Goal: Task Accomplishment & Management: Complete application form

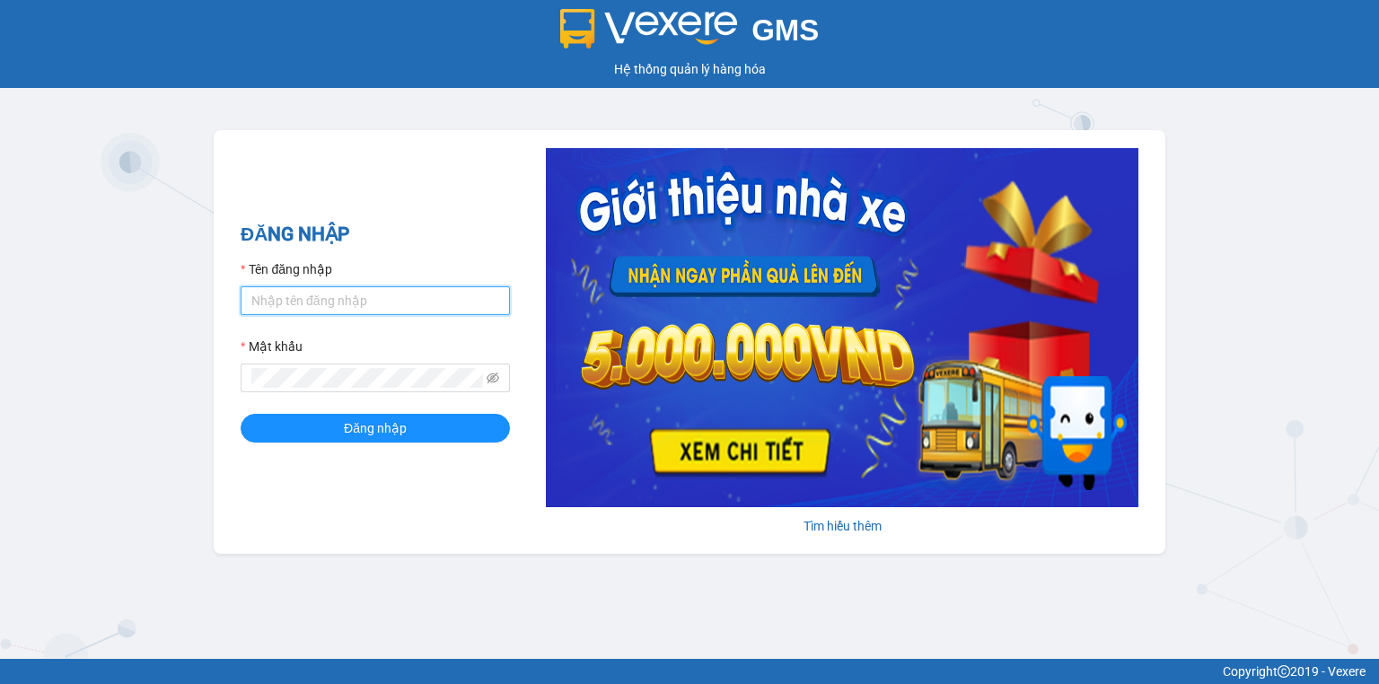
click at [381, 309] on input "Tên đăng nhập" at bounding box center [375, 300] width 269 height 29
type input "thu.nhuquynh"
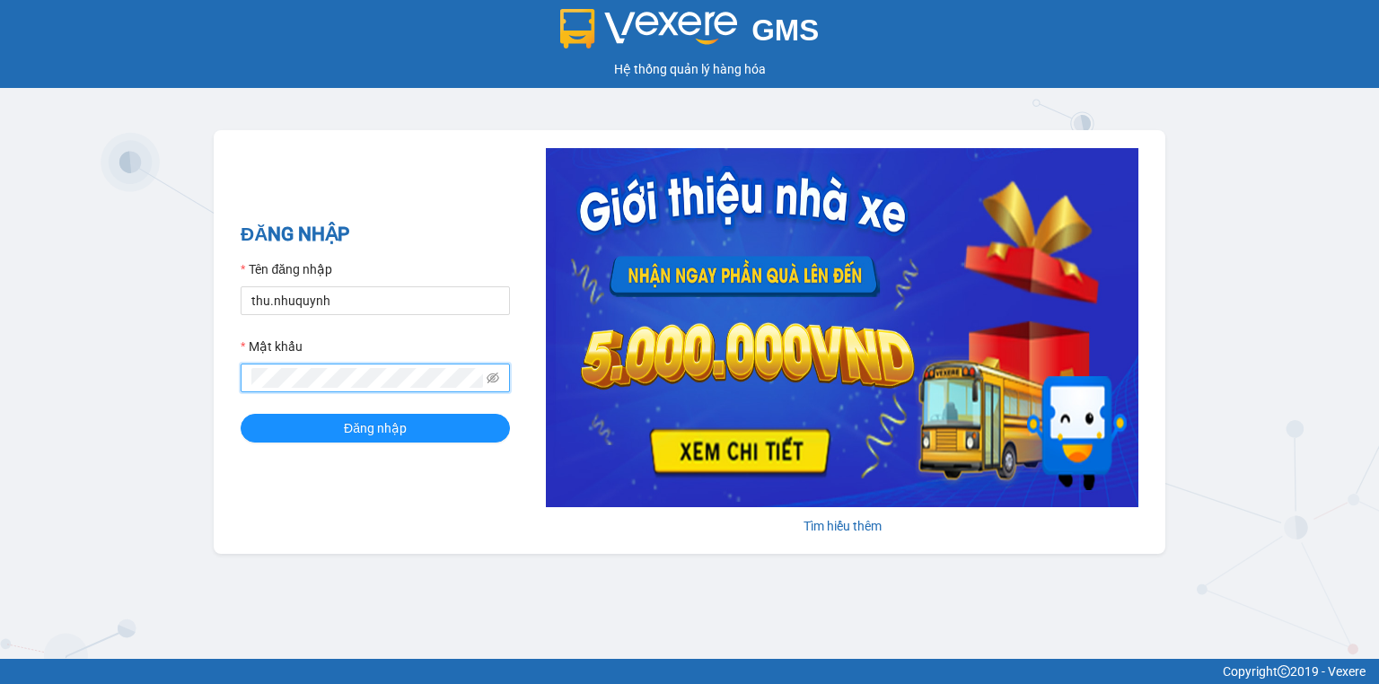
click at [241, 414] on button "Đăng nhập" at bounding box center [375, 428] width 269 height 29
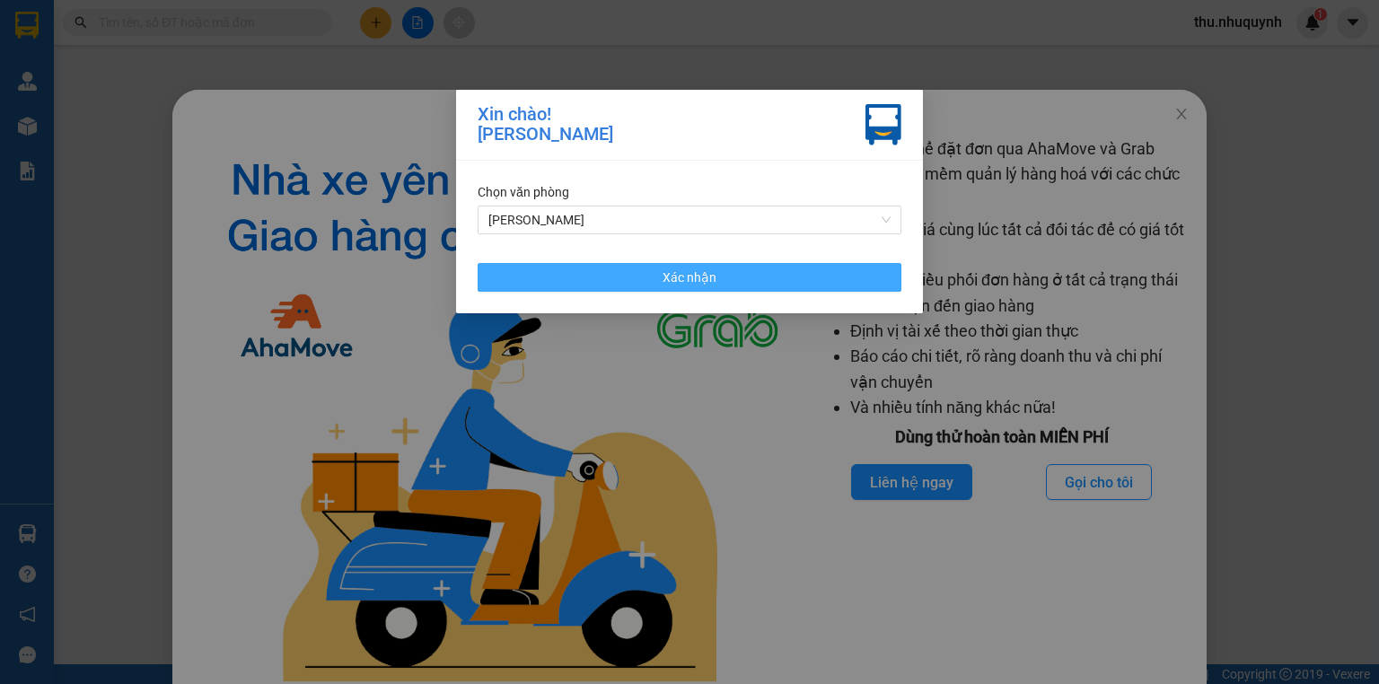
click at [834, 288] on button "Xác nhận" at bounding box center [689, 277] width 424 height 29
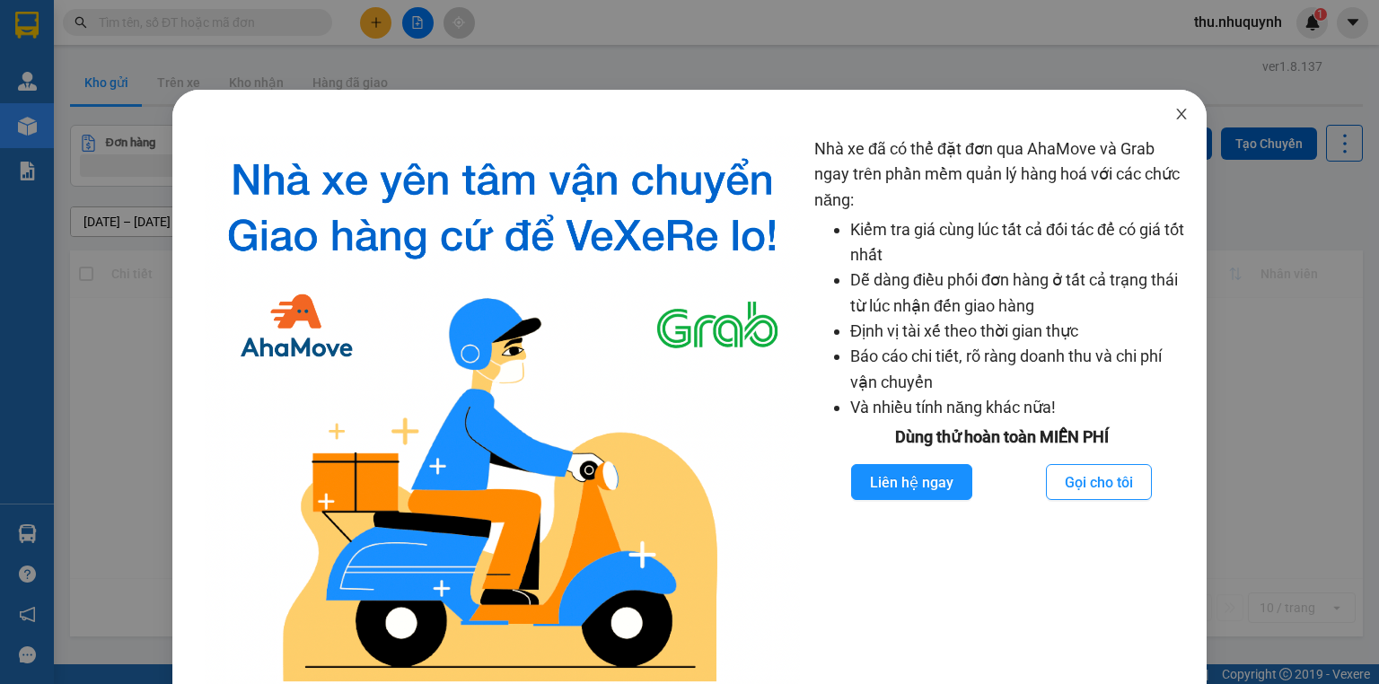
click at [1163, 113] on span "Close" at bounding box center [1181, 115] width 50 height 50
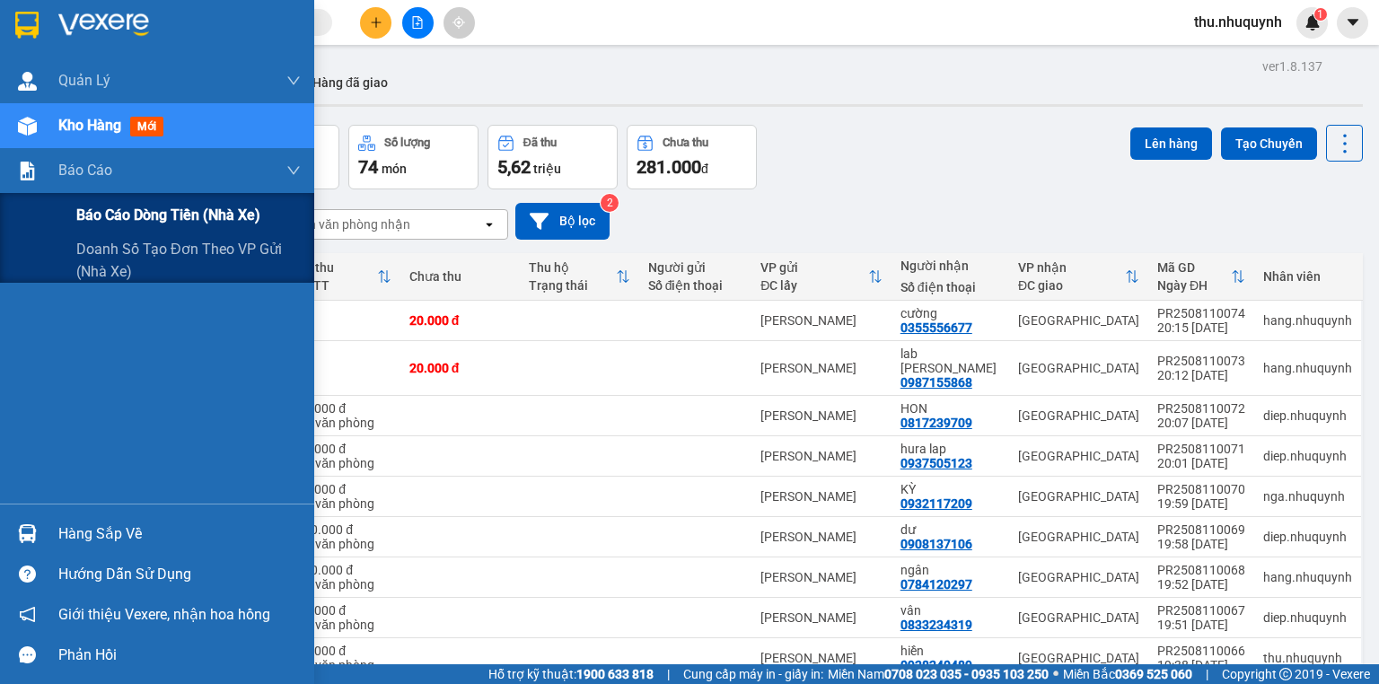
click at [120, 226] on span "Báo cáo dòng tiền (nhà xe)" at bounding box center [168, 215] width 184 height 22
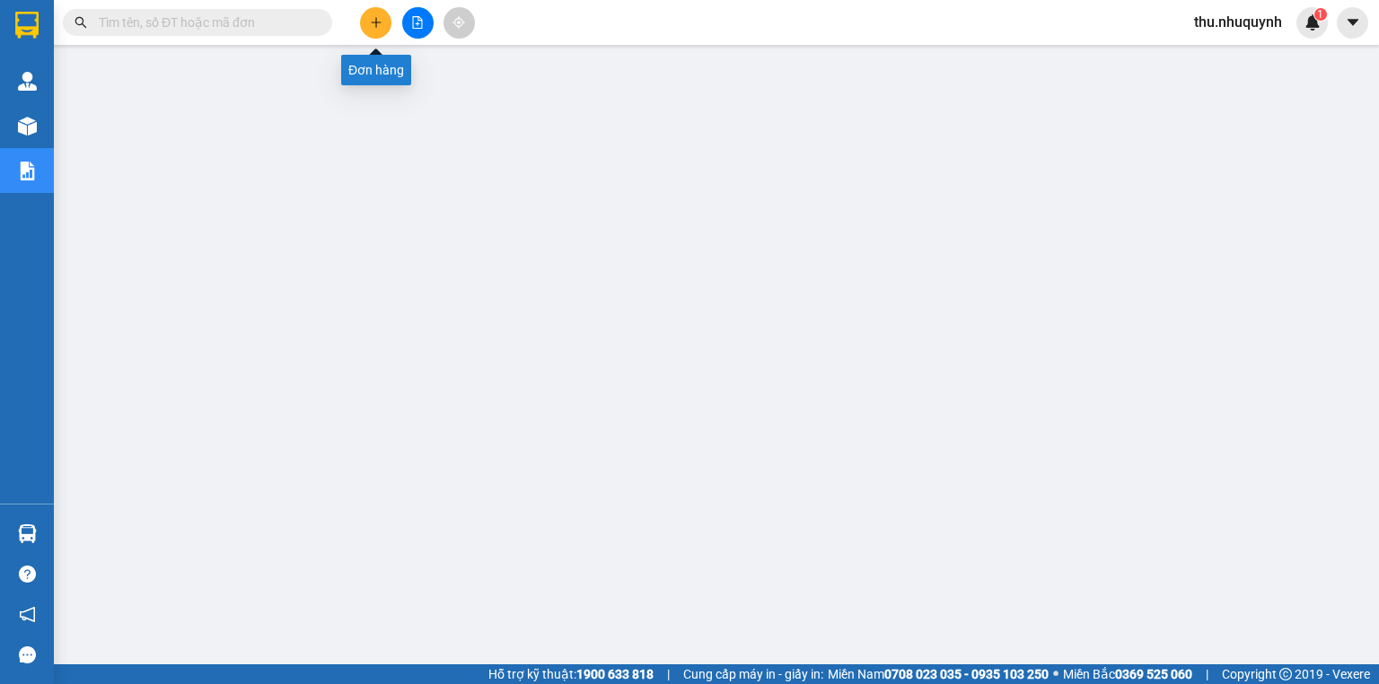
click at [384, 11] on button at bounding box center [375, 22] width 31 height 31
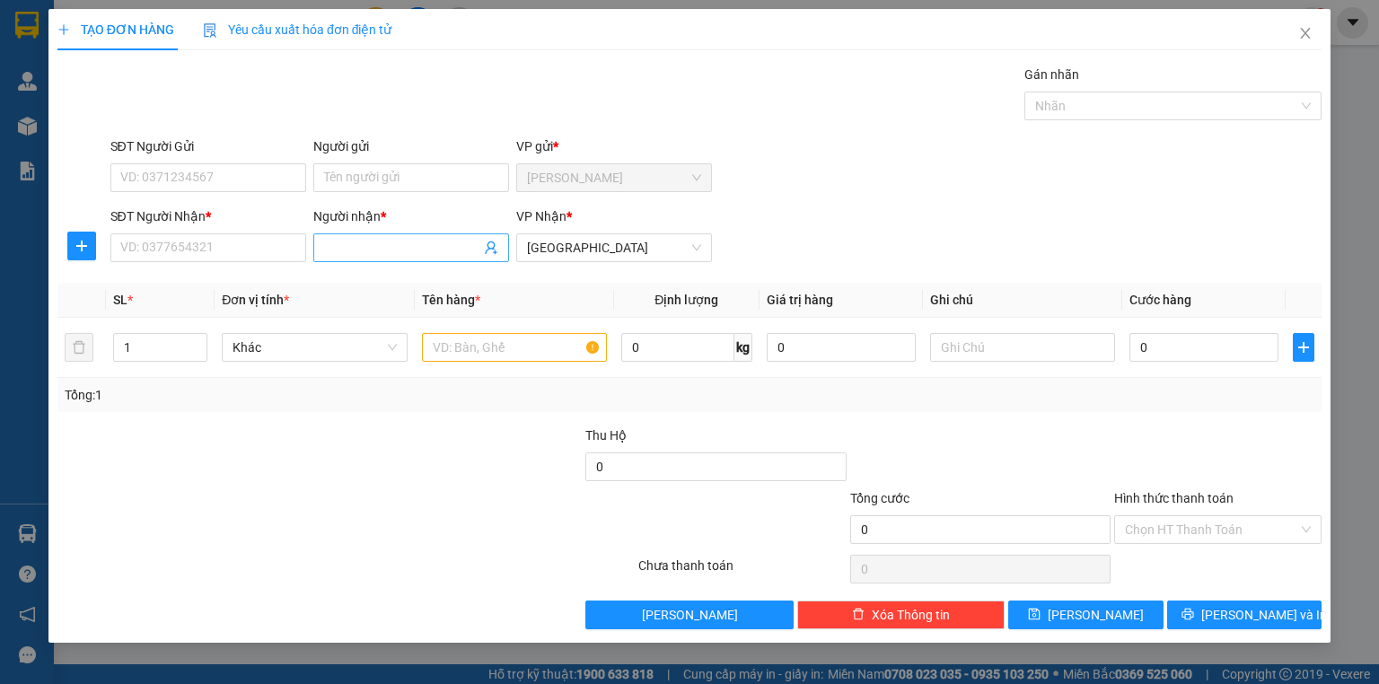
click at [387, 240] on input "Người nhận *" at bounding box center [402, 248] width 156 height 20
type input "mũ trôm"
click at [433, 285] on div "mũ trôm - 00000000008" at bounding box center [411, 283] width 174 height 20
type input "00000000008"
type input "mũ trôm"
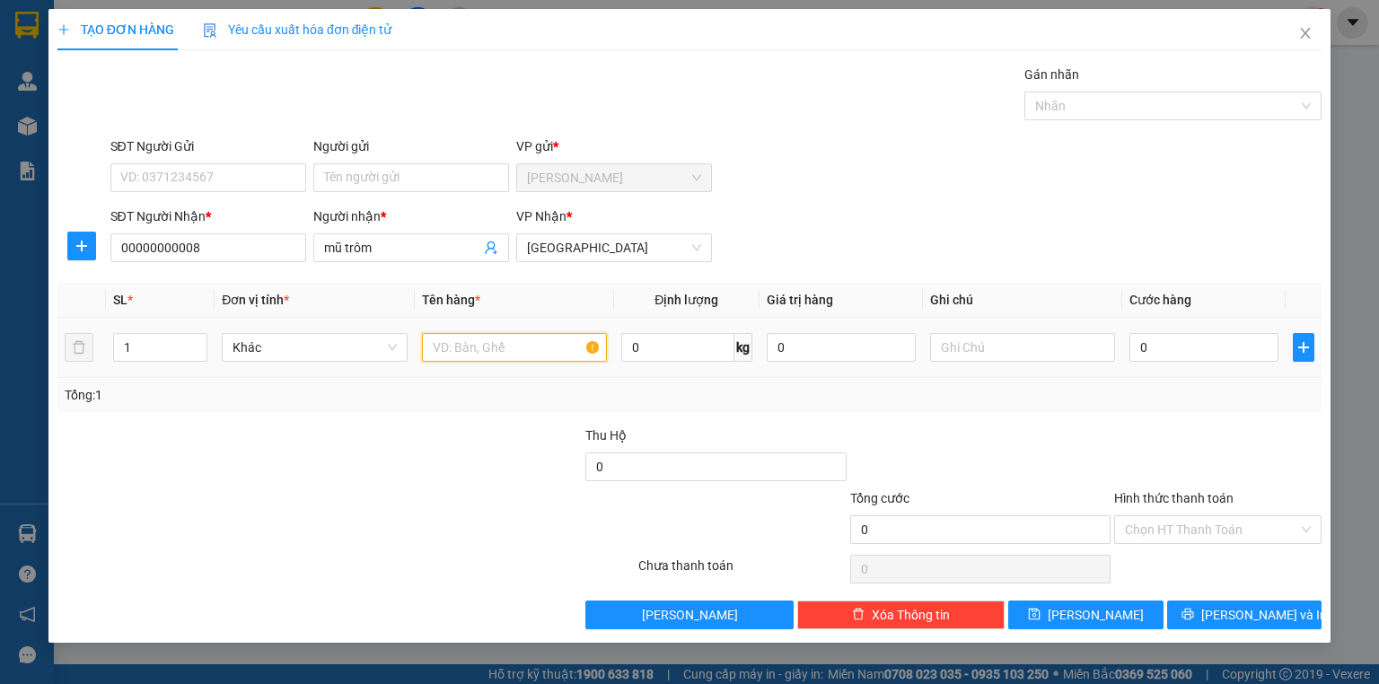
click at [497, 349] on input "text" at bounding box center [514, 347] width 185 height 29
type input "8 bao"
click at [1195, 341] on input "0" at bounding box center [1203, 347] width 149 height 29
type input "4"
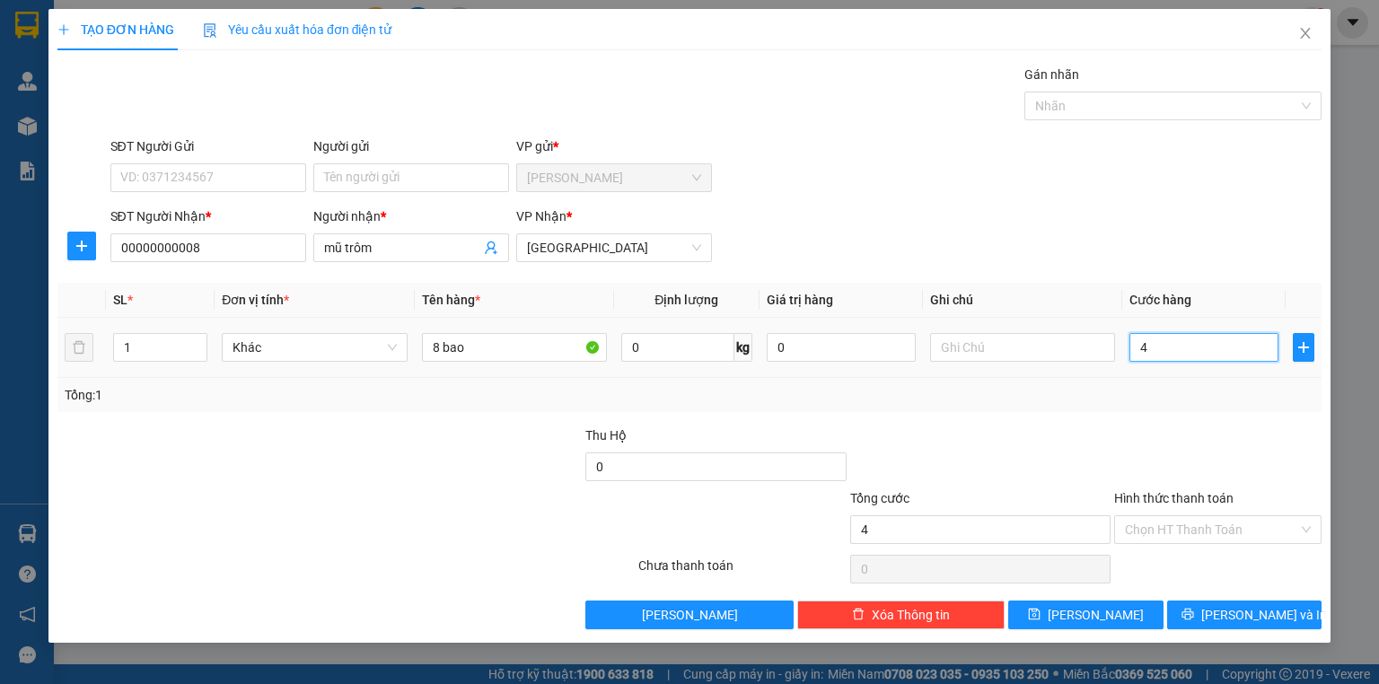
type input "4"
type input "40"
type input "400"
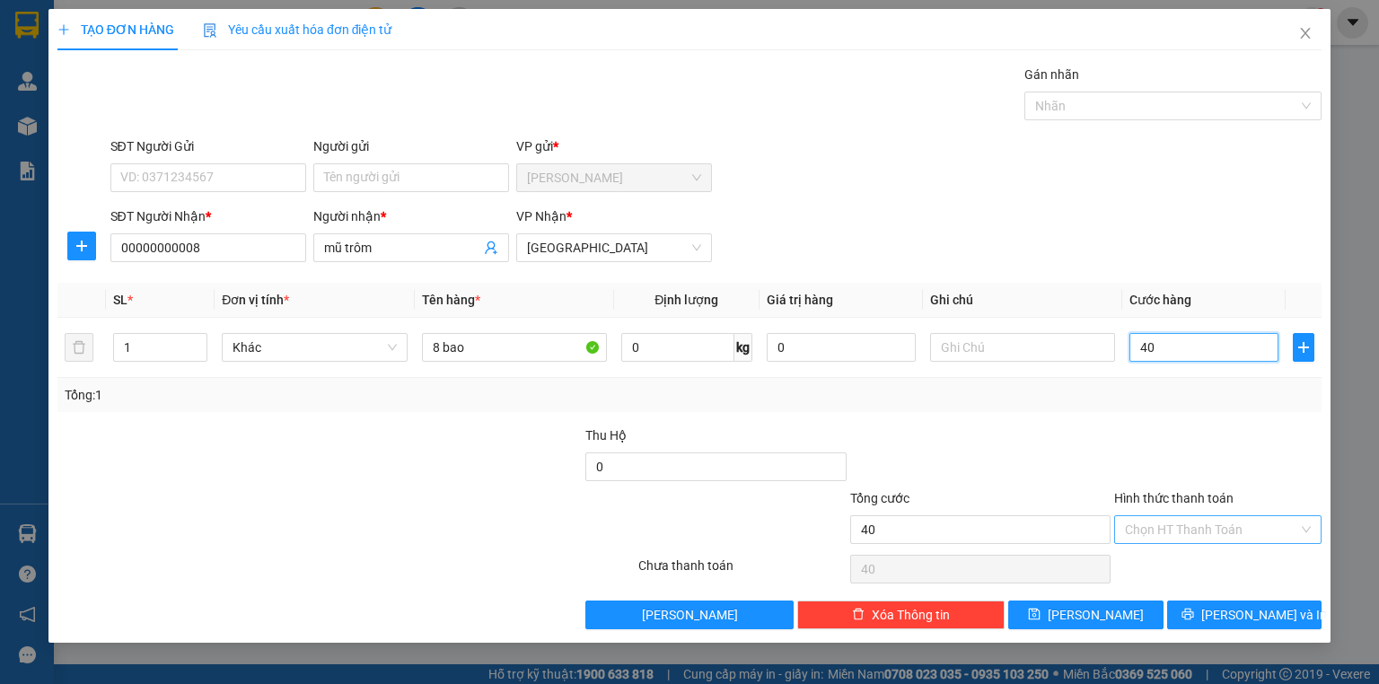
type input "400"
type input "400.000"
drag, startPoint x: 1179, startPoint y: 456, endPoint x: 1179, endPoint y: 528, distance: 71.8
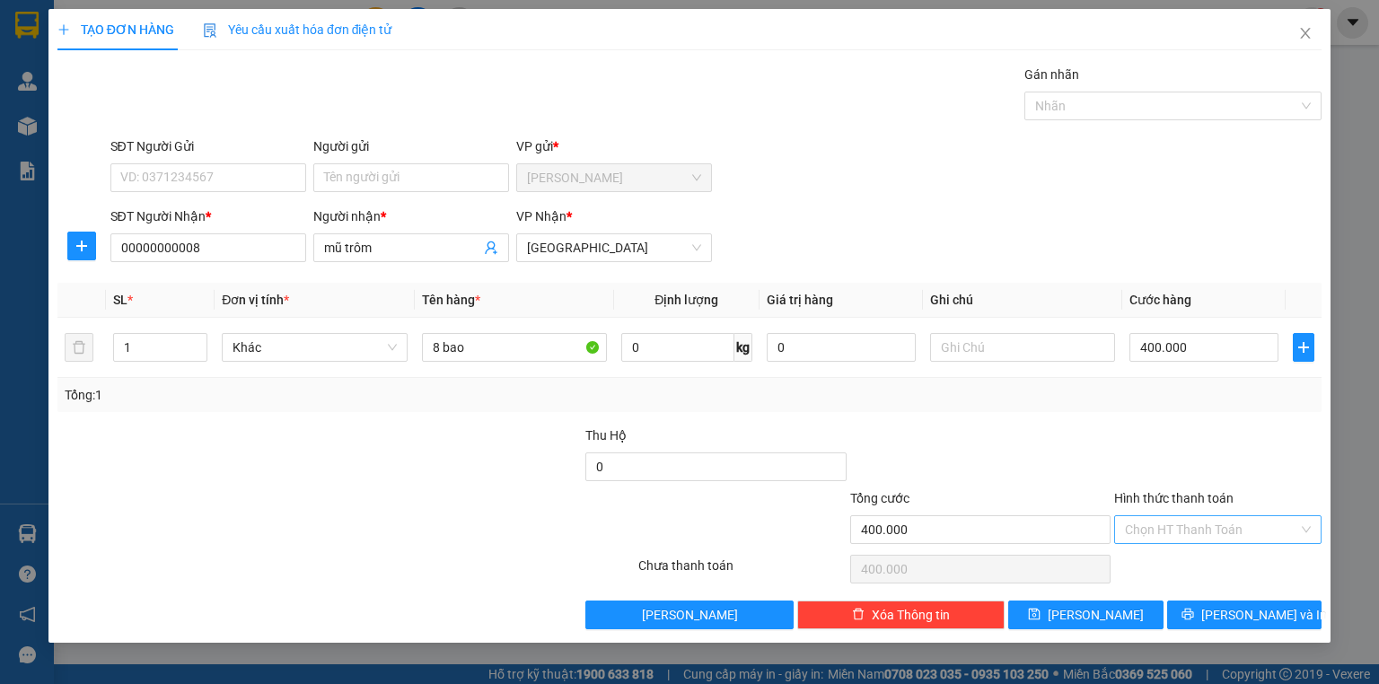
click at [1178, 475] on div at bounding box center [1217, 456] width 211 height 63
click at [1180, 535] on input "Hình thức thanh toán" at bounding box center [1211, 529] width 173 height 27
click at [1182, 571] on div "Tại văn phòng" at bounding box center [1218, 564] width 186 height 20
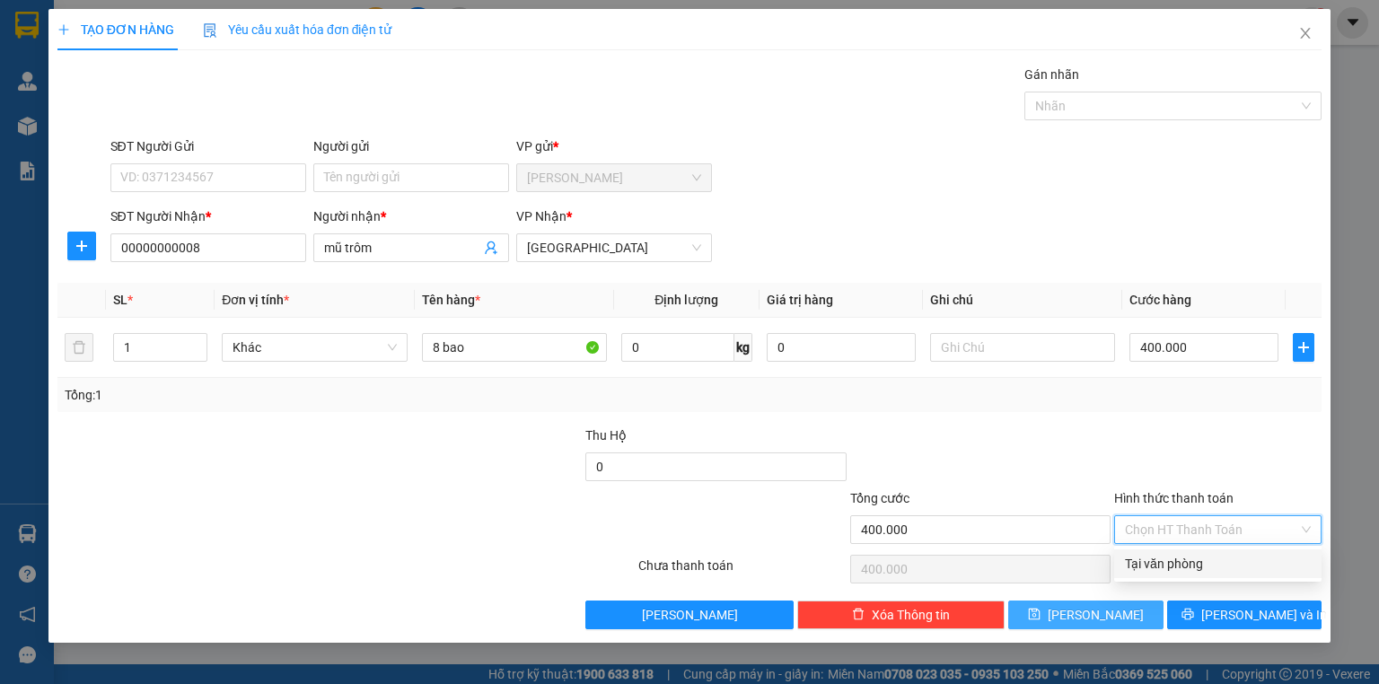
type input "0"
click at [1136, 618] on button "[PERSON_NAME]" at bounding box center [1085, 614] width 155 height 29
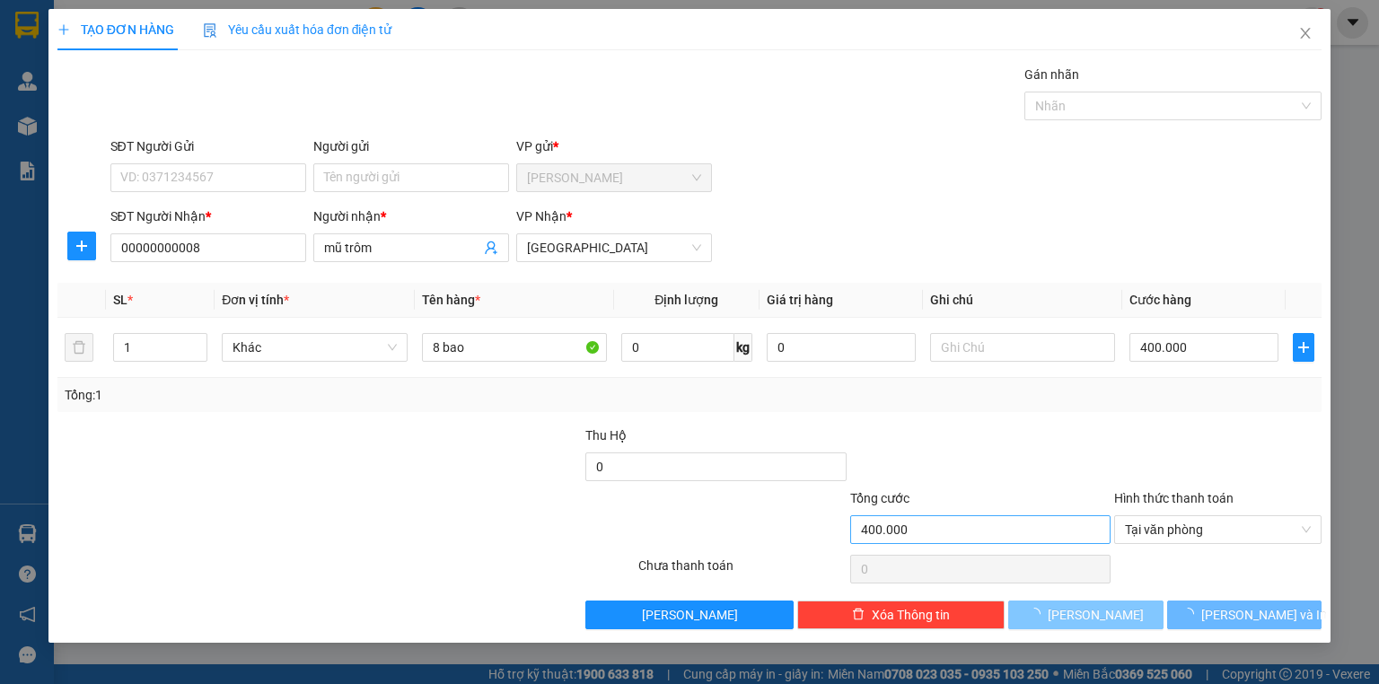
type input "0"
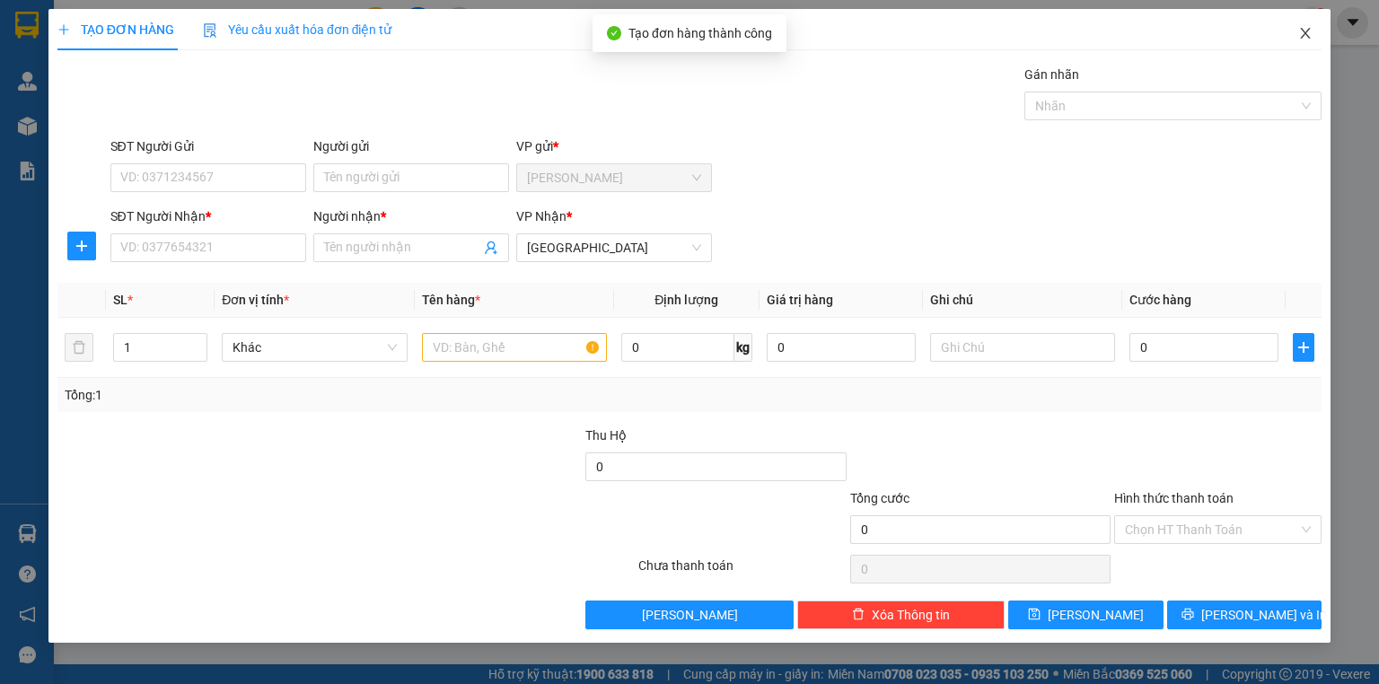
click at [1307, 32] on icon "close" at bounding box center [1305, 33] width 10 height 11
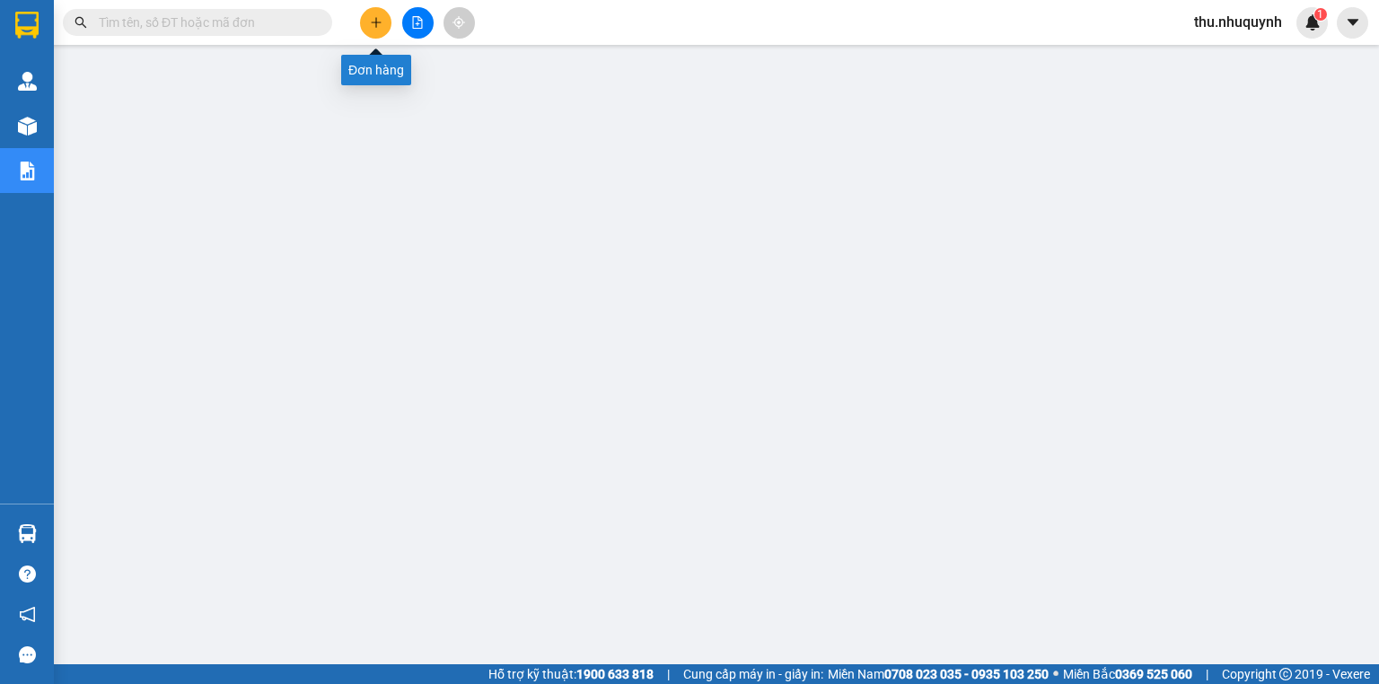
click at [377, 21] on icon "plus" at bounding box center [376, 22] width 13 height 13
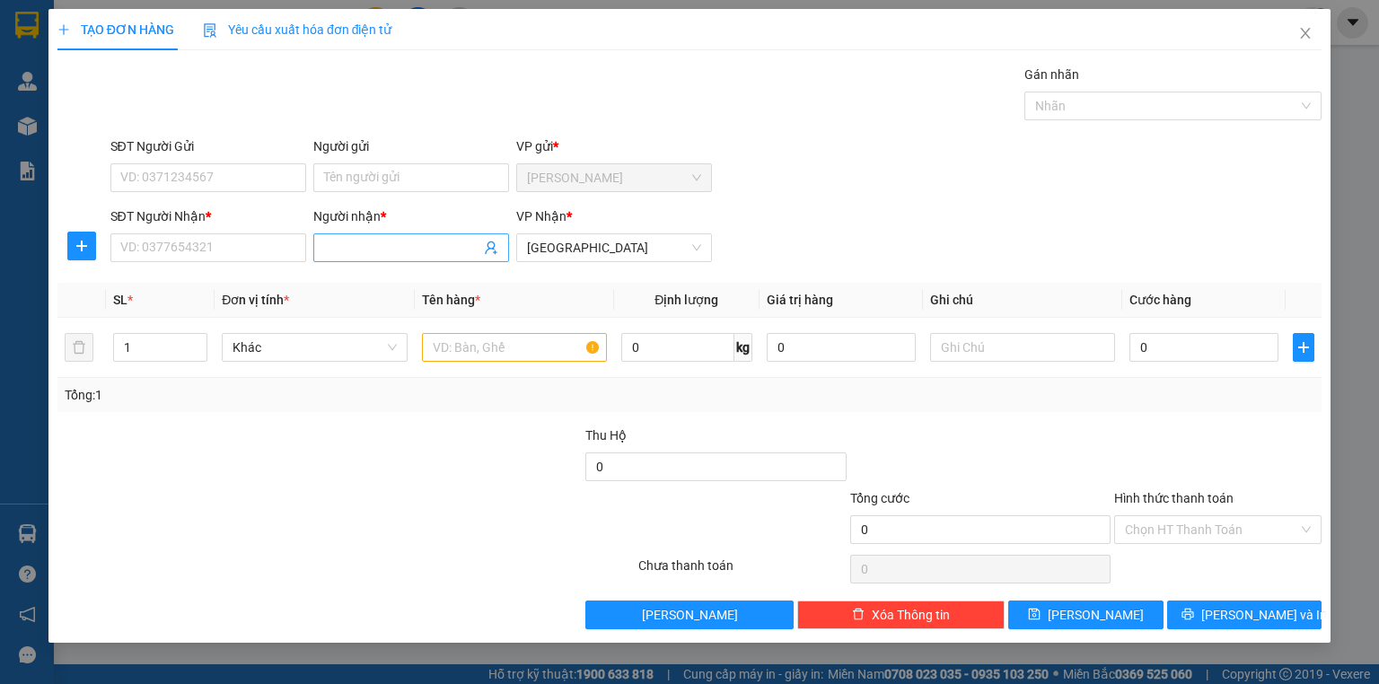
click at [381, 233] on span at bounding box center [411, 247] width 196 height 29
type input "kt4"
click at [172, 243] on input "SĐT Người Nhận *" at bounding box center [208, 247] width 196 height 29
type input "0903694304"
click at [502, 351] on input "text" at bounding box center [514, 347] width 185 height 29
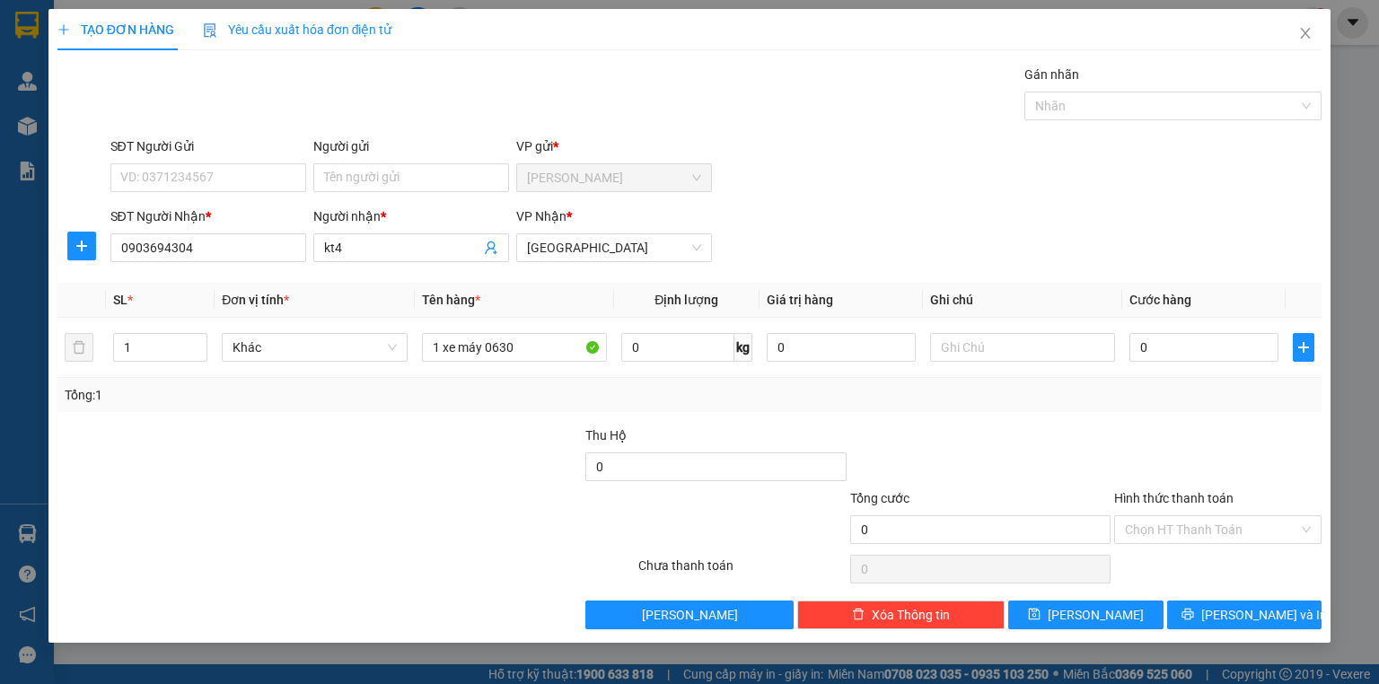
drag, startPoint x: 865, startPoint y: 433, endPoint x: 893, endPoint y: 433, distance: 27.8
click at [869, 433] on div at bounding box center [980, 456] width 264 height 63
click at [1247, 355] on input "0" at bounding box center [1203, 347] width 149 height 29
click at [525, 342] on input "1 xe máy 0630" at bounding box center [514, 347] width 185 height 29
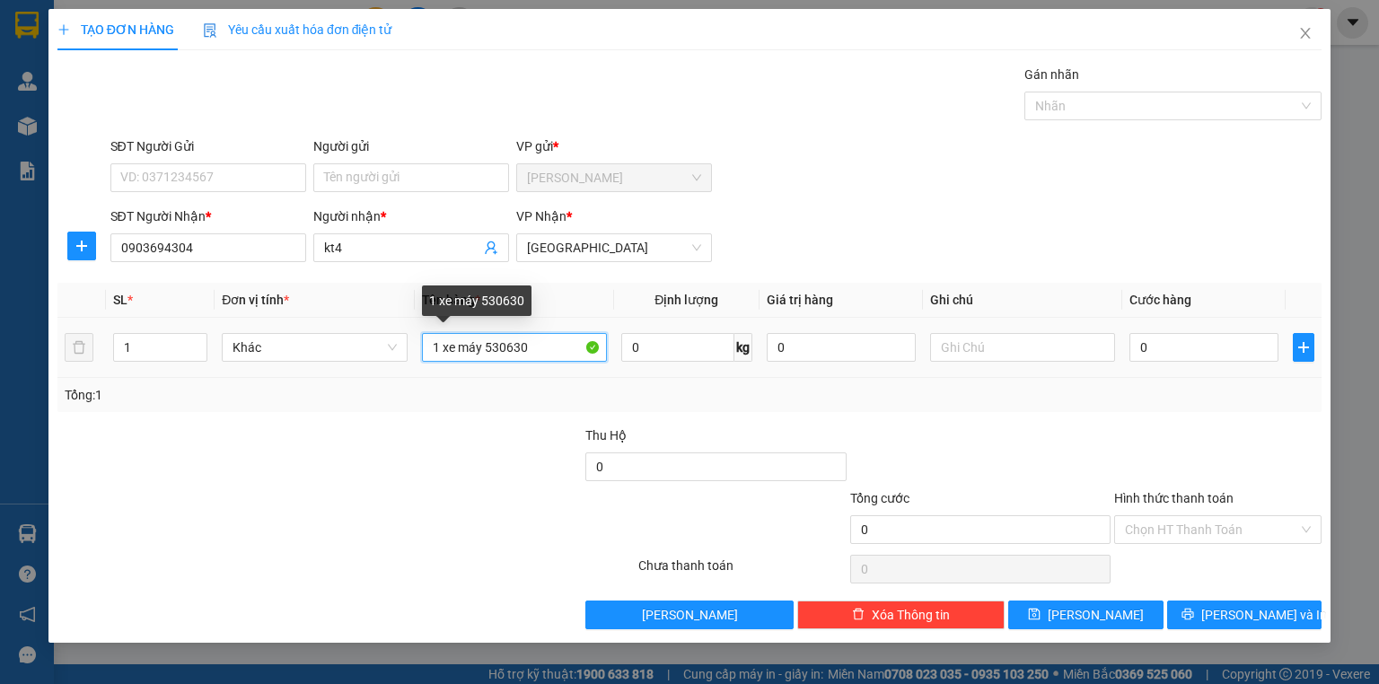
click at [499, 345] on input "1 xe máy 530630" at bounding box center [514, 347] width 185 height 29
type input "1 xe máy 0630"
click at [916, 460] on div at bounding box center [980, 456] width 264 height 63
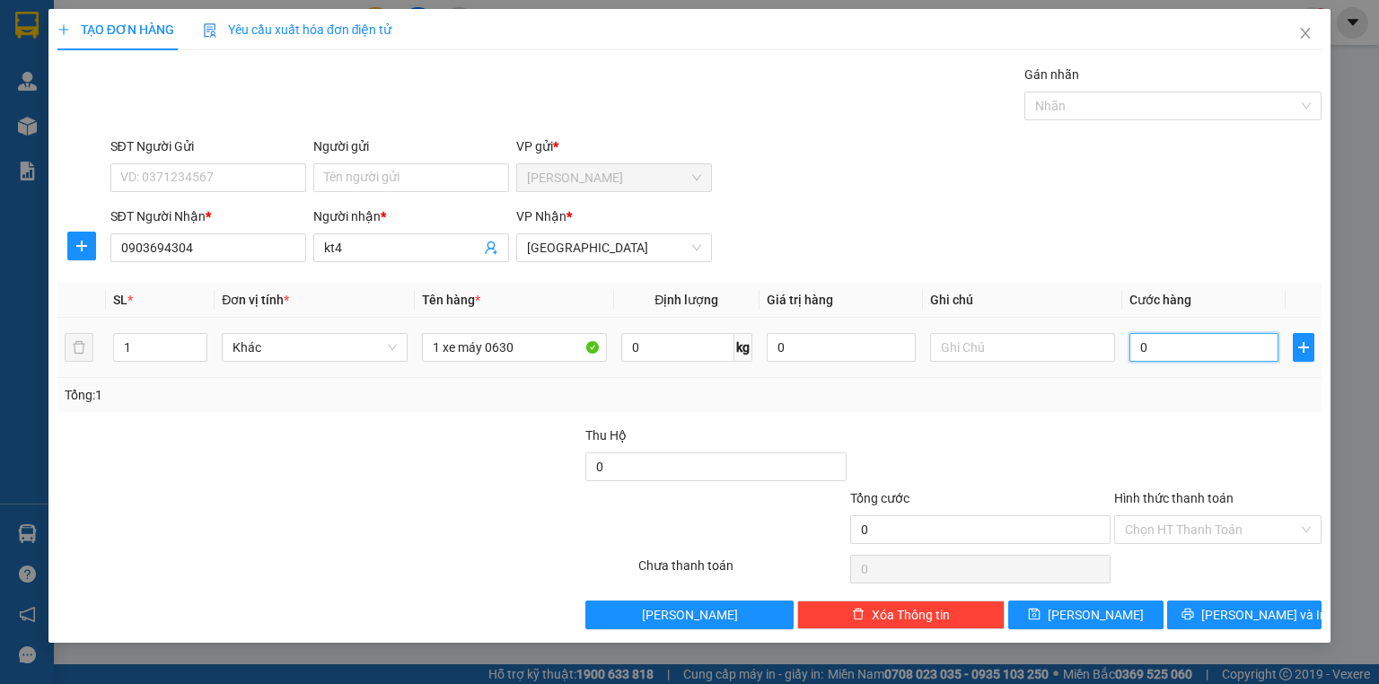
click at [1235, 351] on input "0" at bounding box center [1203, 347] width 149 height 29
type input "2"
type input "25"
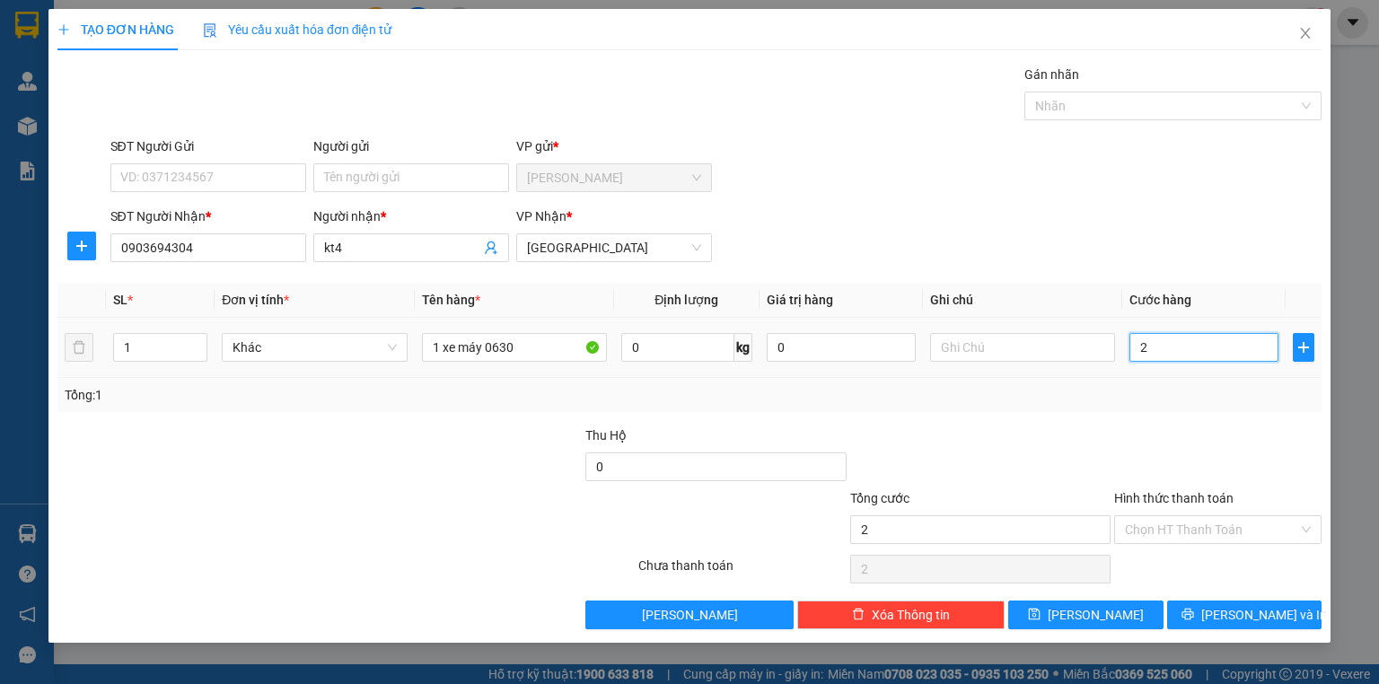
type input "25"
type input "250"
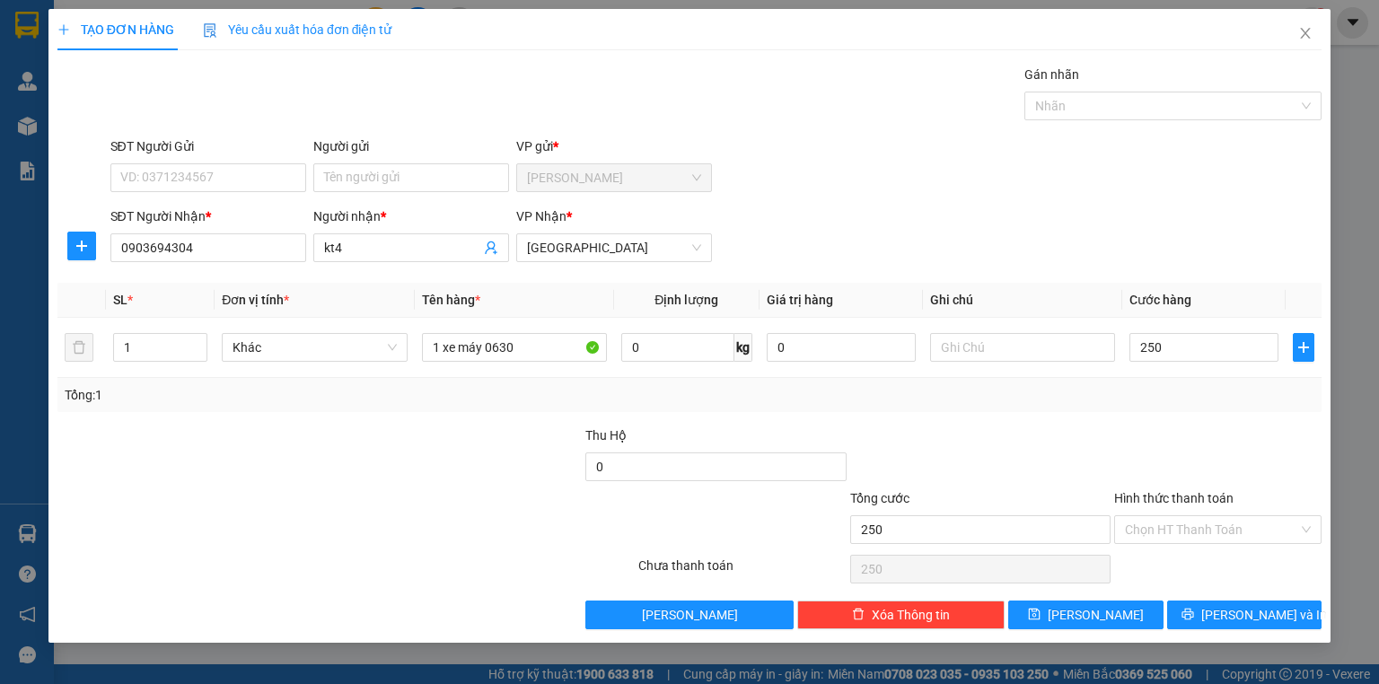
type input "250.000"
click at [1175, 412] on div "Transit Pickup Surcharge Ids Transit Deliver Surcharge Ids Transit Deliver Surc…" at bounding box center [689, 347] width 1264 height 565
click at [1165, 534] on input "Hình thức thanh toán" at bounding box center [1211, 529] width 173 height 27
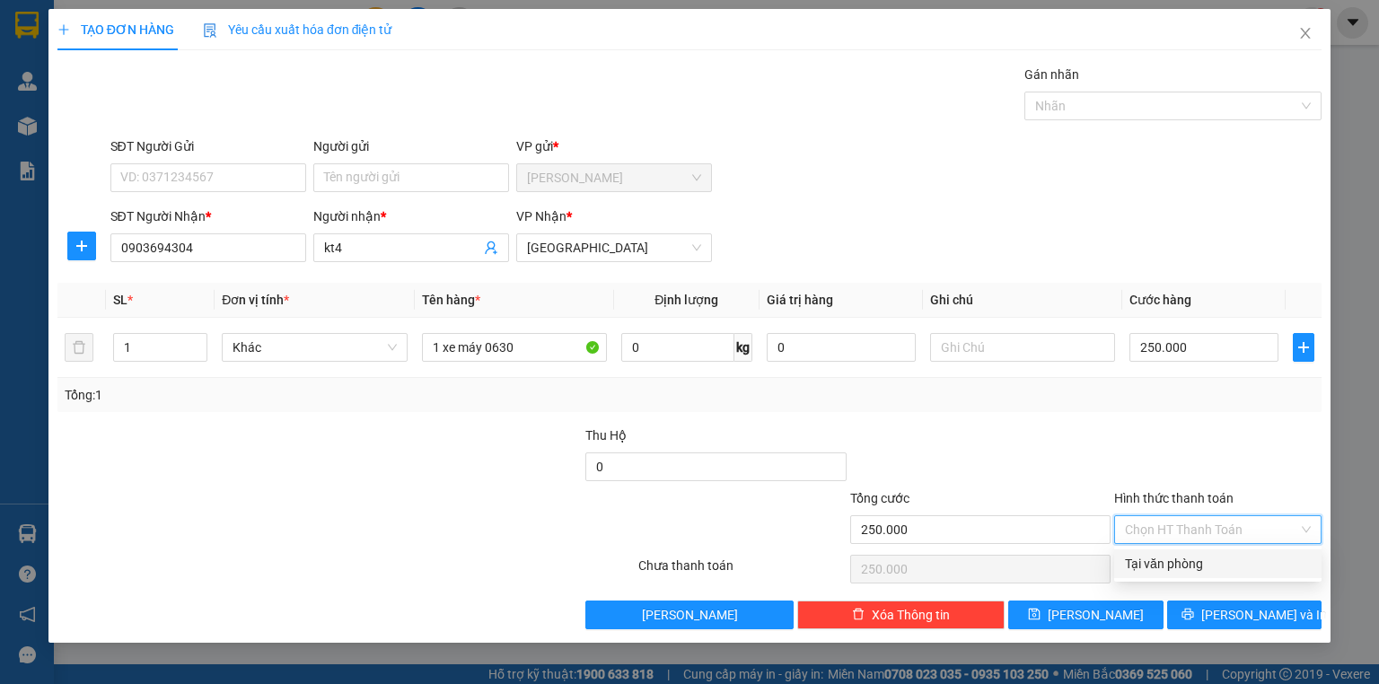
click at [1172, 564] on div "Tại văn phòng" at bounding box center [1218, 564] width 186 height 20
type input "0"
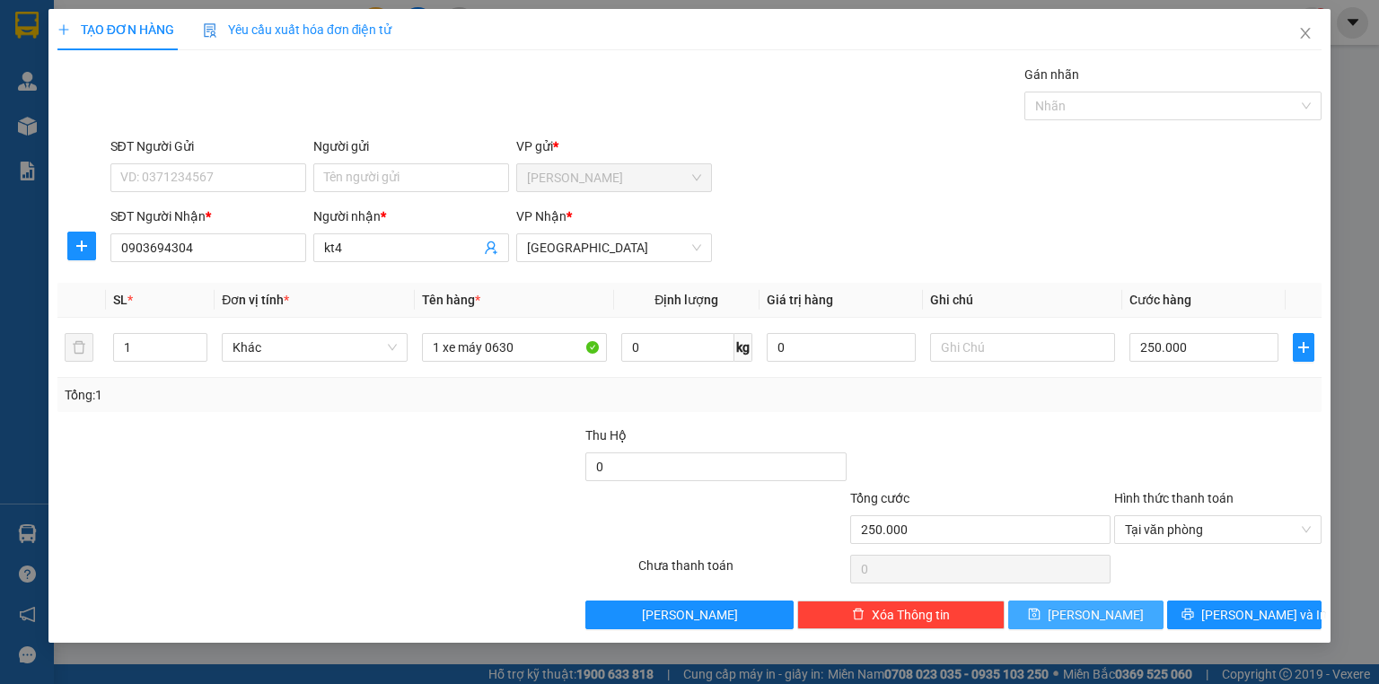
click at [1114, 617] on button "[PERSON_NAME]" at bounding box center [1085, 614] width 155 height 29
type input "0"
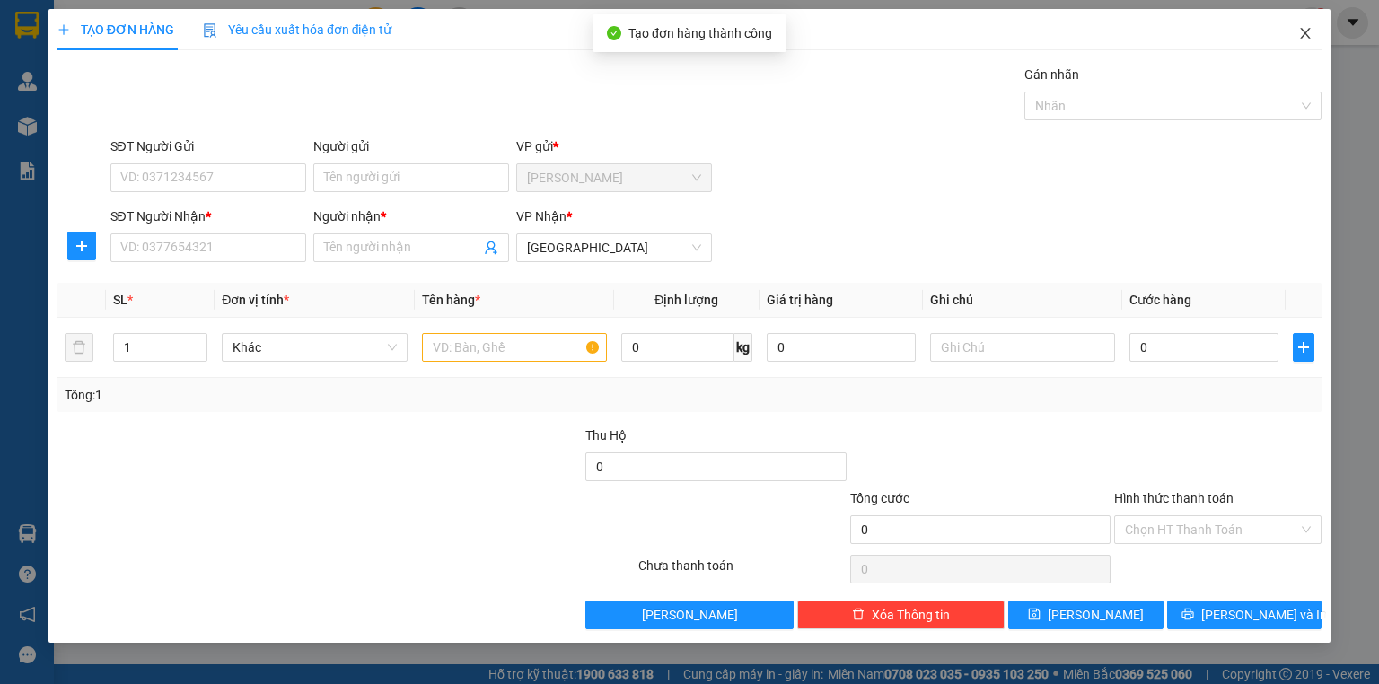
click at [1292, 36] on span "Close" at bounding box center [1305, 34] width 50 height 50
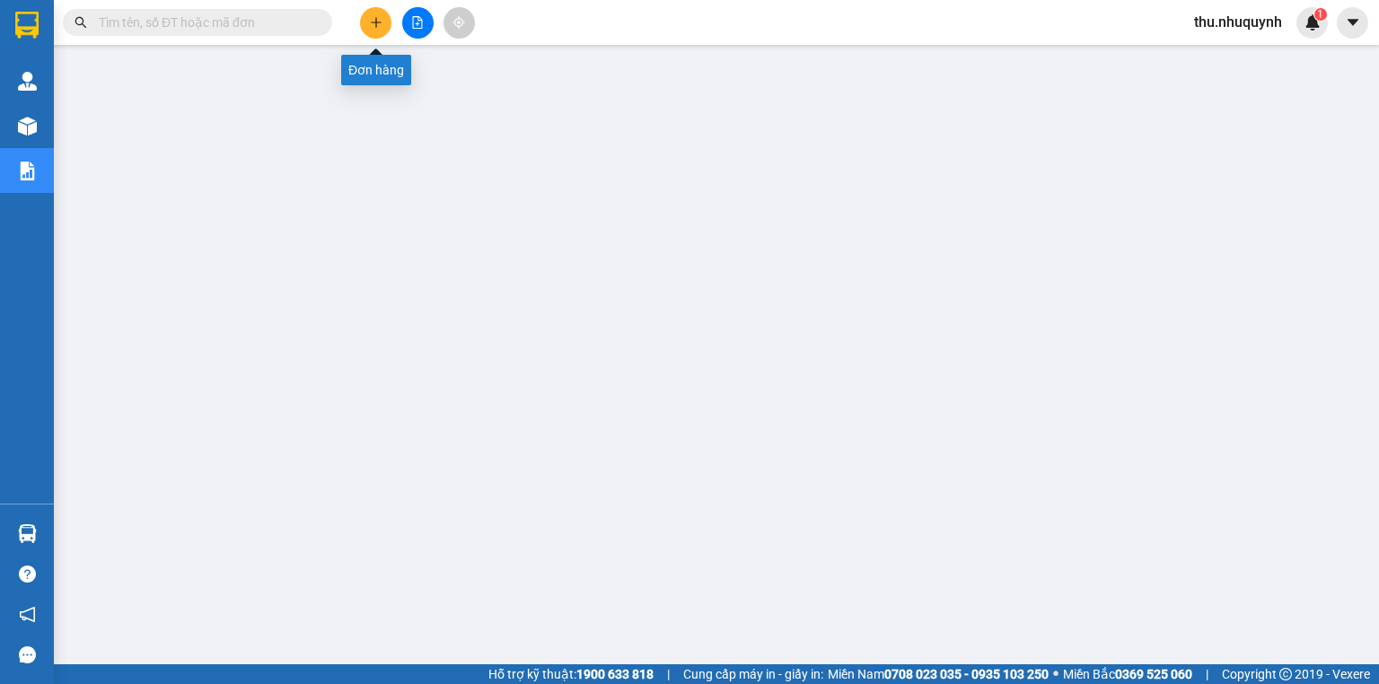
click at [376, 28] on icon "plus" at bounding box center [376, 22] width 13 height 13
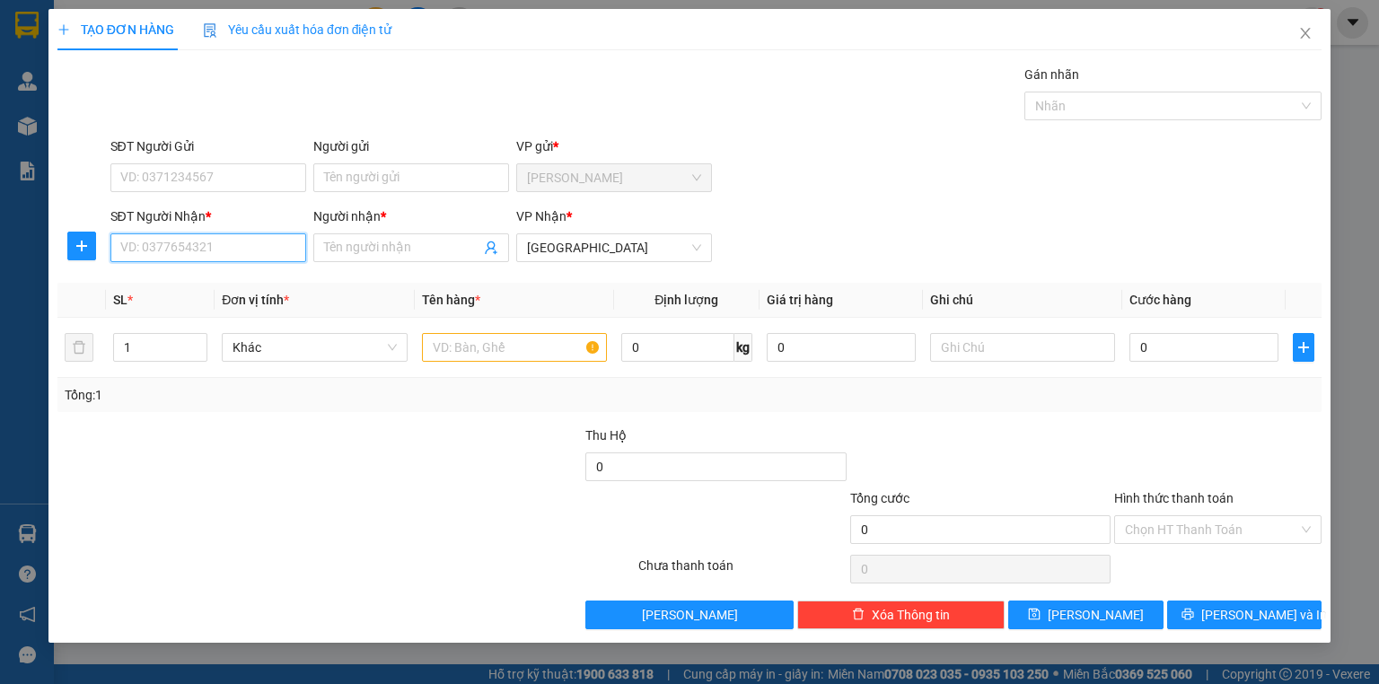
click at [234, 257] on input "SĐT Người Nhận *" at bounding box center [208, 247] width 196 height 29
type input "0000000000"
click at [371, 248] on input "Người nhận *" at bounding box center [402, 248] width 156 height 20
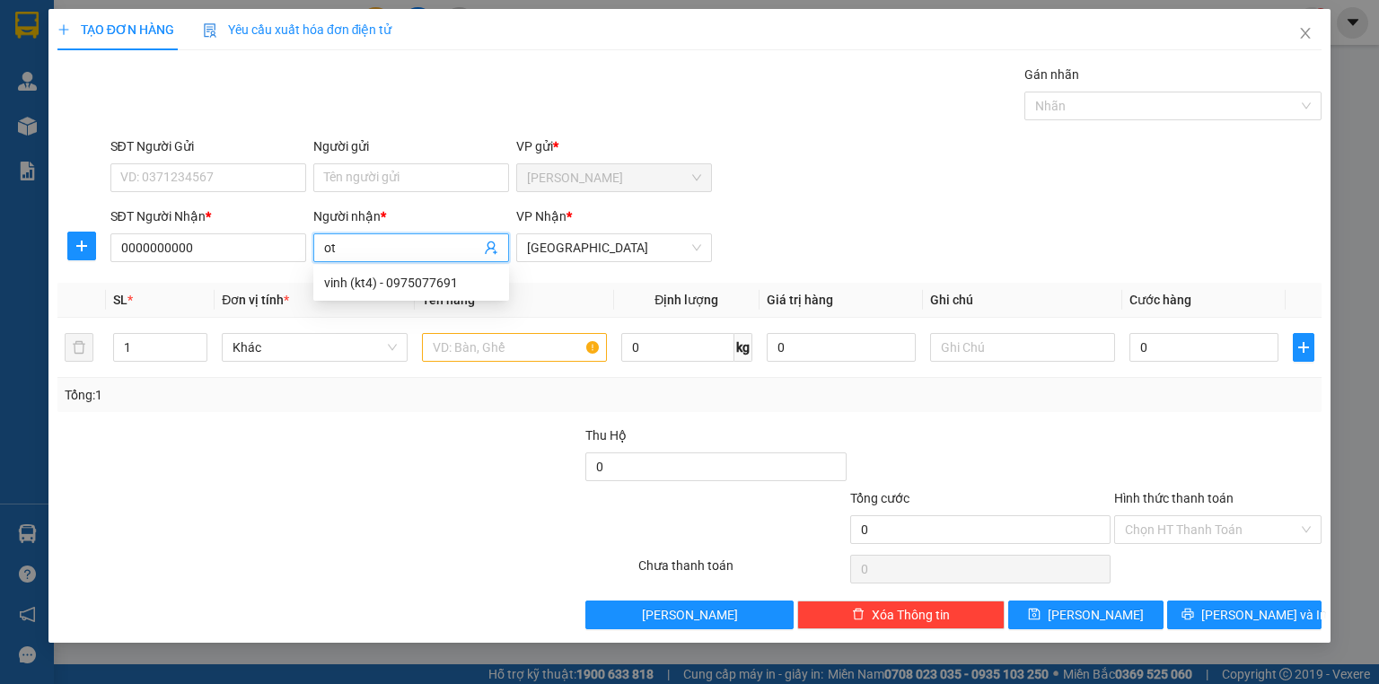
type input "o"
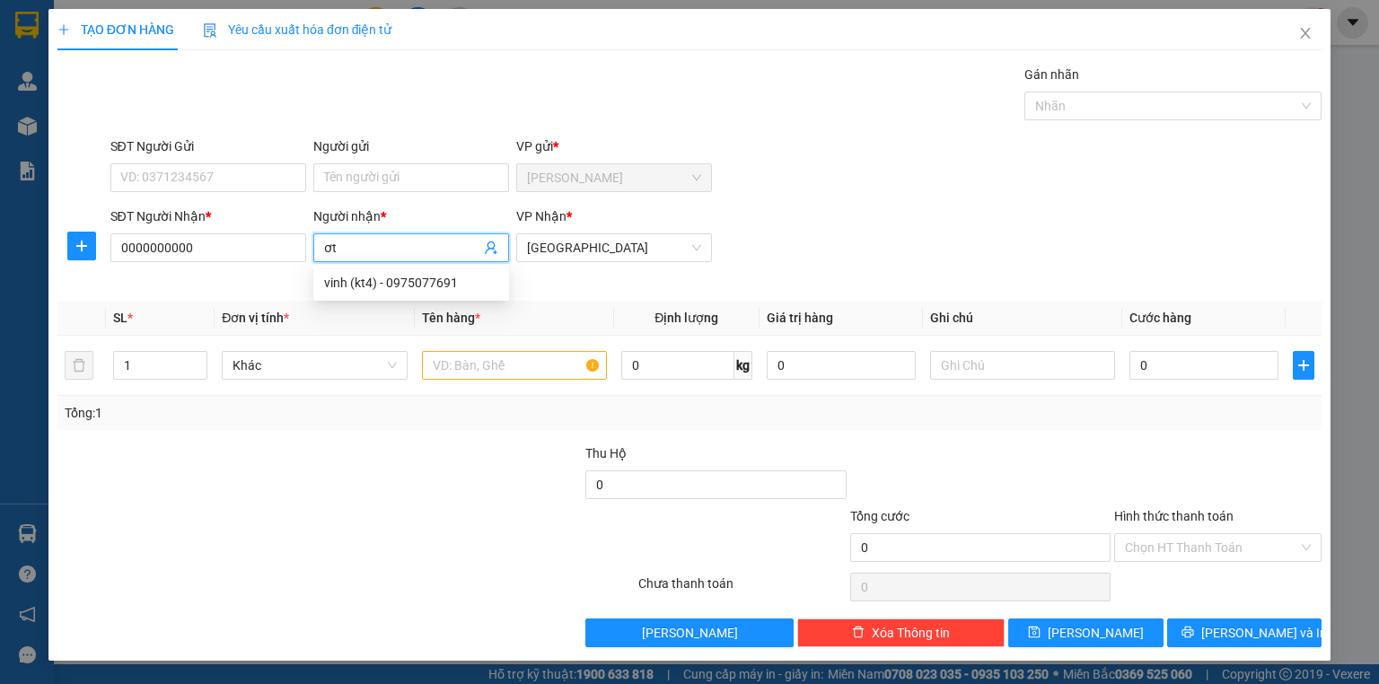
type input "ơ"
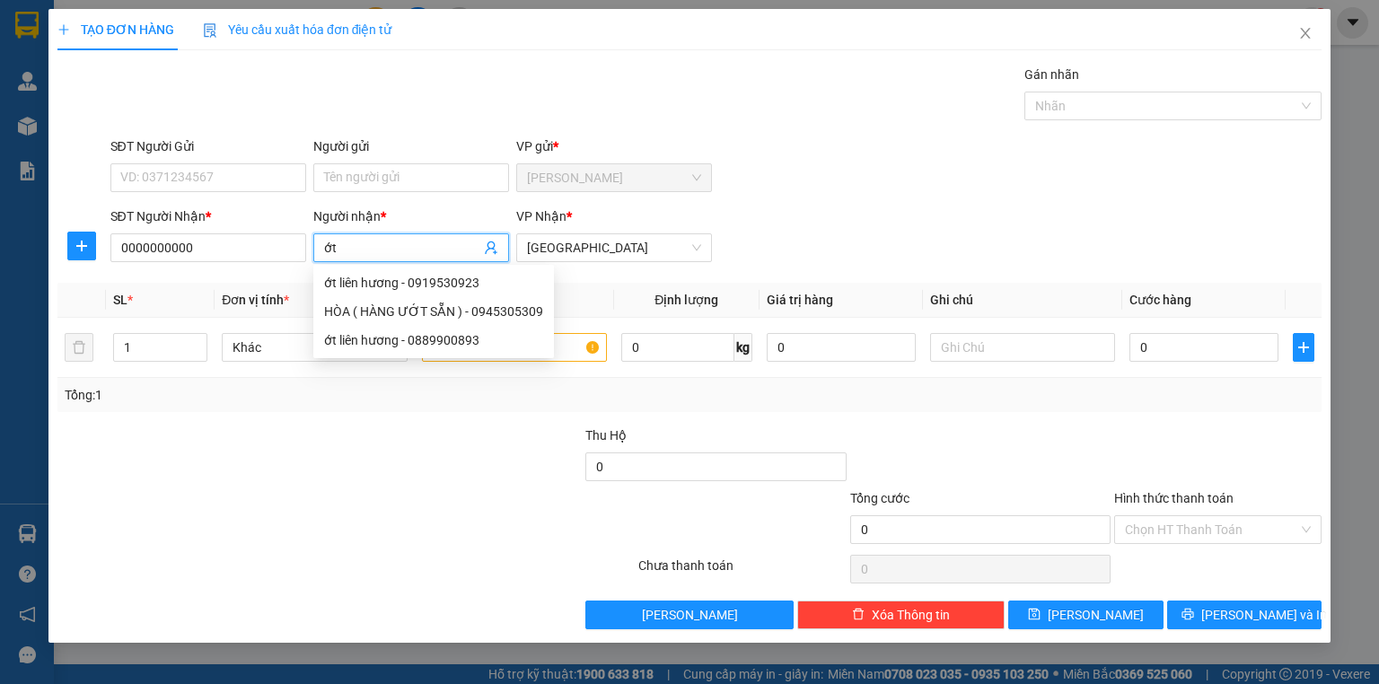
type input "ớ"
type input "phương trang"
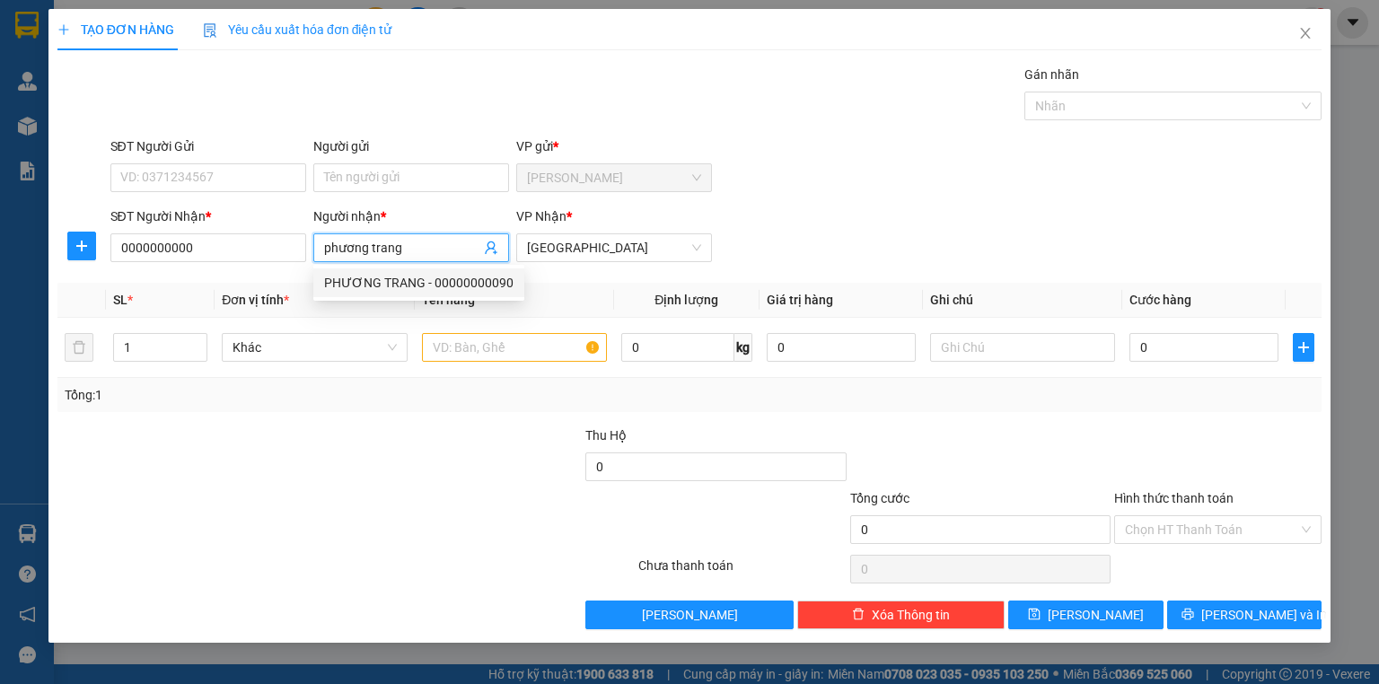
click at [456, 284] on div "PHƯƠNG TRANG - 00000000090" at bounding box center [418, 283] width 189 height 20
type input "00000000090"
type input "[PERSON_NAME]"
click at [494, 348] on input "text" at bounding box center [514, 347] width 185 height 29
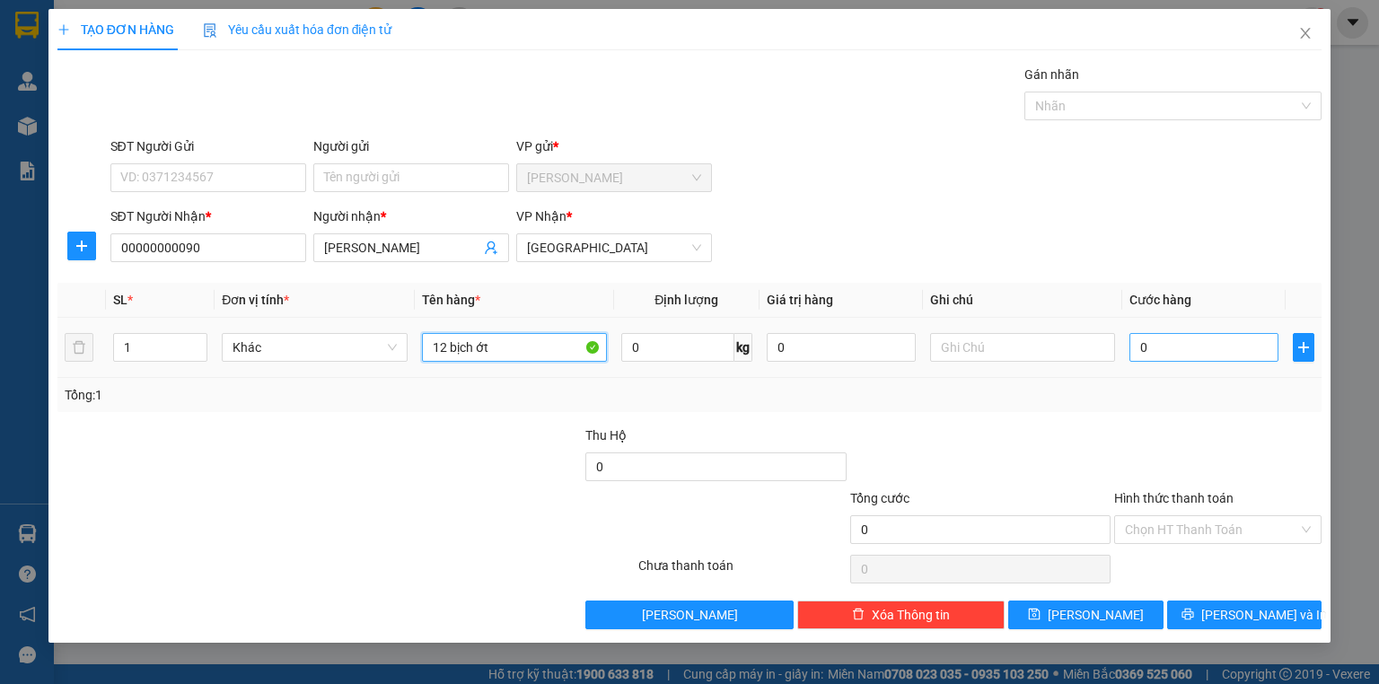
type input "12 bịch ớt"
click at [1182, 349] on input "0" at bounding box center [1203, 347] width 149 height 29
type input "1"
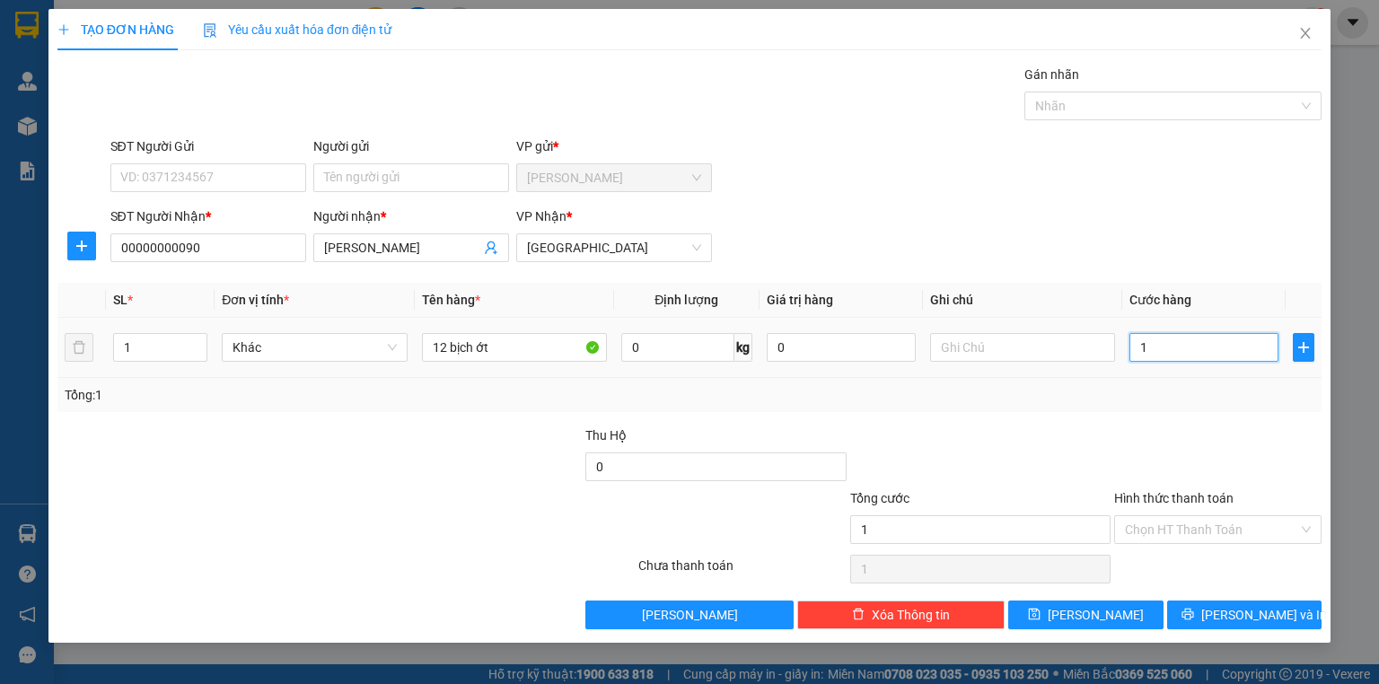
type input "12"
type input "120"
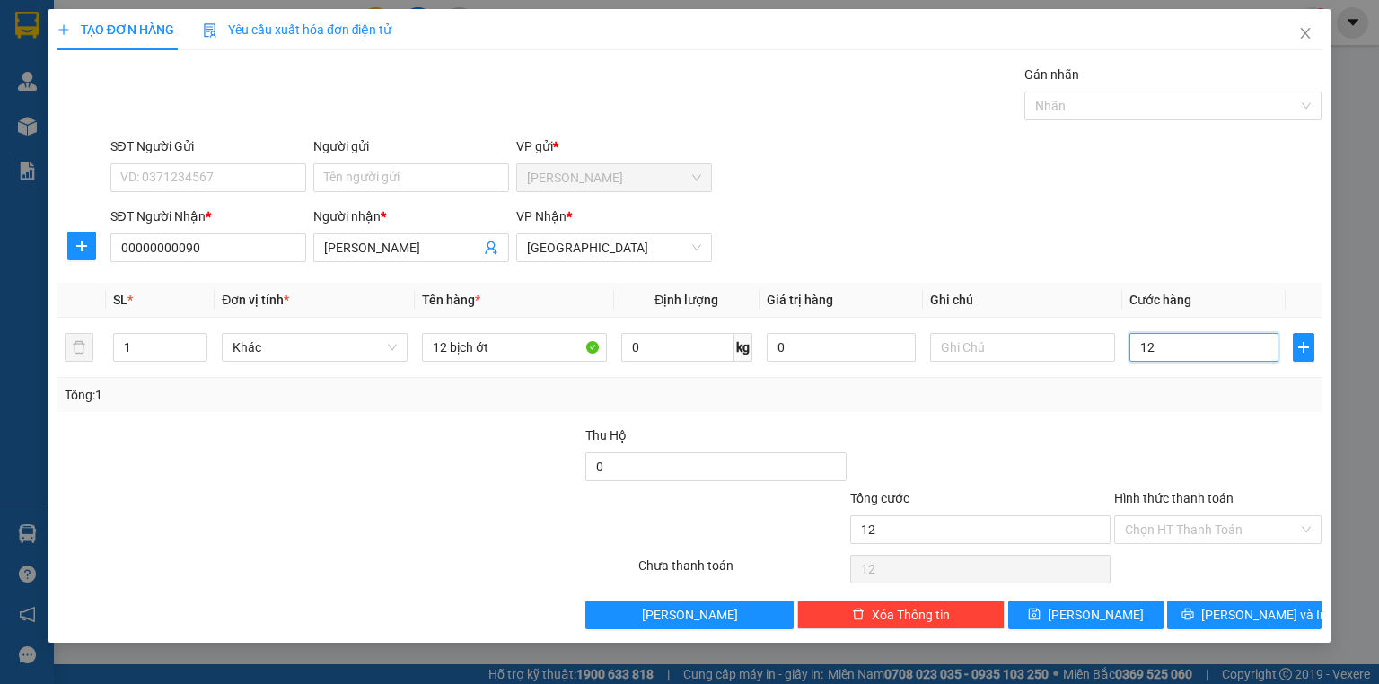
type input "120"
type input "120.000"
click at [1163, 452] on div at bounding box center [1217, 456] width 211 height 63
click at [1185, 534] on input "Hình thức thanh toán" at bounding box center [1211, 529] width 173 height 27
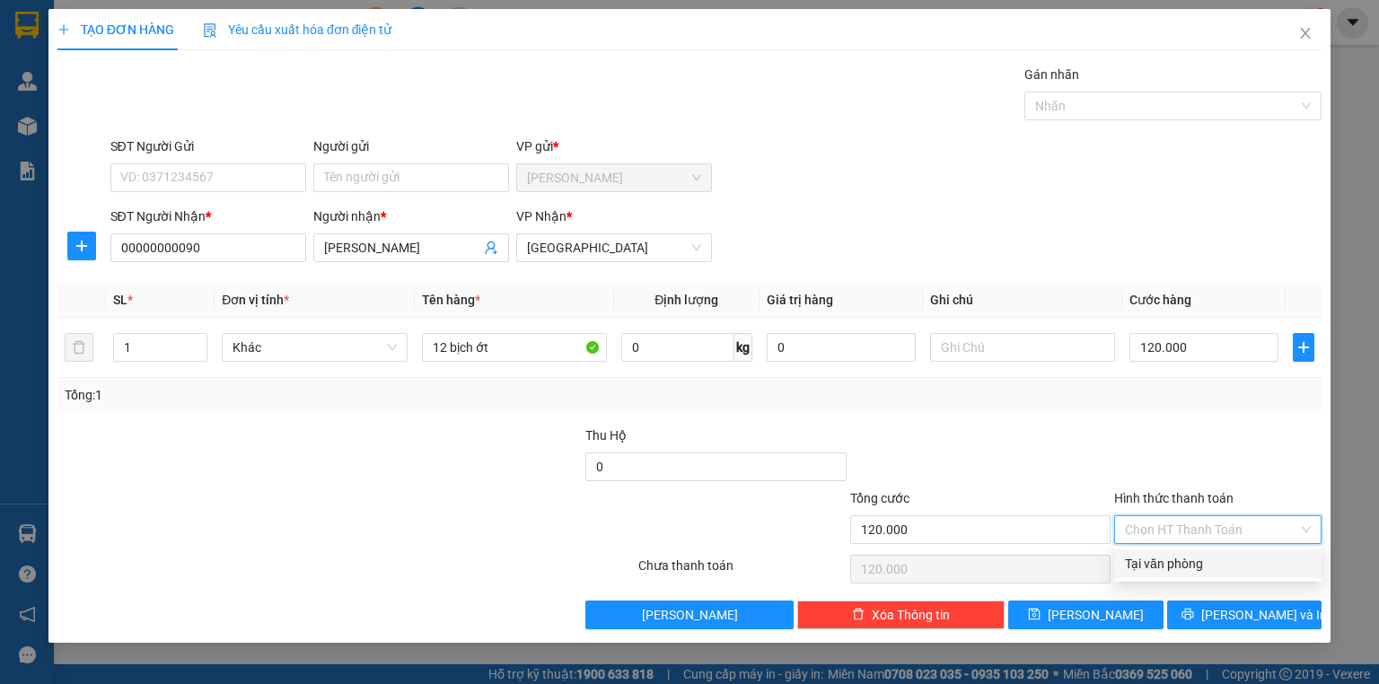
click at [1185, 560] on div "Tại văn phòng" at bounding box center [1218, 564] width 186 height 20
type input "0"
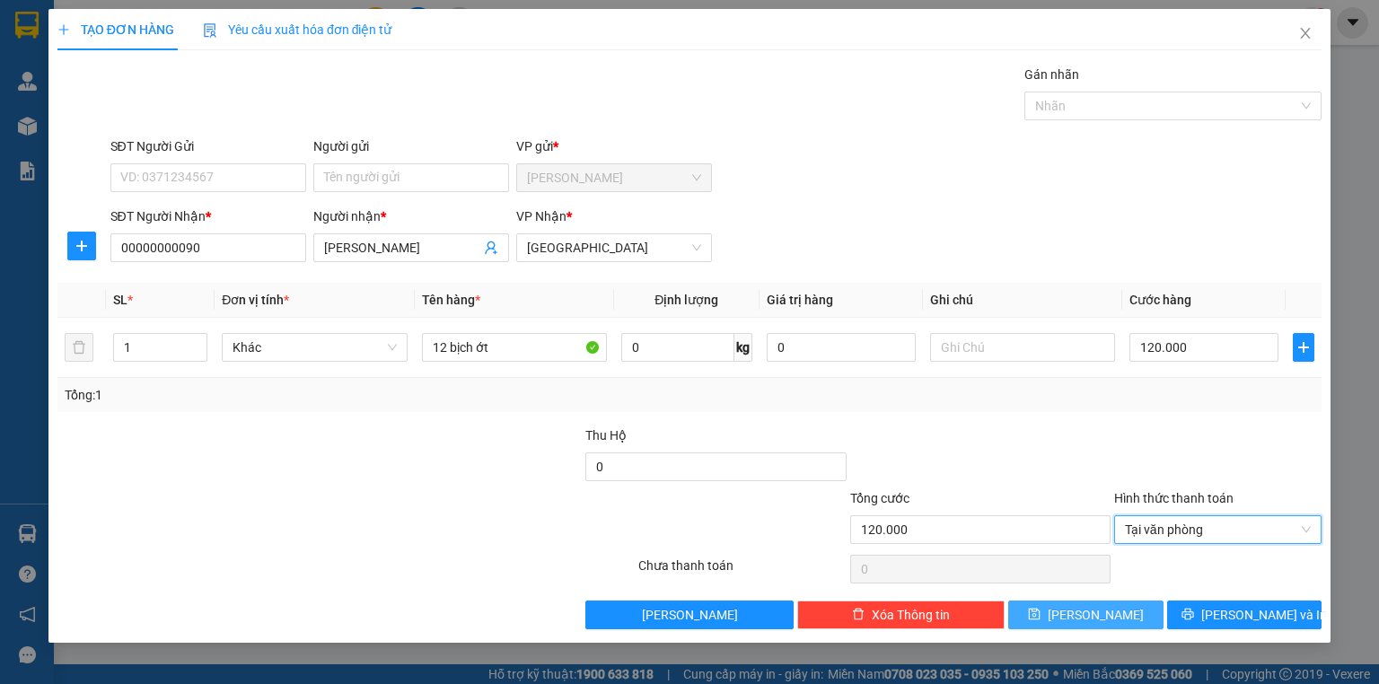
click at [1093, 605] on span "[PERSON_NAME]" at bounding box center [1095, 615] width 96 height 20
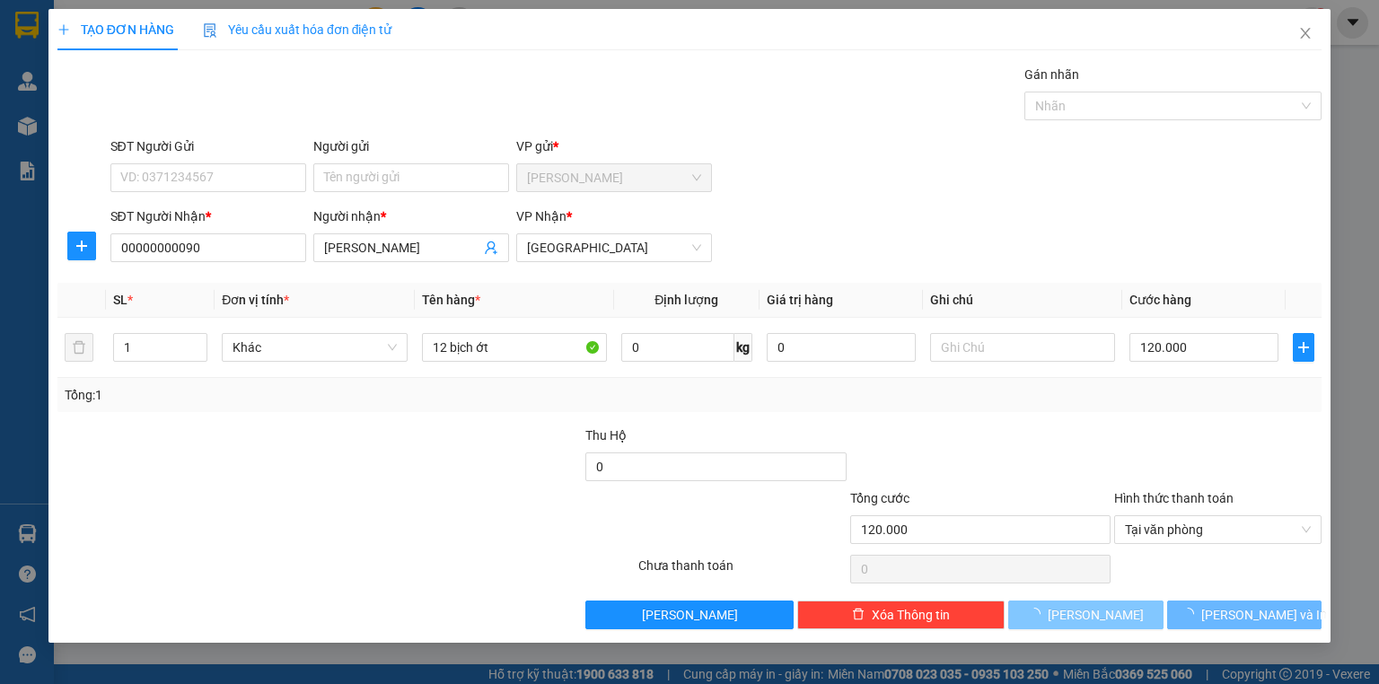
type input "0"
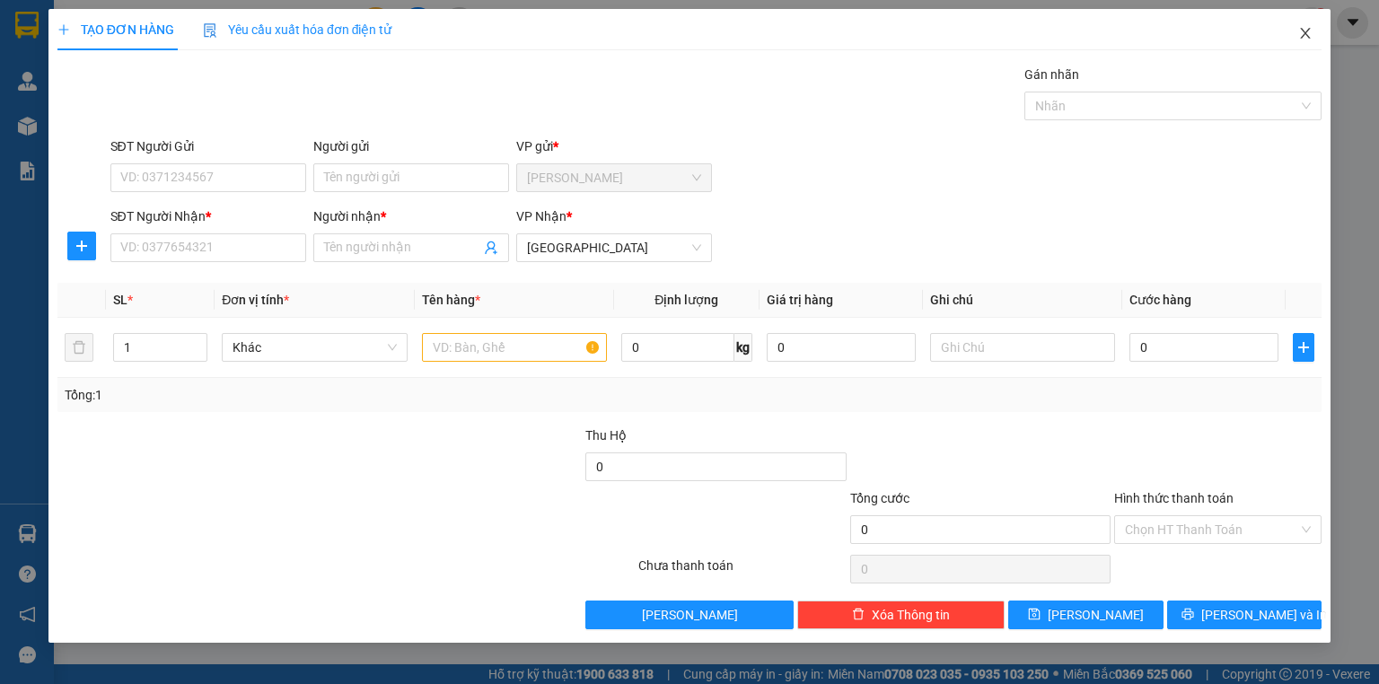
click at [1298, 39] on icon "close" at bounding box center [1305, 33] width 14 height 14
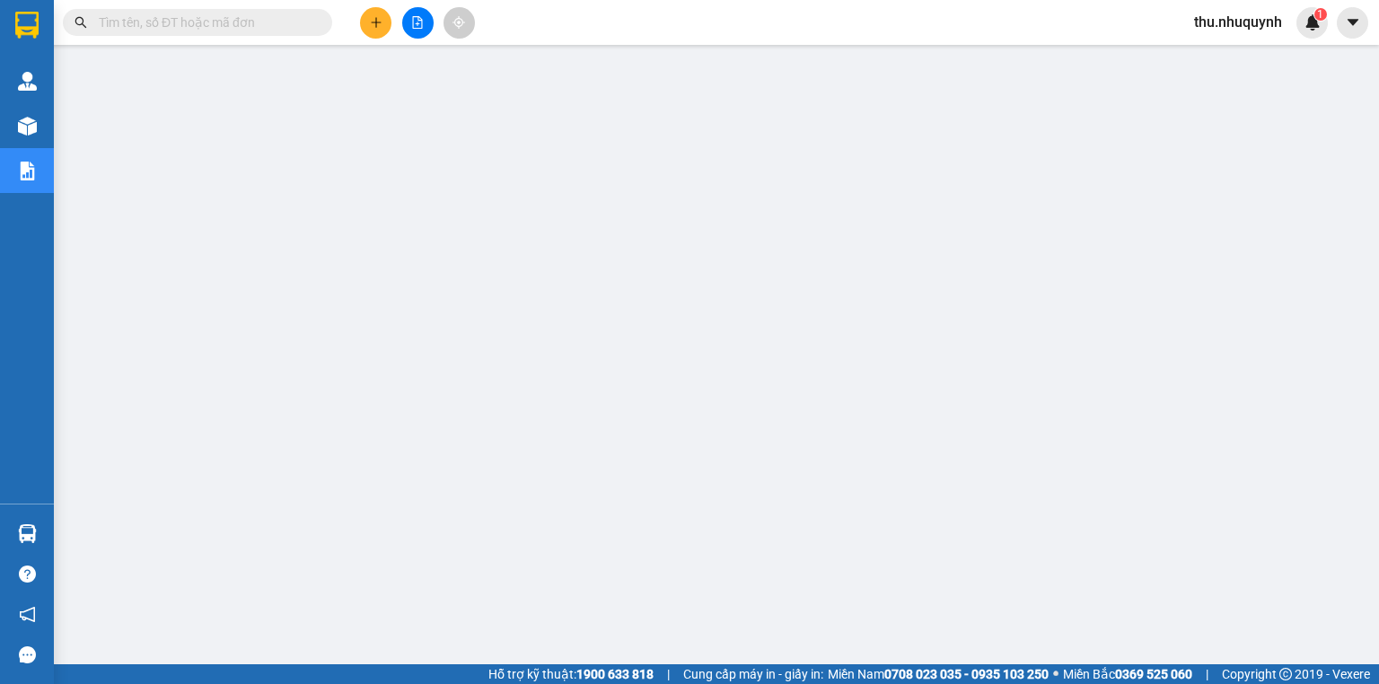
click at [373, 18] on icon "plus" at bounding box center [376, 22] width 13 height 13
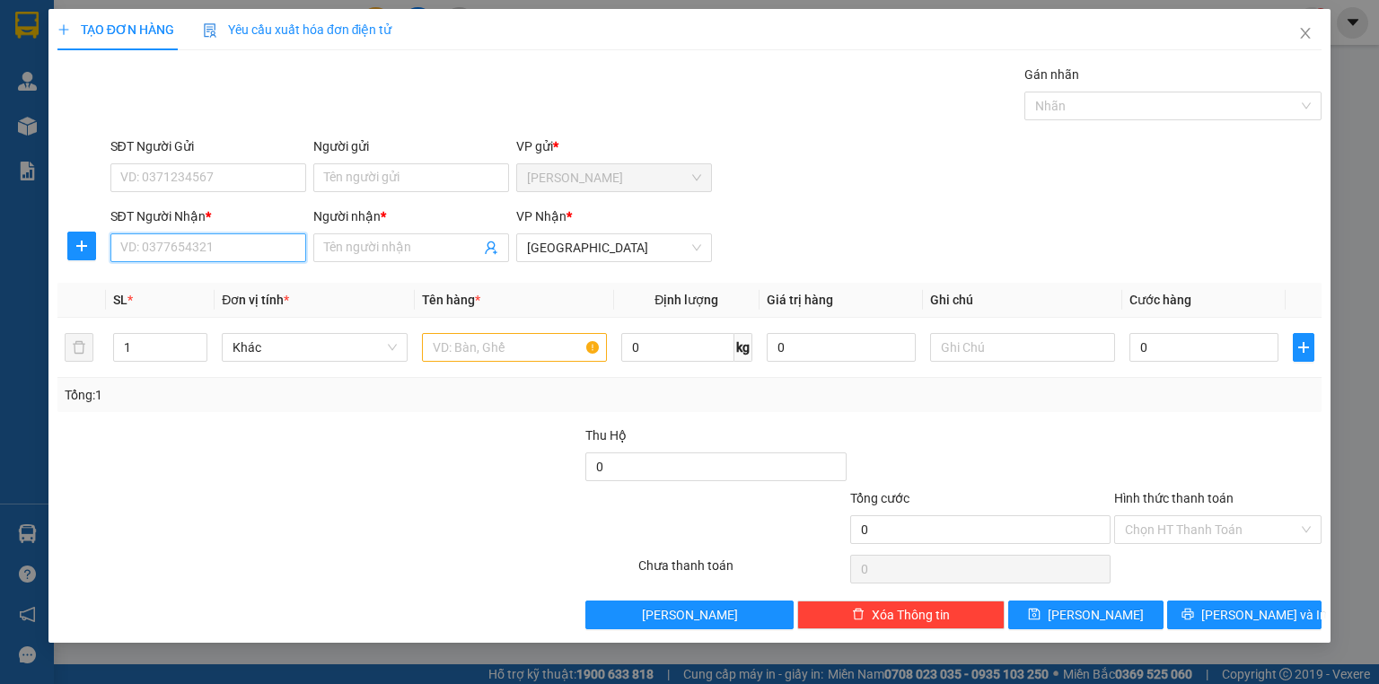
click at [238, 257] on input "SĐT Người Nhận *" at bounding box center [208, 247] width 196 height 29
type input "0000000000"
click at [336, 255] on input "Người nhận *" at bounding box center [402, 248] width 156 height 20
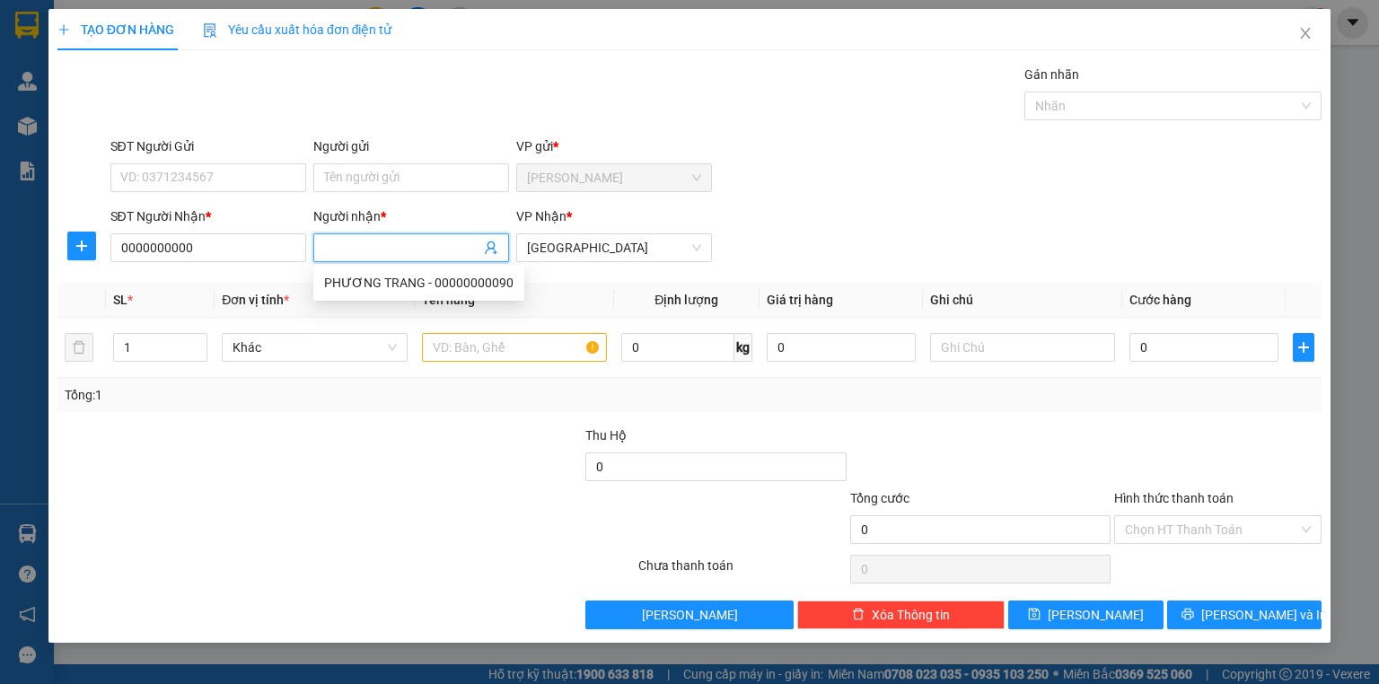
type input "h"
type input "khánh nhơn + [GEOGRAPHIC_DATA] + phước an + [GEOGRAPHIC_DATA] + [GEOGRAPHIC_DAT…"
click at [477, 355] on input "text" at bounding box center [514, 347] width 185 height 29
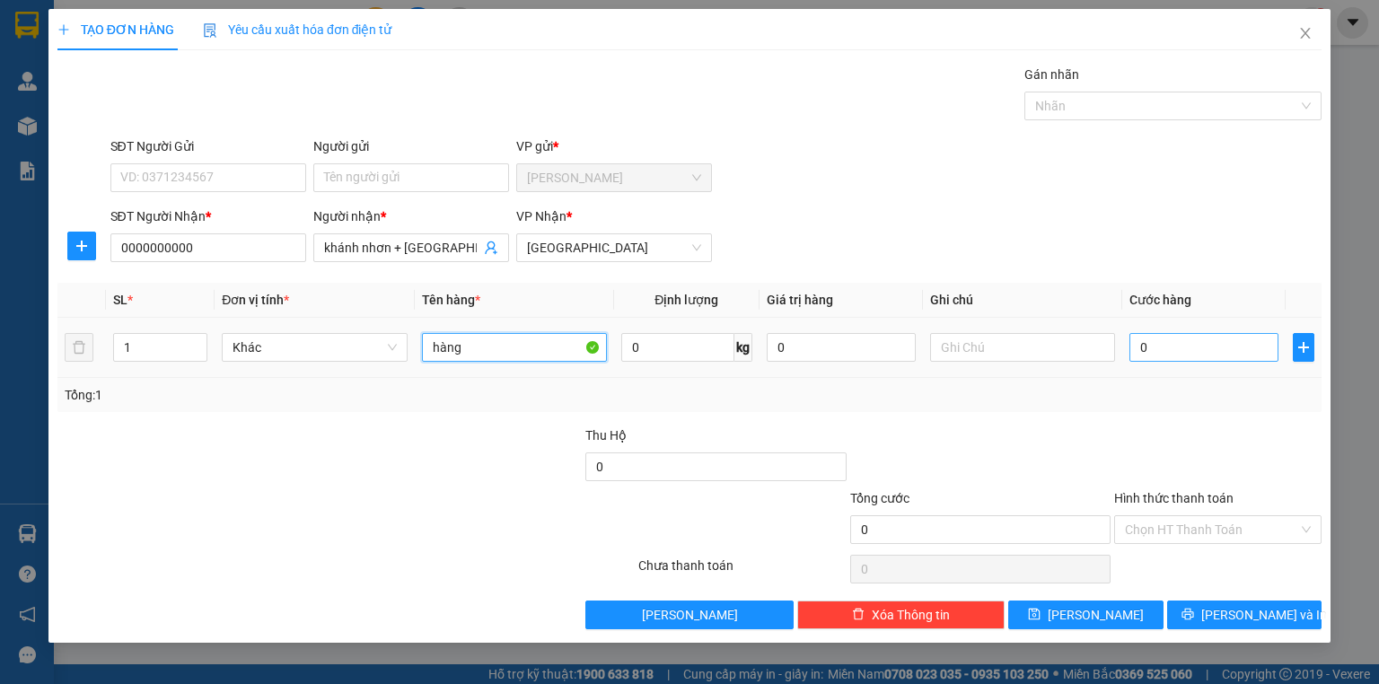
type input "hàng"
click at [1170, 346] on input "0" at bounding box center [1203, 347] width 149 height 29
type input "2"
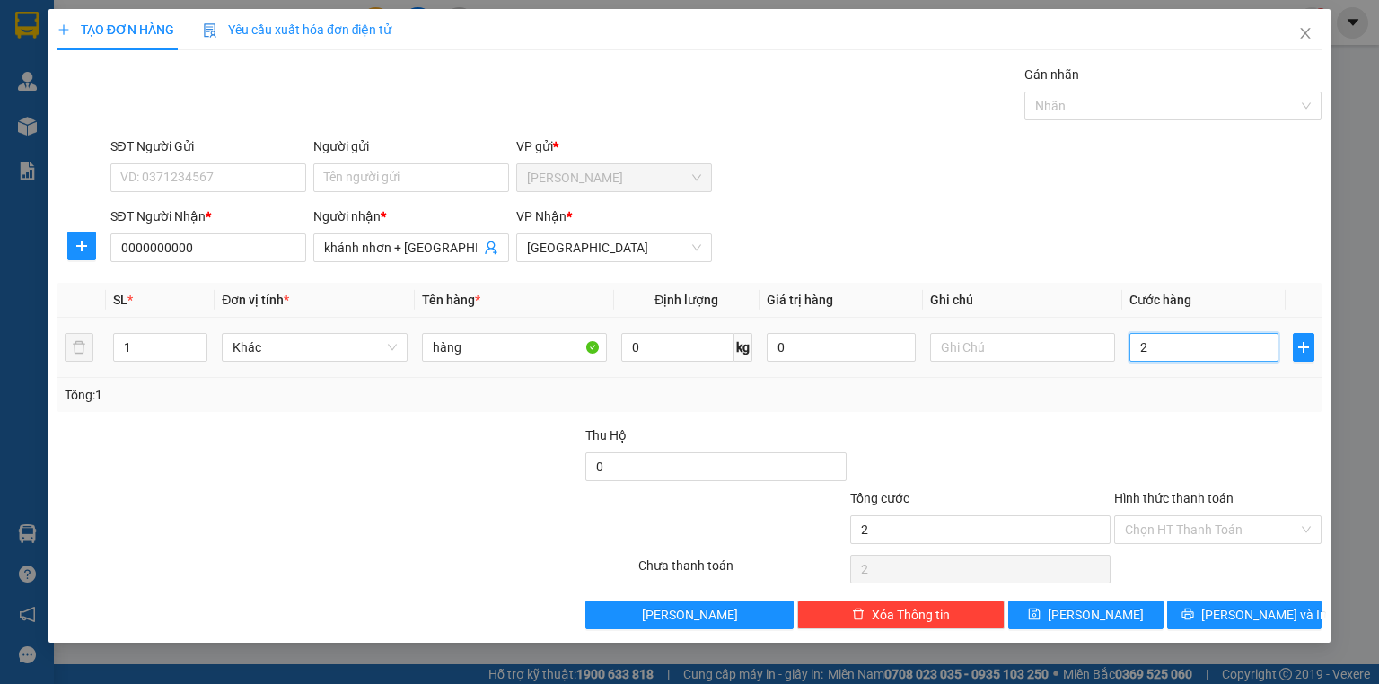
type input "24"
type input "240"
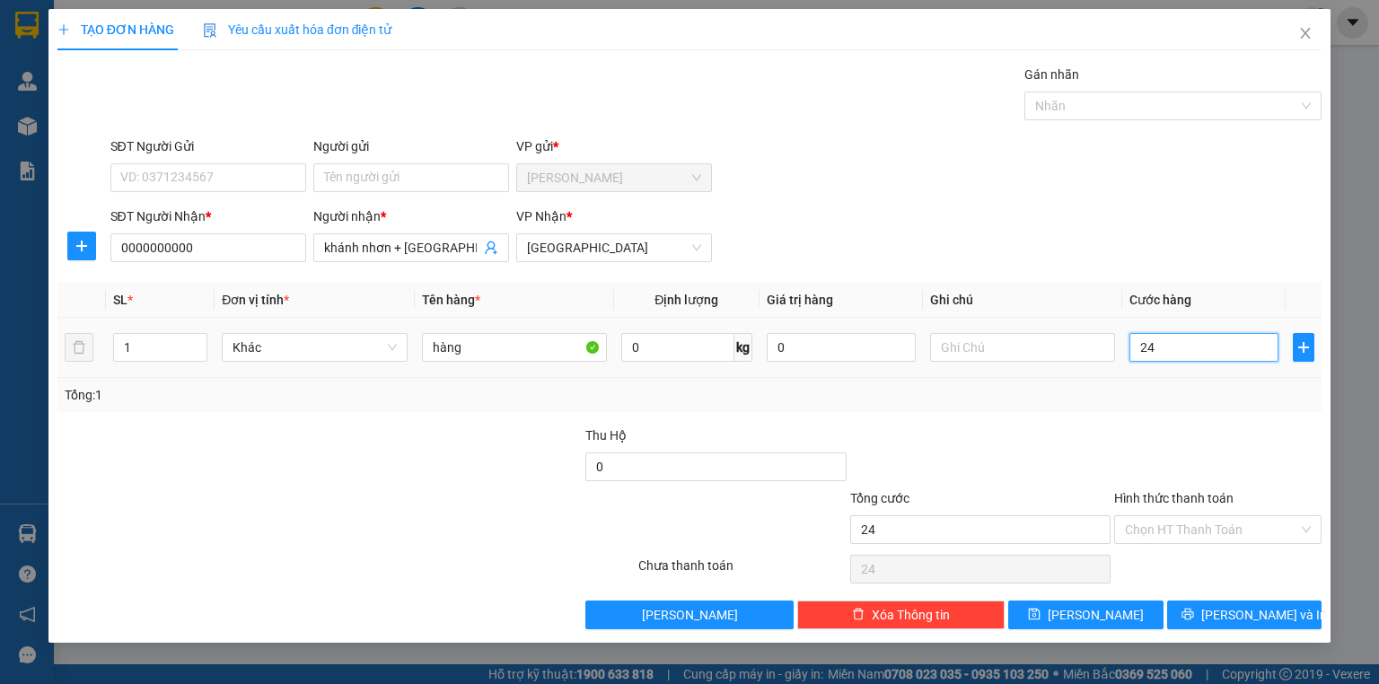
type input "240"
type input "240.000"
click at [1148, 426] on div at bounding box center [1217, 456] width 211 height 63
click at [1198, 528] on input "Hình thức thanh toán" at bounding box center [1211, 529] width 173 height 27
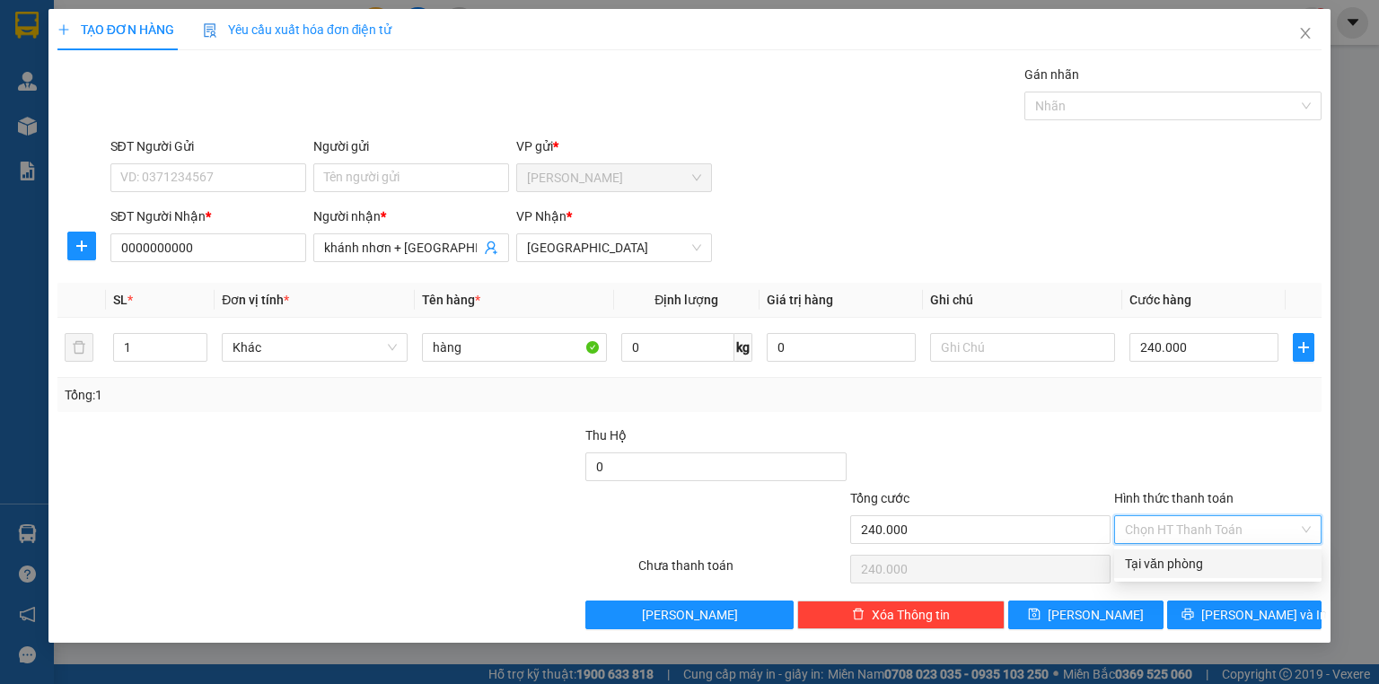
click at [1192, 568] on div "Tại văn phòng" at bounding box center [1218, 564] width 186 height 20
type input "0"
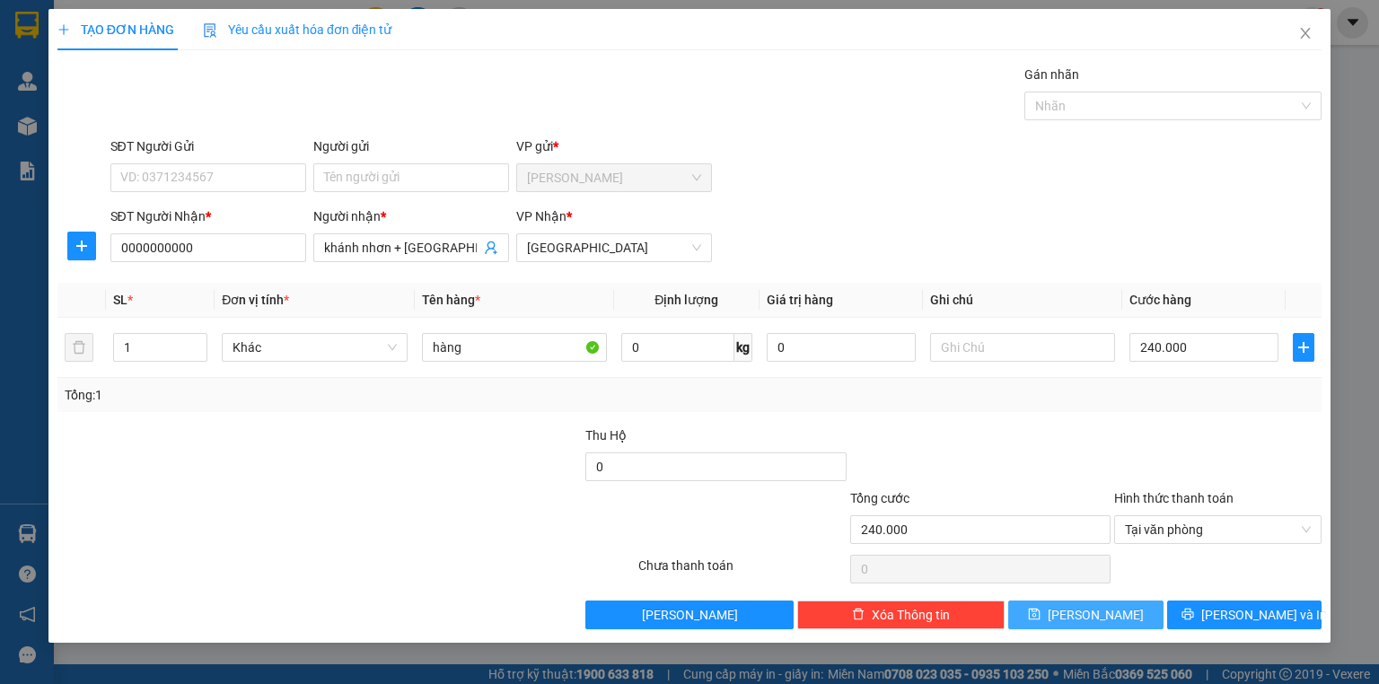
click at [1086, 612] on span "[PERSON_NAME]" at bounding box center [1095, 615] width 96 height 20
type input "0"
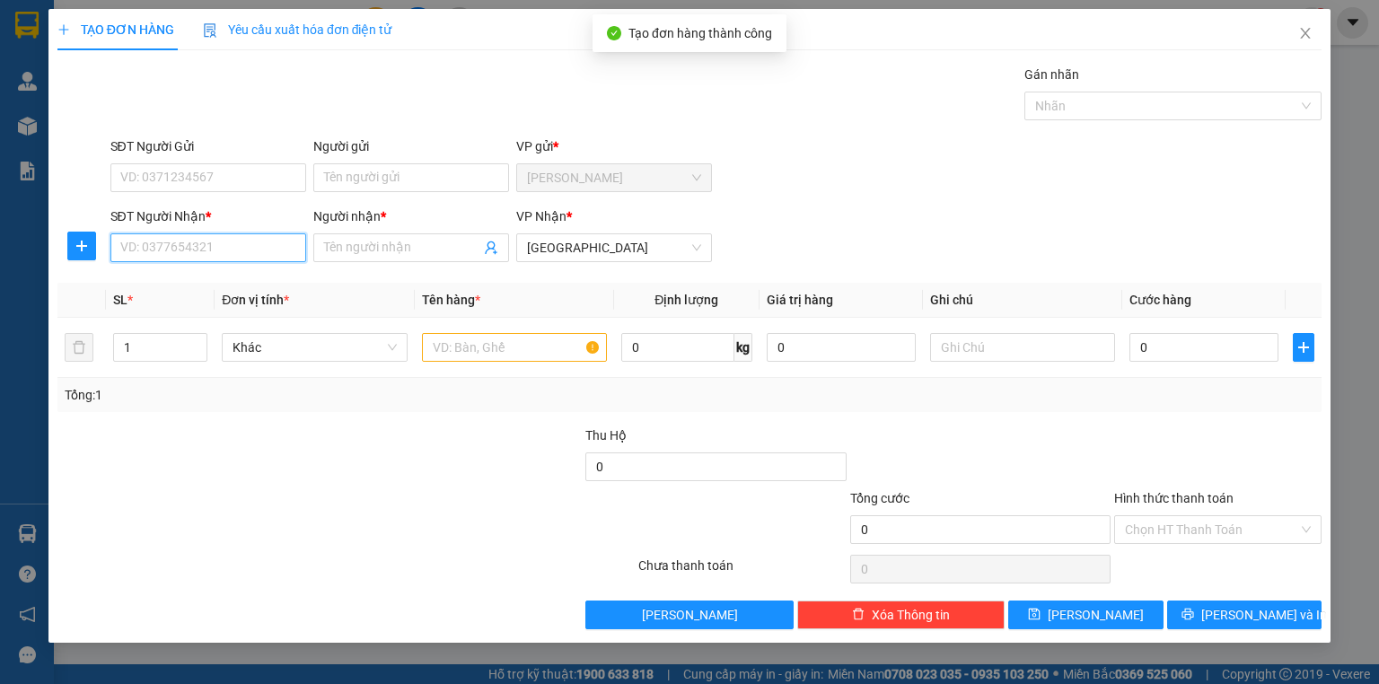
click at [231, 251] on input "SĐT Người Nhận *" at bounding box center [208, 247] width 196 height 29
type input "0"
type input "[PERSON_NAME]"
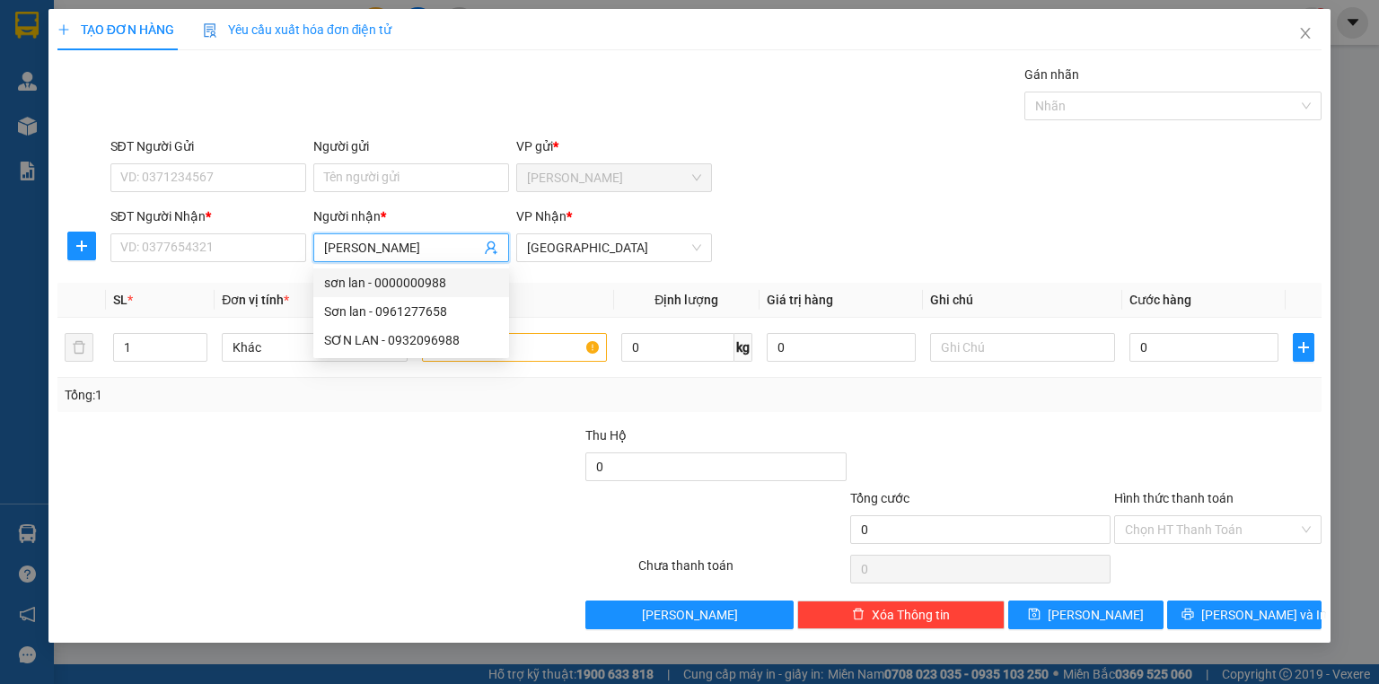
click at [398, 287] on div "sơn lan - 0000000988" at bounding box center [411, 283] width 174 height 20
type input "0000000988"
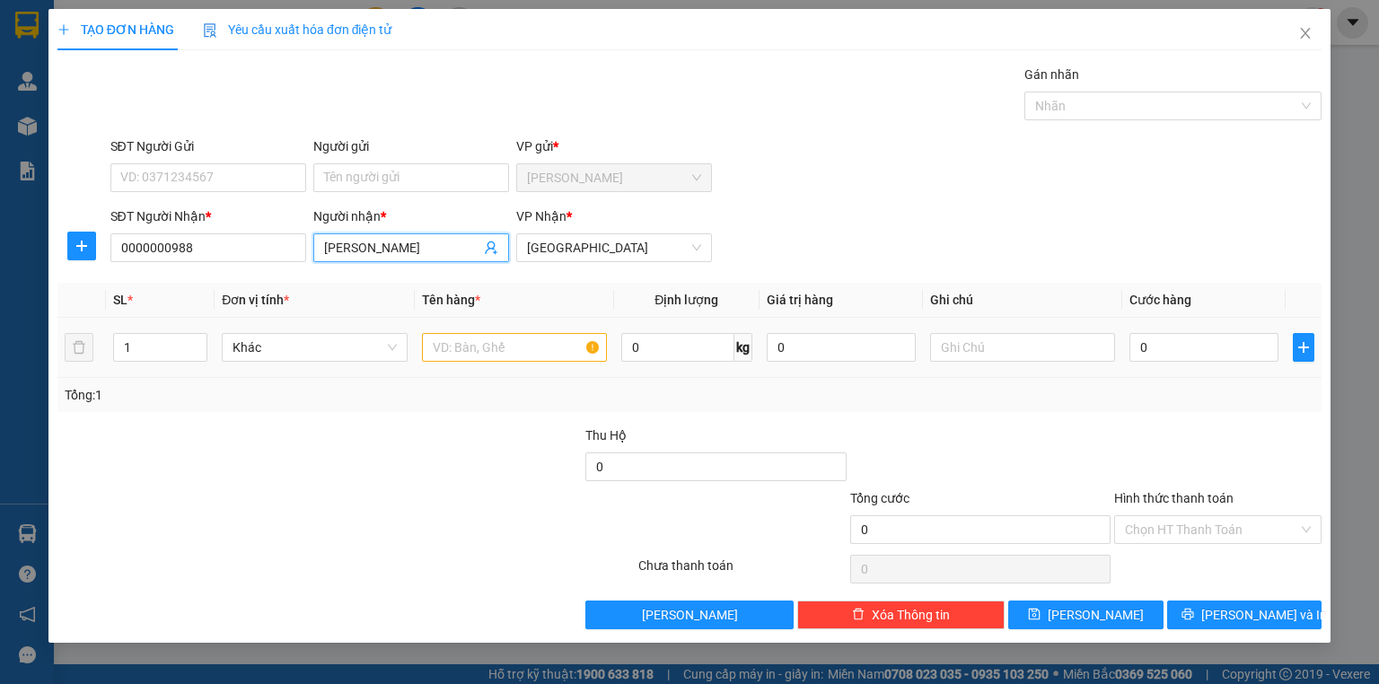
type input "[PERSON_NAME]"
click at [543, 350] on input "text" at bounding box center [514, 347] width 185 height 29
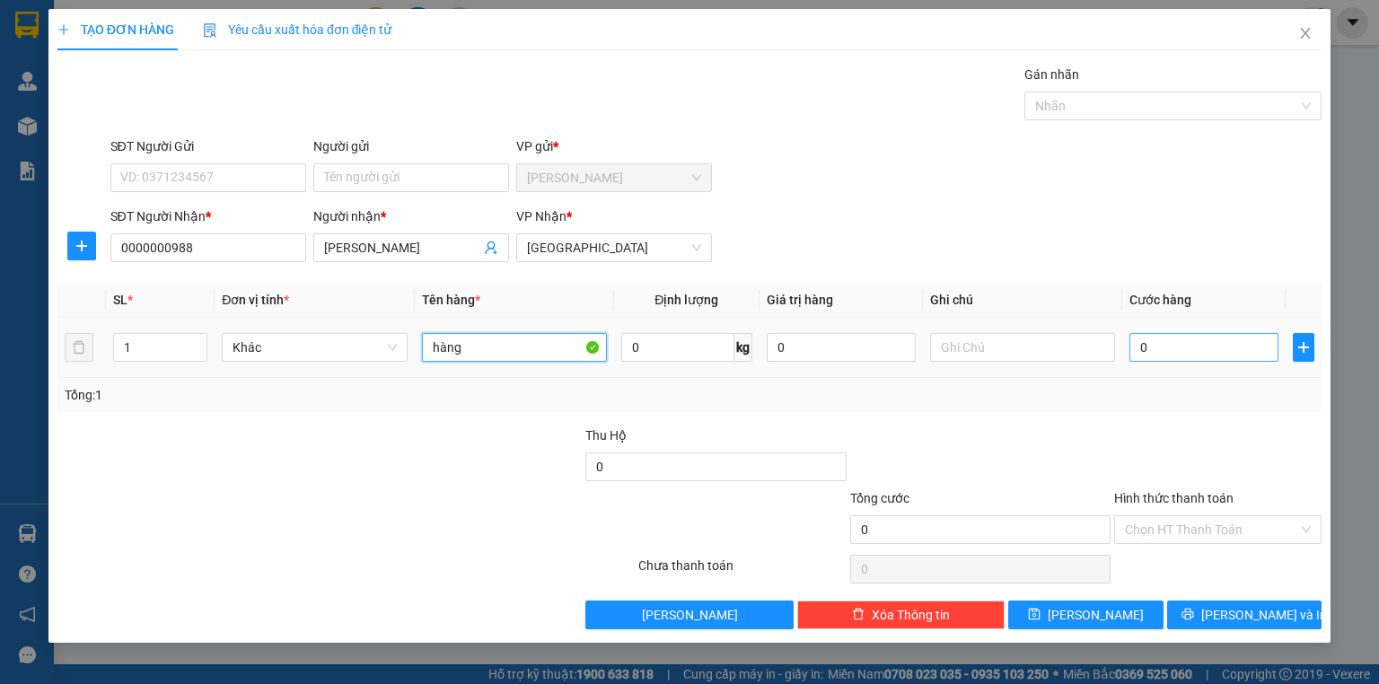
type input "hàng"
click at [1203, 343] on input "0" at bounding box center [1203, 347] width 149 height 29
type input "1"
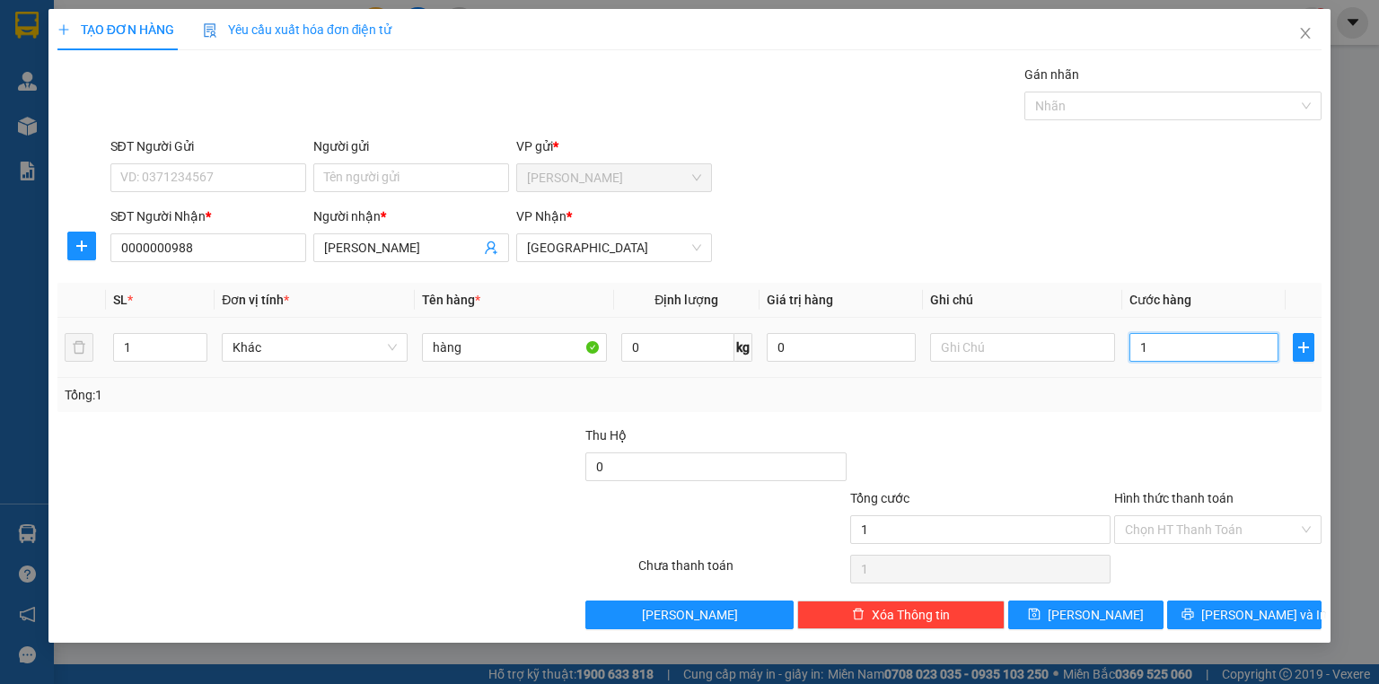
type input "10"
type input "100"
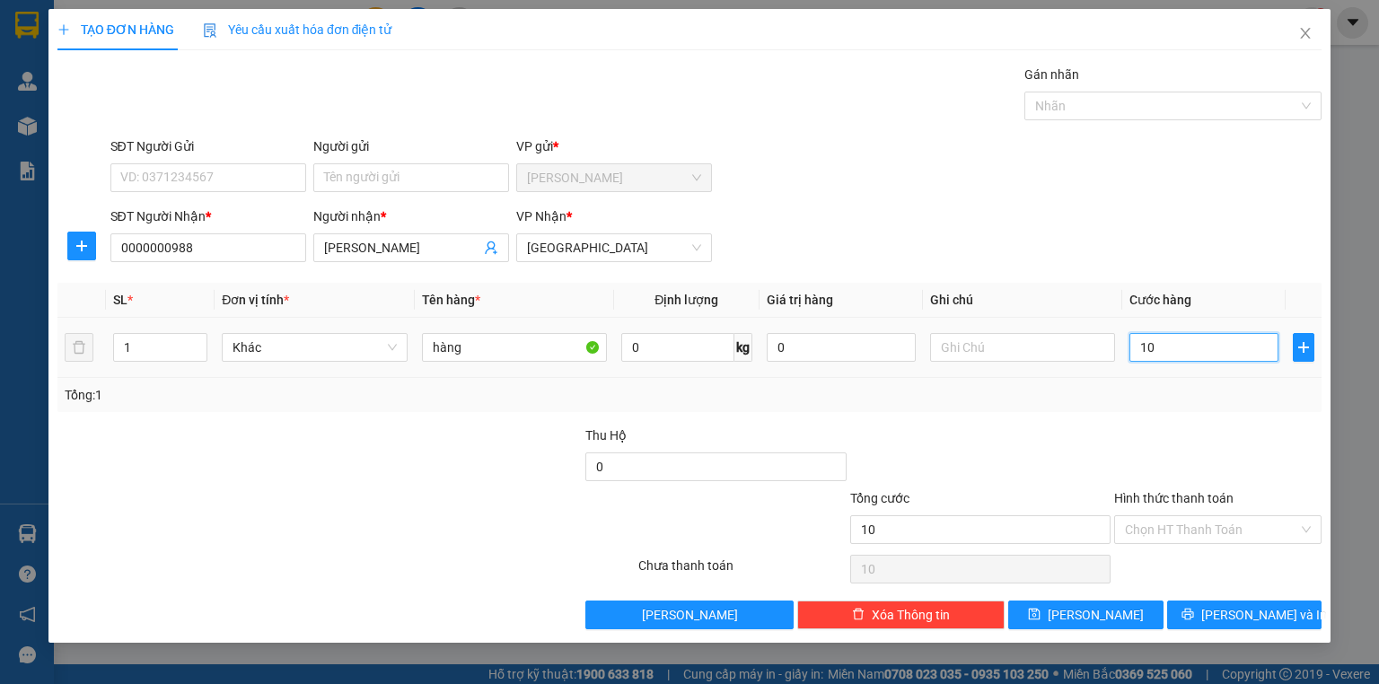
type input "100"
type input "100.000"
click at [1186, 264] on div "SĐT Người Nhận * 0000000988 Người nhận * sơn lan VP Nhận * [GEOGRAPHIC_DATA]" at bounding box center [716, 237] width 1219 height 63
click at [1219, 530] on input "Hình thức thanh toán" at bounding box center [1211, 529] width 173 height 27
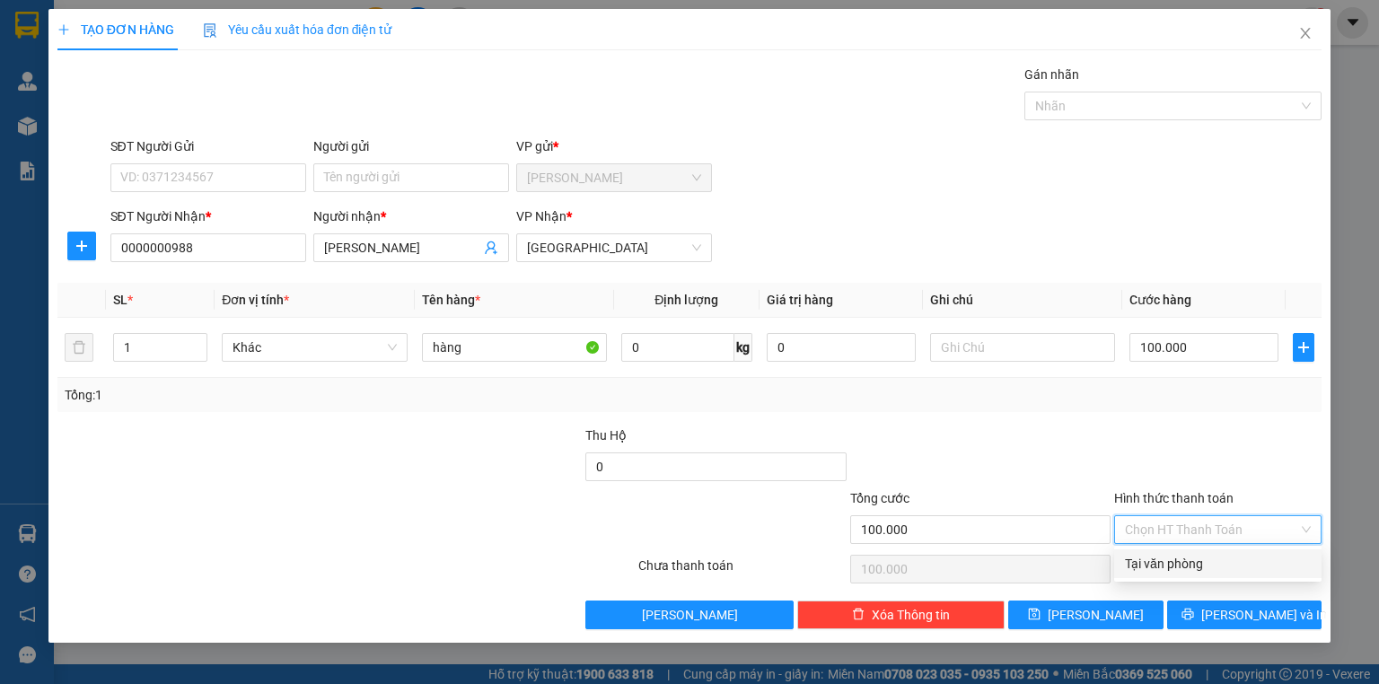
click at [1196, 564] on div "Tại văn phòng" at bounding box center [1218, 564] width 186 height 20
type input "0"
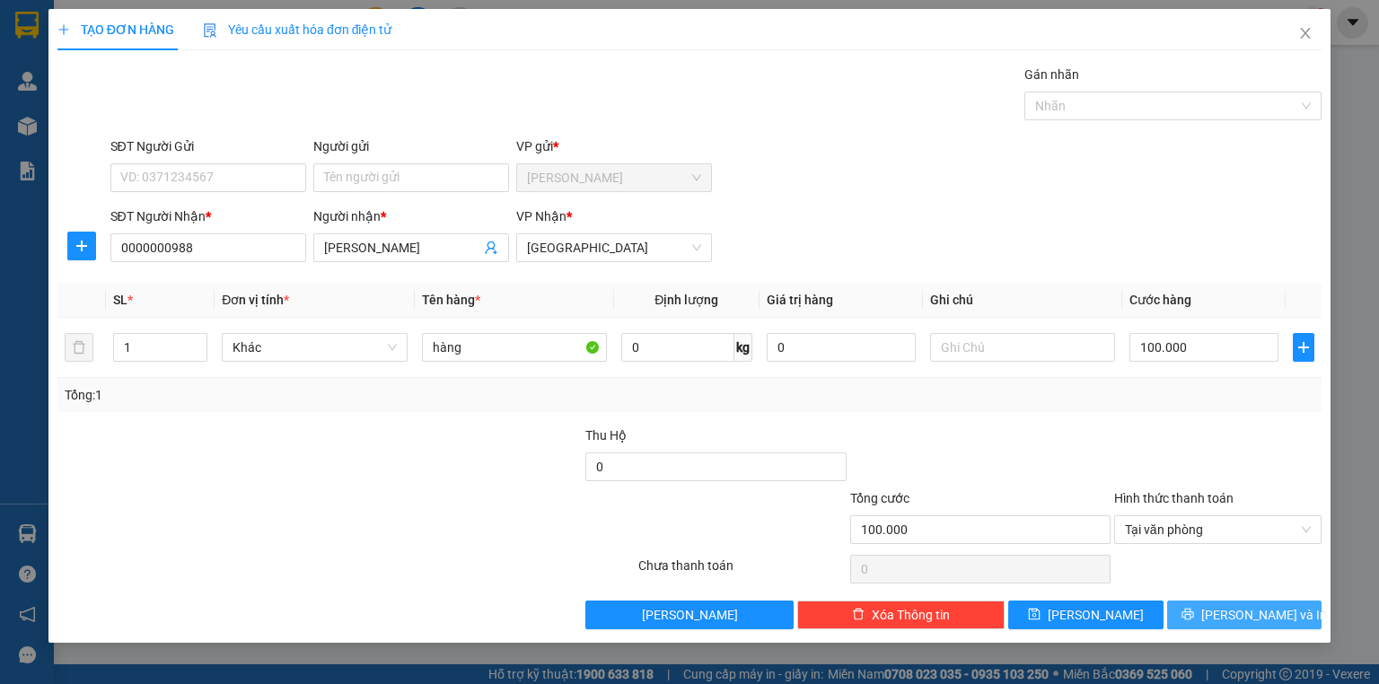
click at [1205, 609] on button "[PERSON_NAME] và In" at bounding box center [1244, 614] width 155 height 29
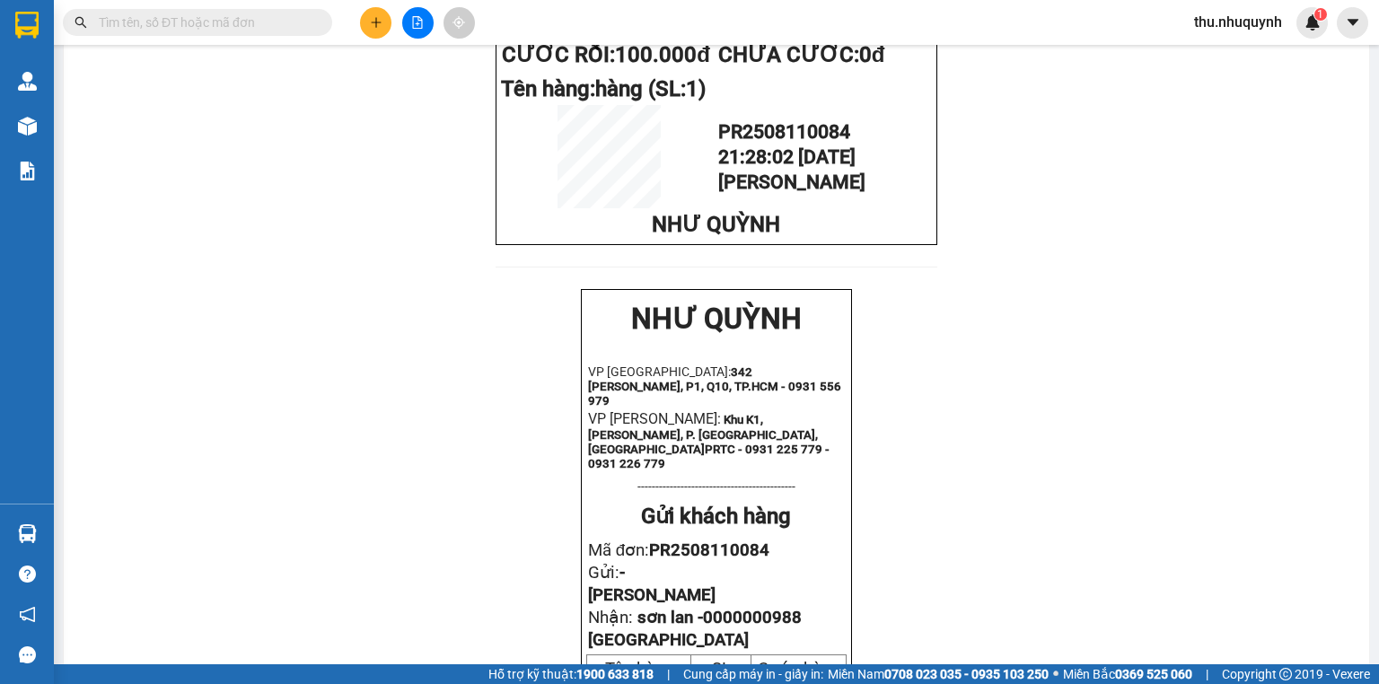
scroll to position [431, 0]
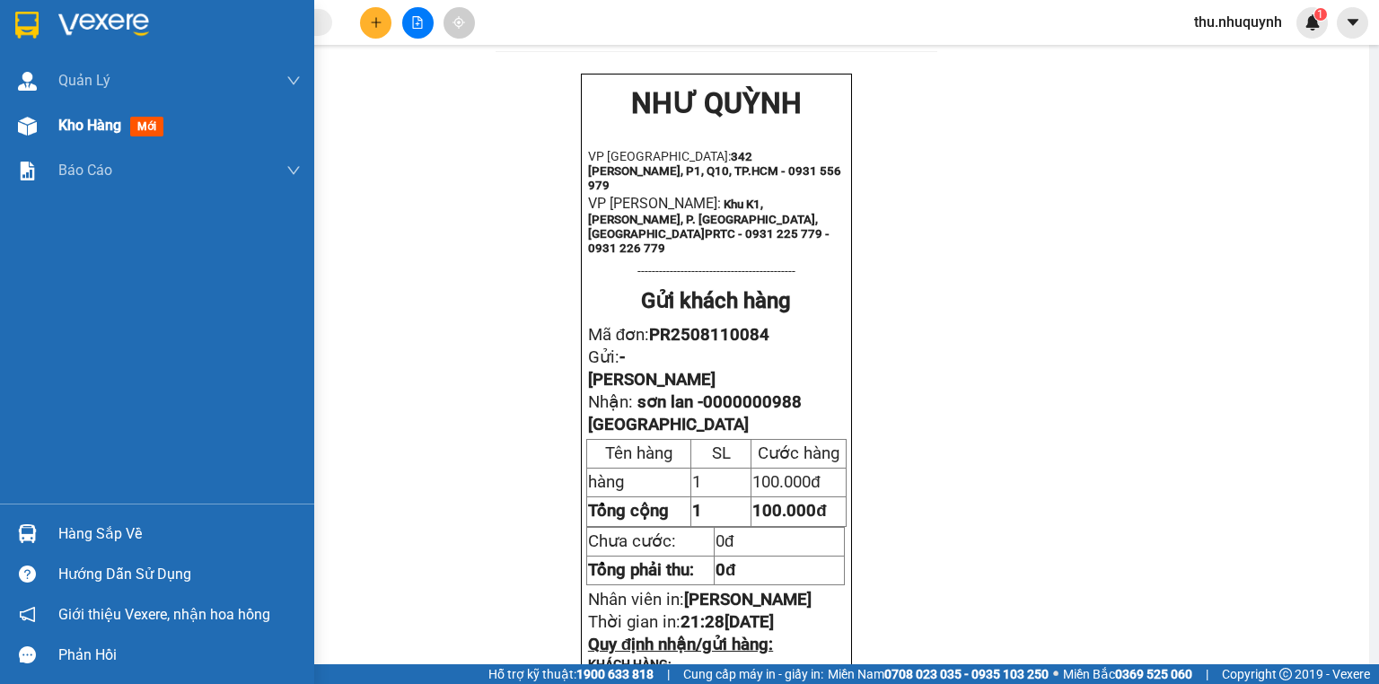
click at [117, 129] on span "Kho hàng" at bounding box center [89, 125] width 63 height 17
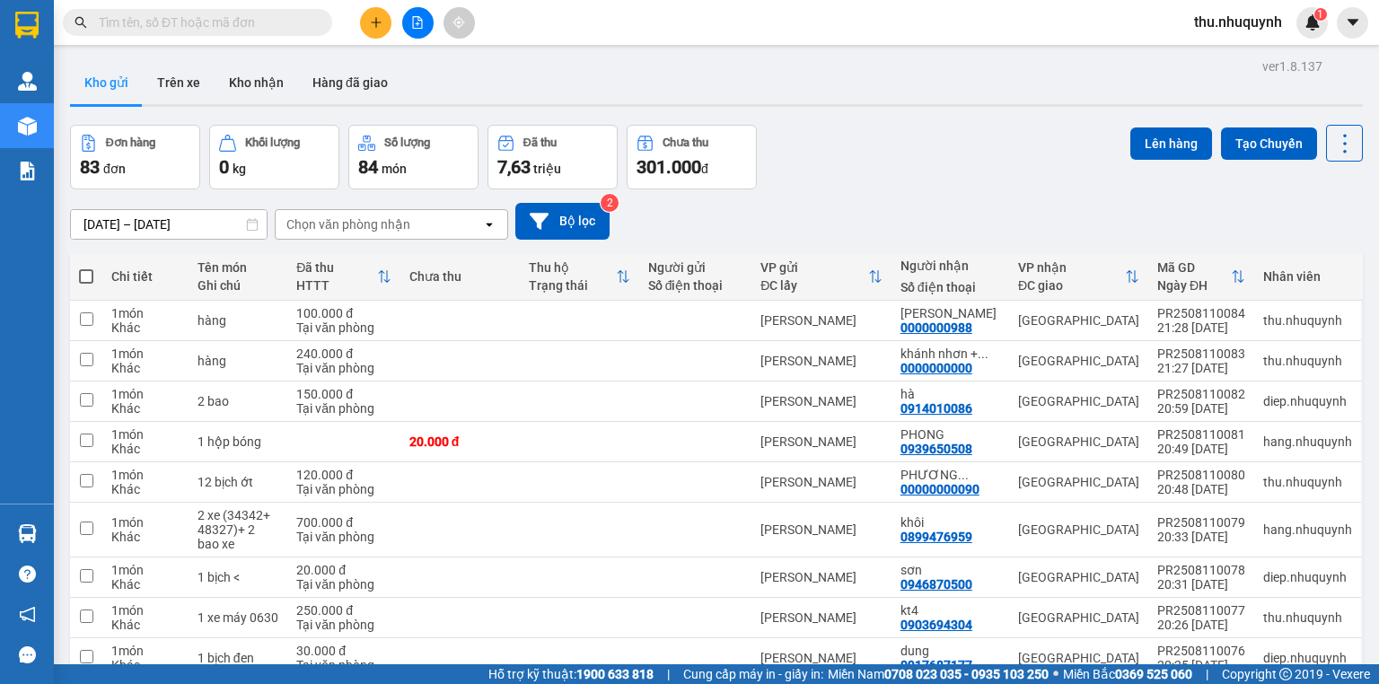
click at [85, 281] on span at bounding box center [86, 276] width 14 height 14
click at [86, 267] on input "checkbox" at bounding box center [86, 267] width 0 height 0
checkbox input "true"
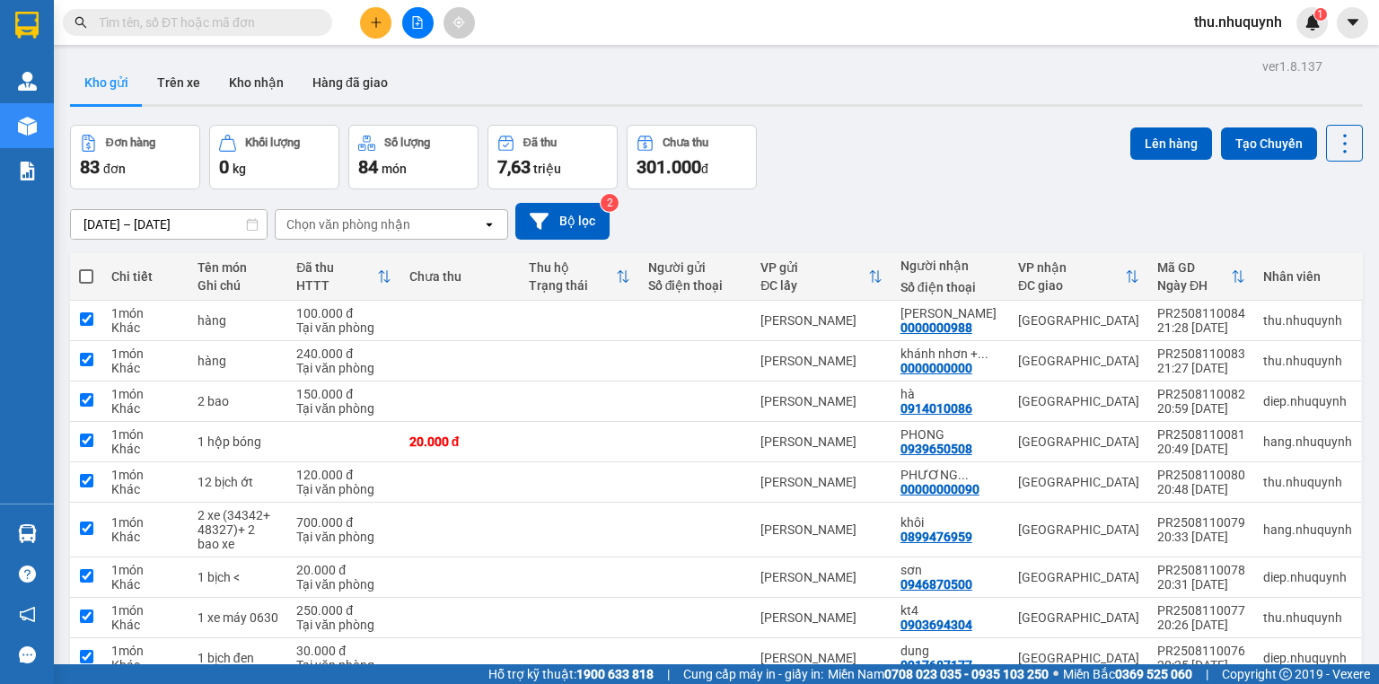
checkbox input "true"
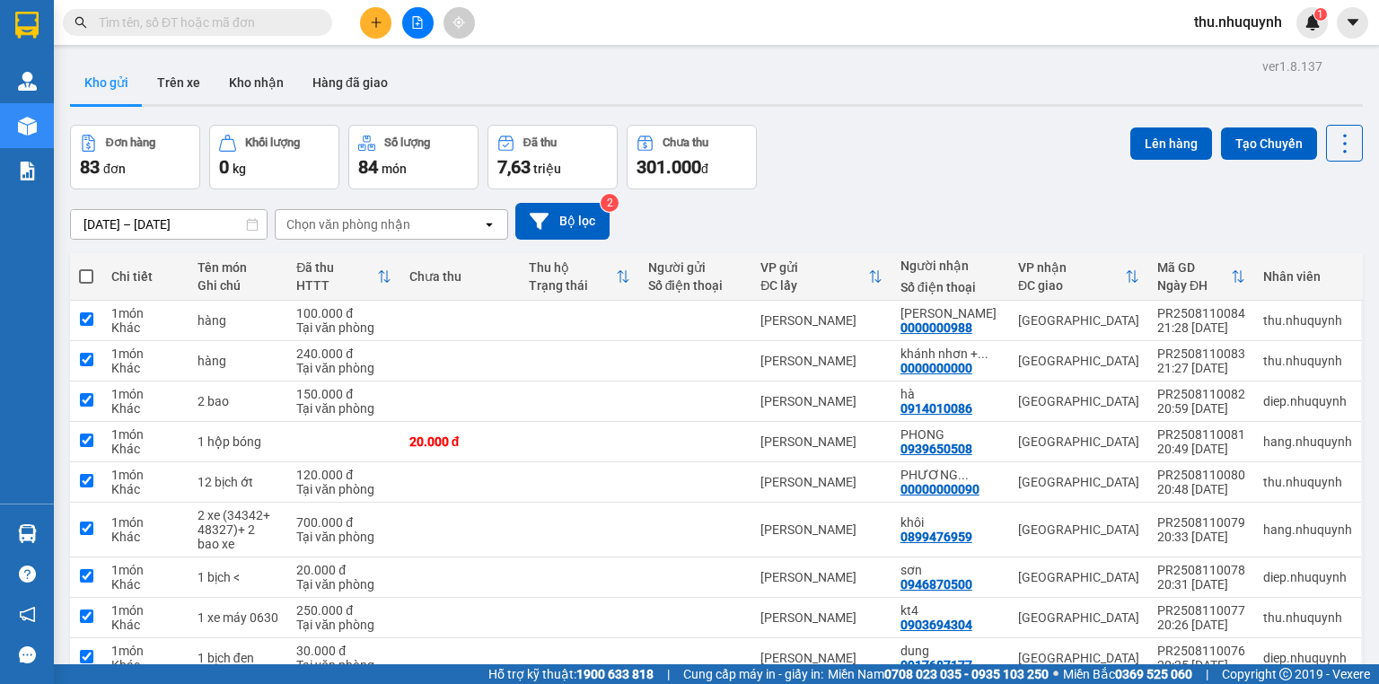
checkbox input "true"
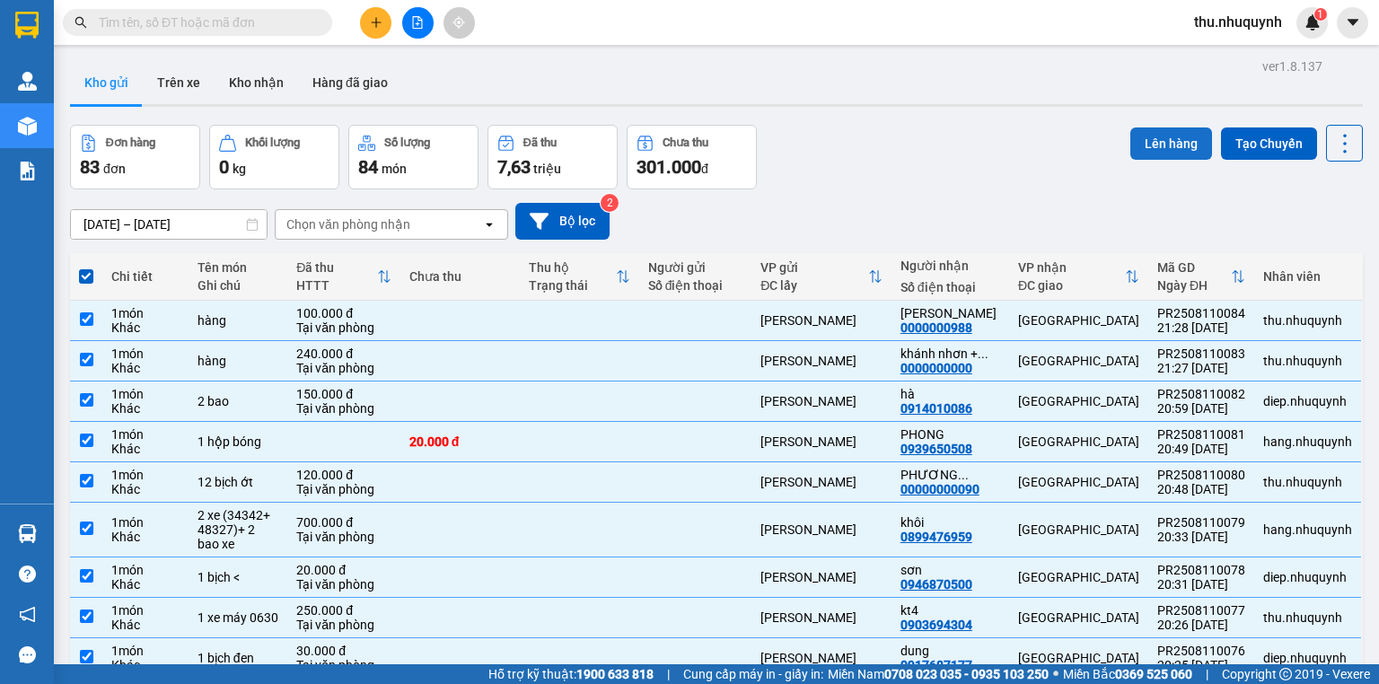
click at [1165, 144] on button "Lên hàng" at bounding box center [1171, 143] width 82 height 32
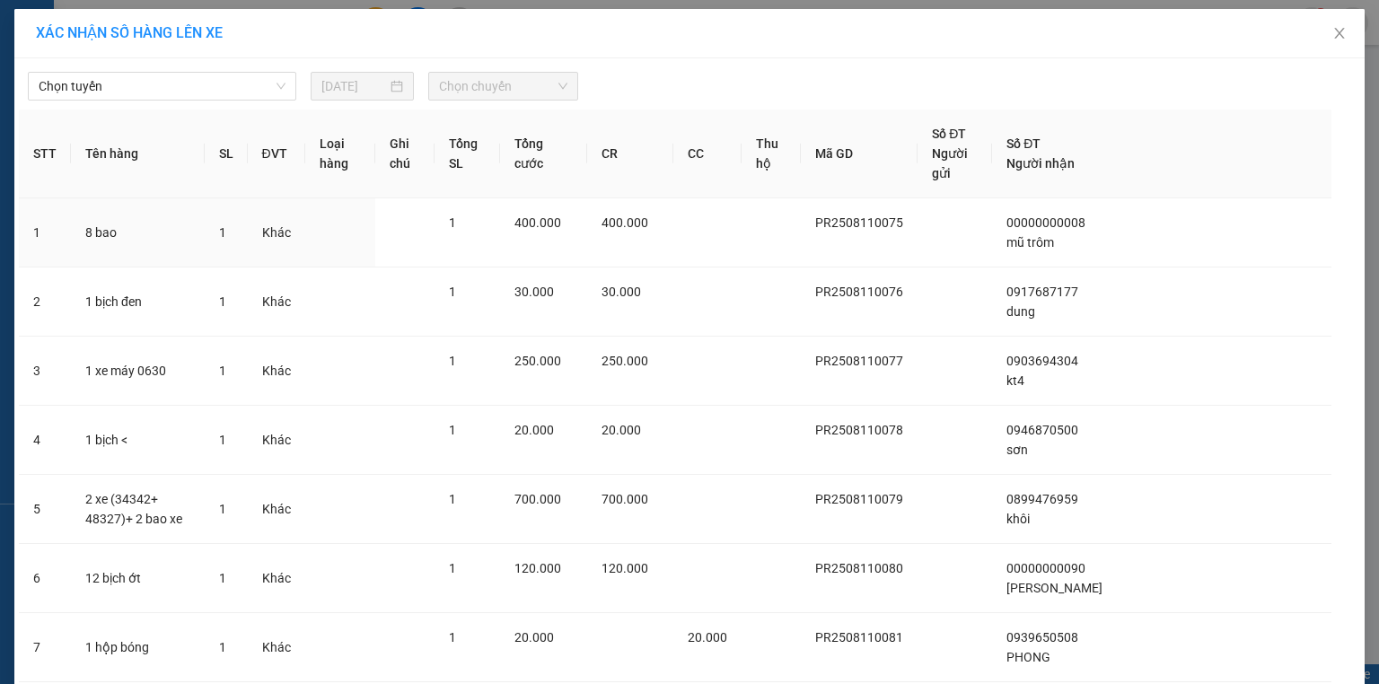
scroll to position [354, 0]
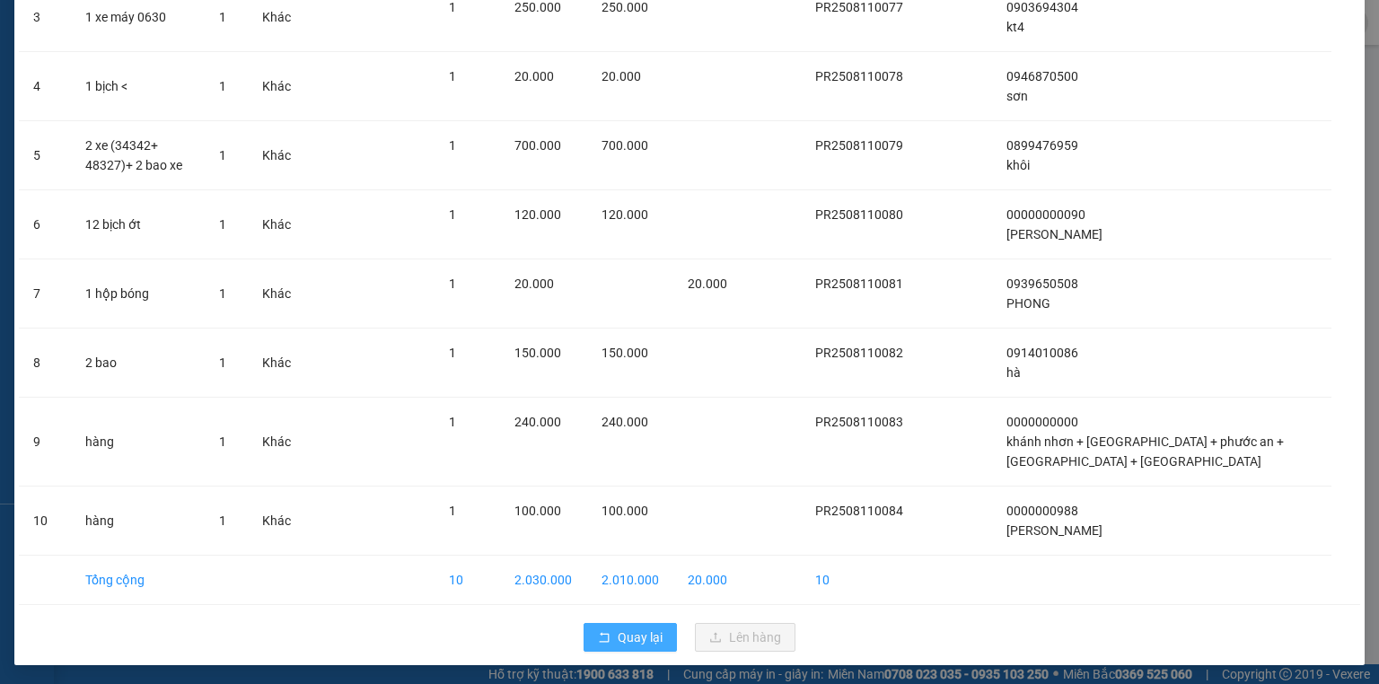
click at [627, 635] on span "Quay lại" at bounding box center [639, 637] width 45 height 20
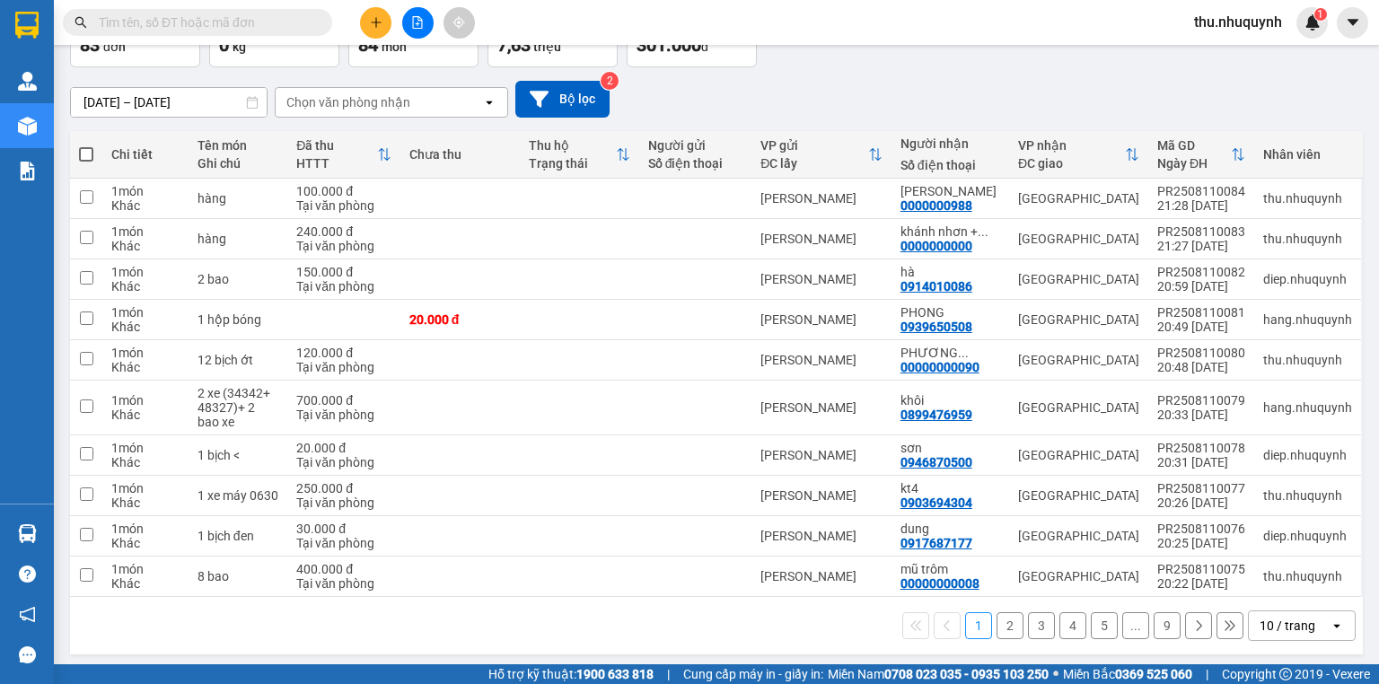
scroll to position [125, 0]
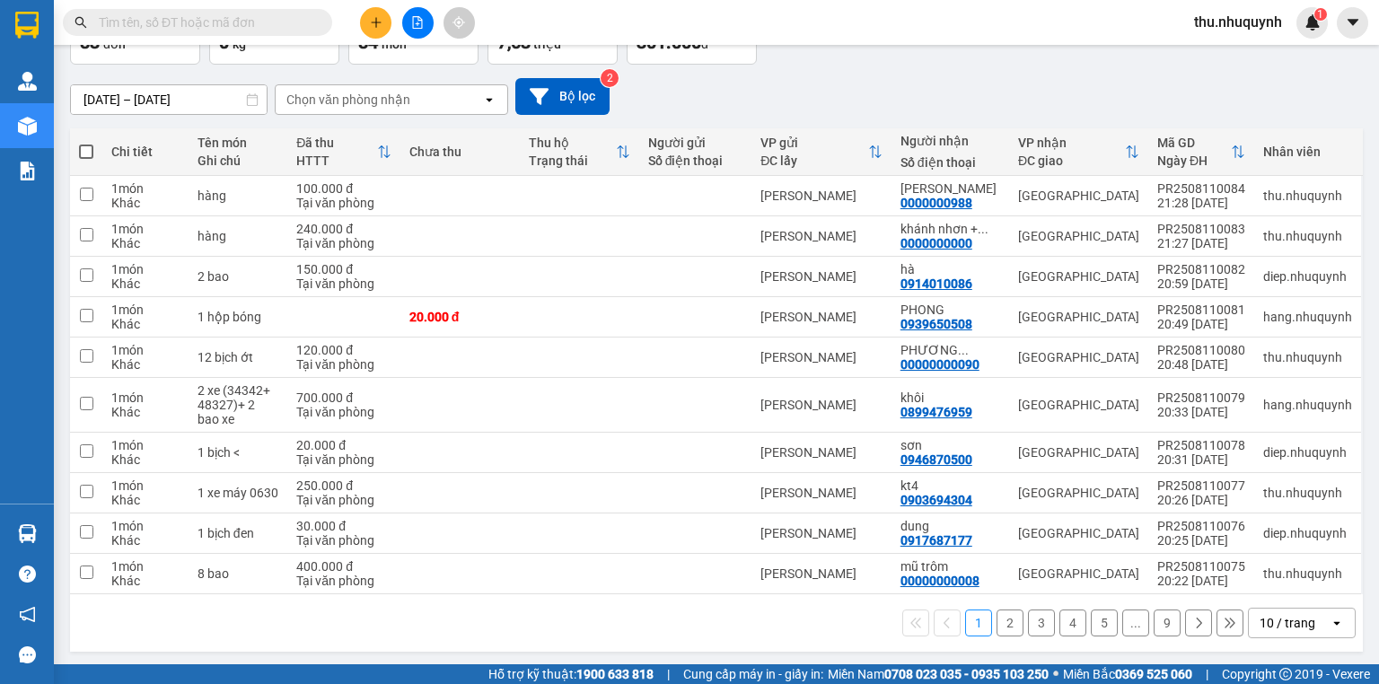
click at [1278, 623] on div "10 / trang" at bounding box center [1287, 623] width 56 height 18
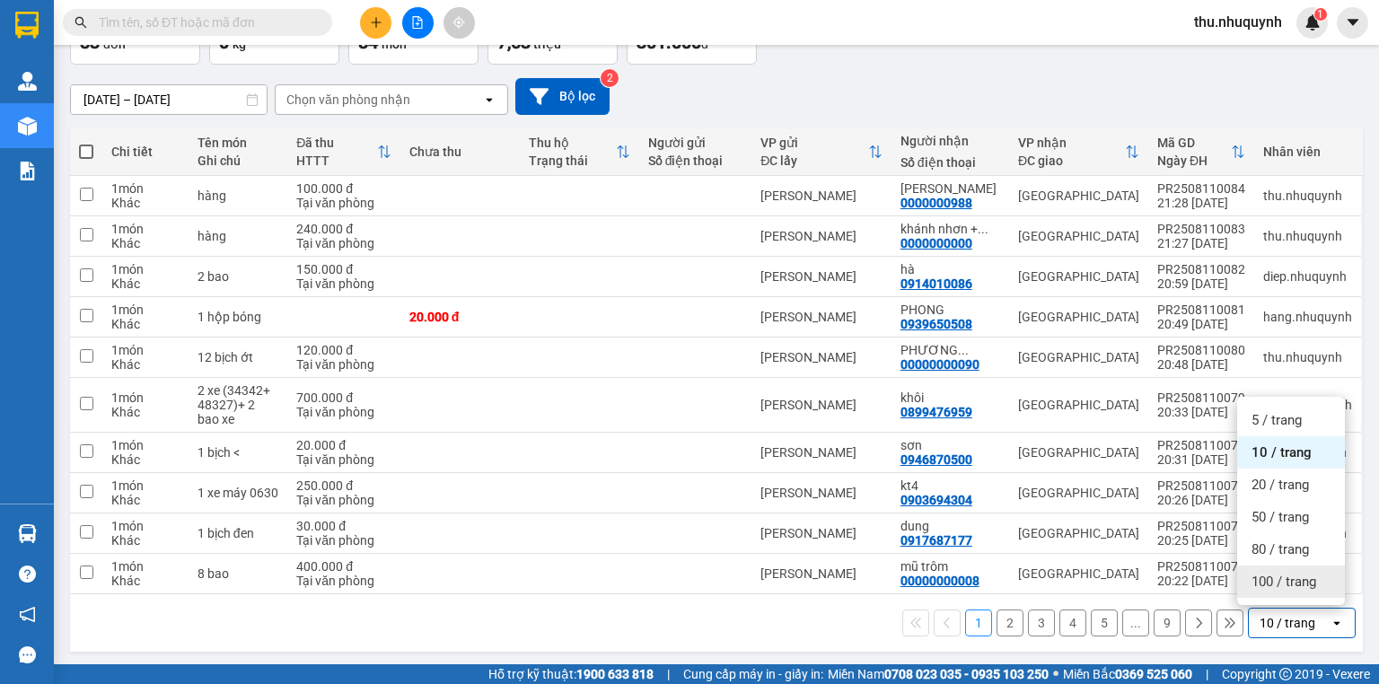
click at [1274, 584] on span "100 / trang" at bounding box center [1283, 582] width 65 height 18
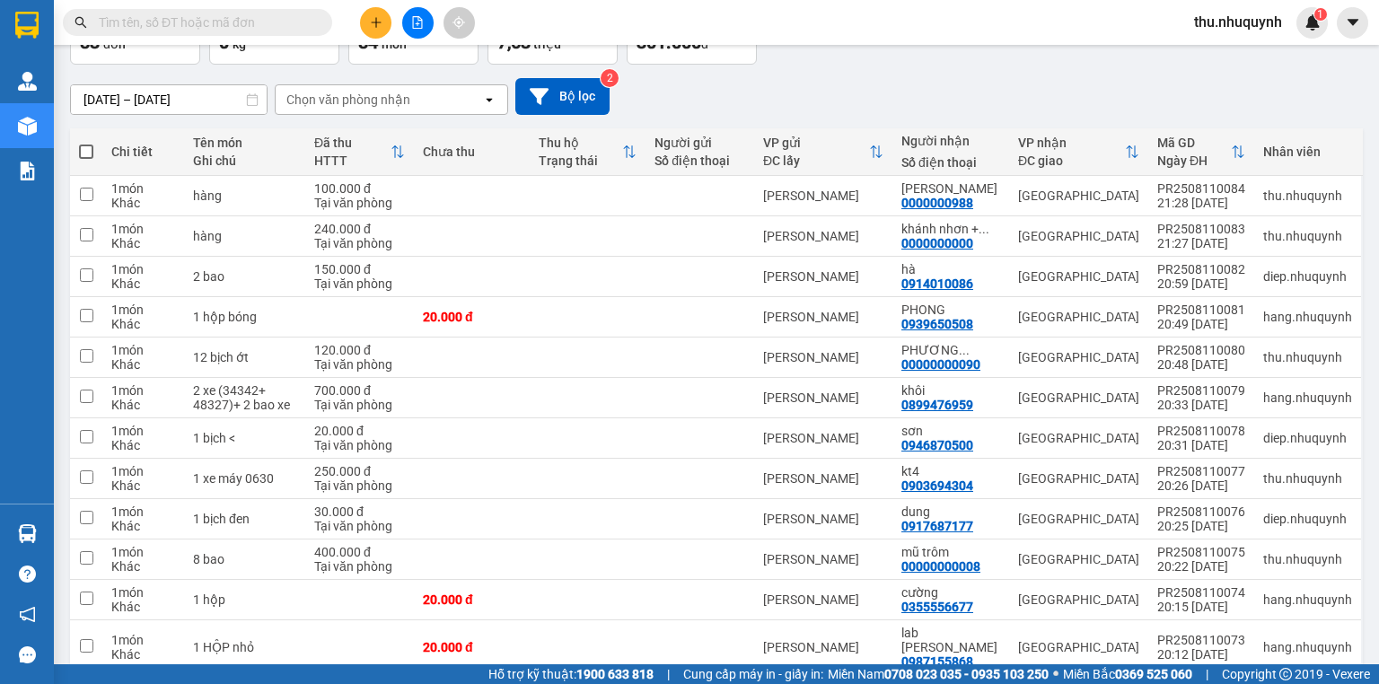
scroll to position [0, 0]
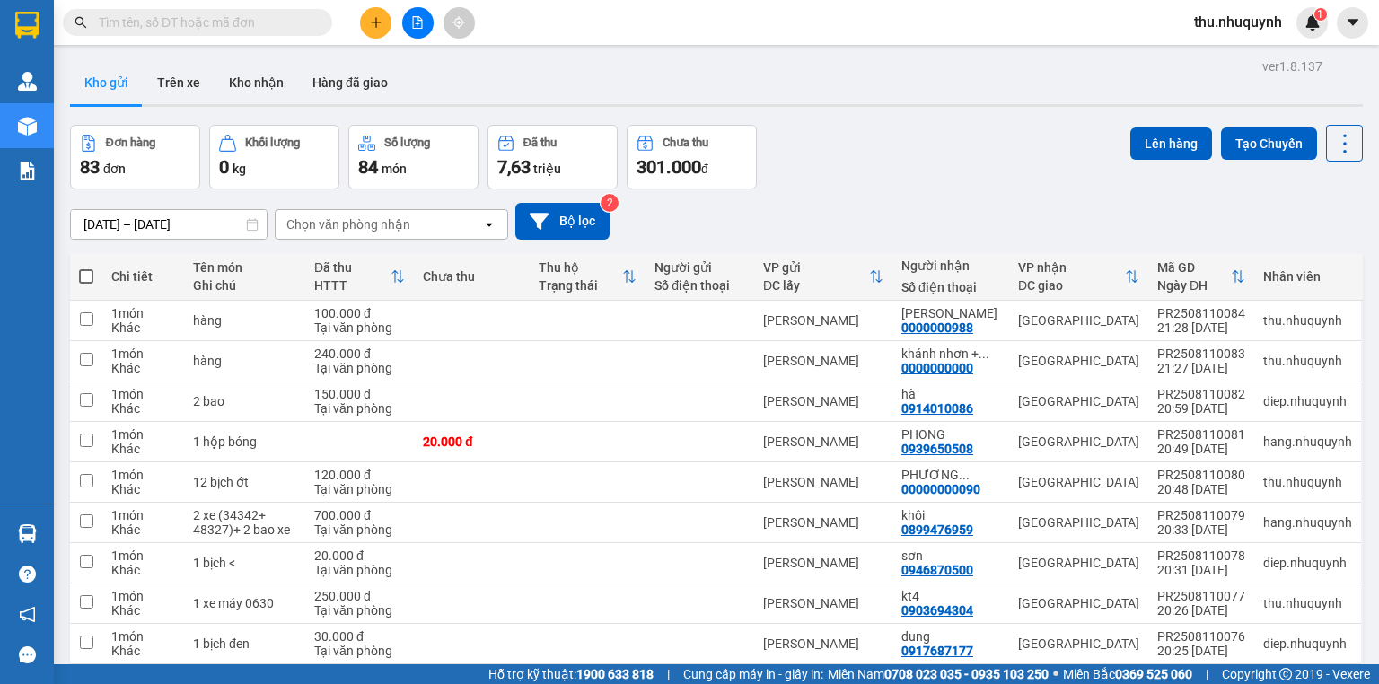
click at [381, 25] on icon "plus" at bounding box center [376, 22] width 13 height 13
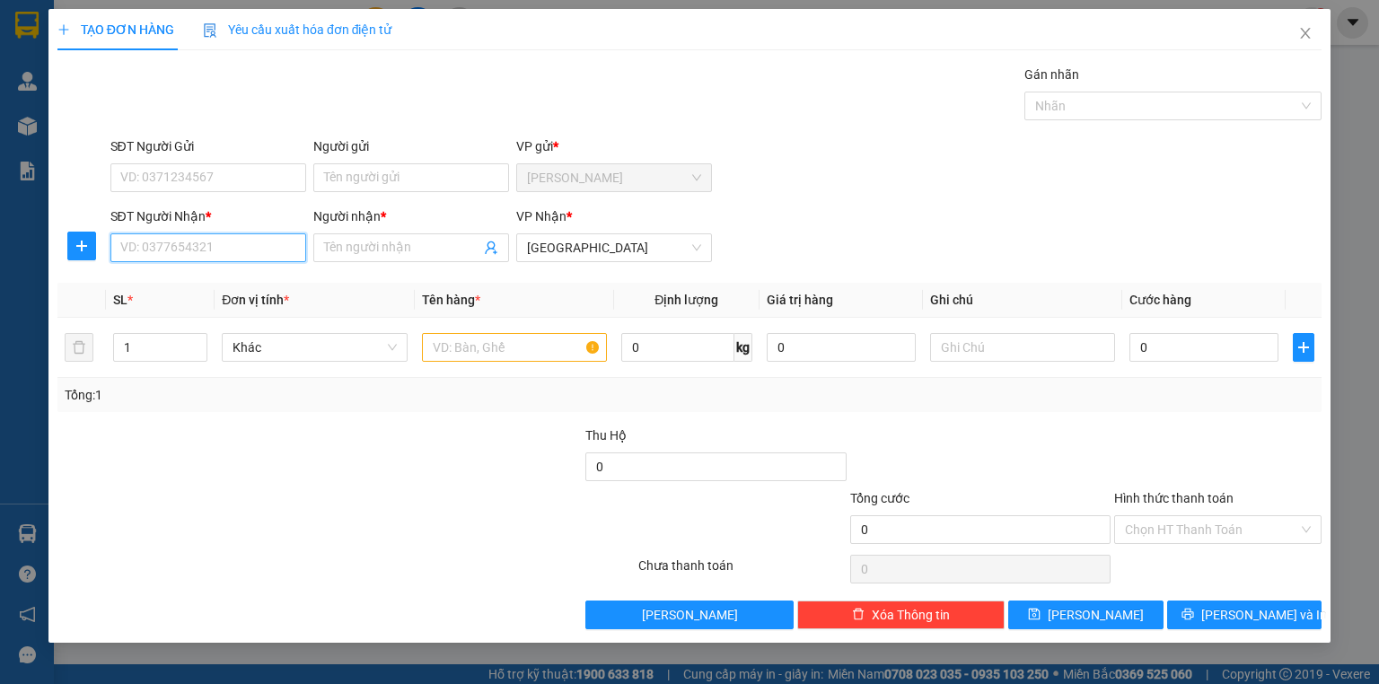
click at [250, 237] on input "SĐT Người Nhận *" at bounding box center [208, 247] width 196 height 29
type input "0000000000"
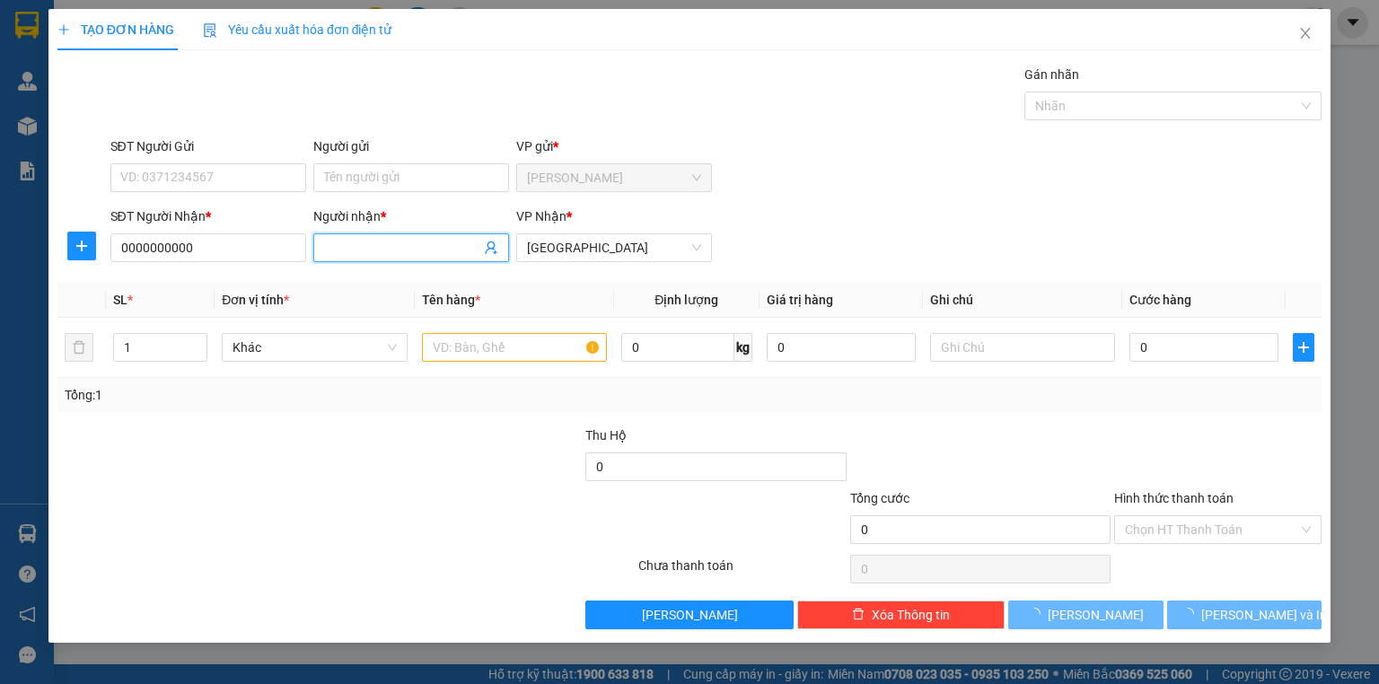
click at [370, 247] on input "Người nhận *" at bounding box center [402, 248] width 156 height 20
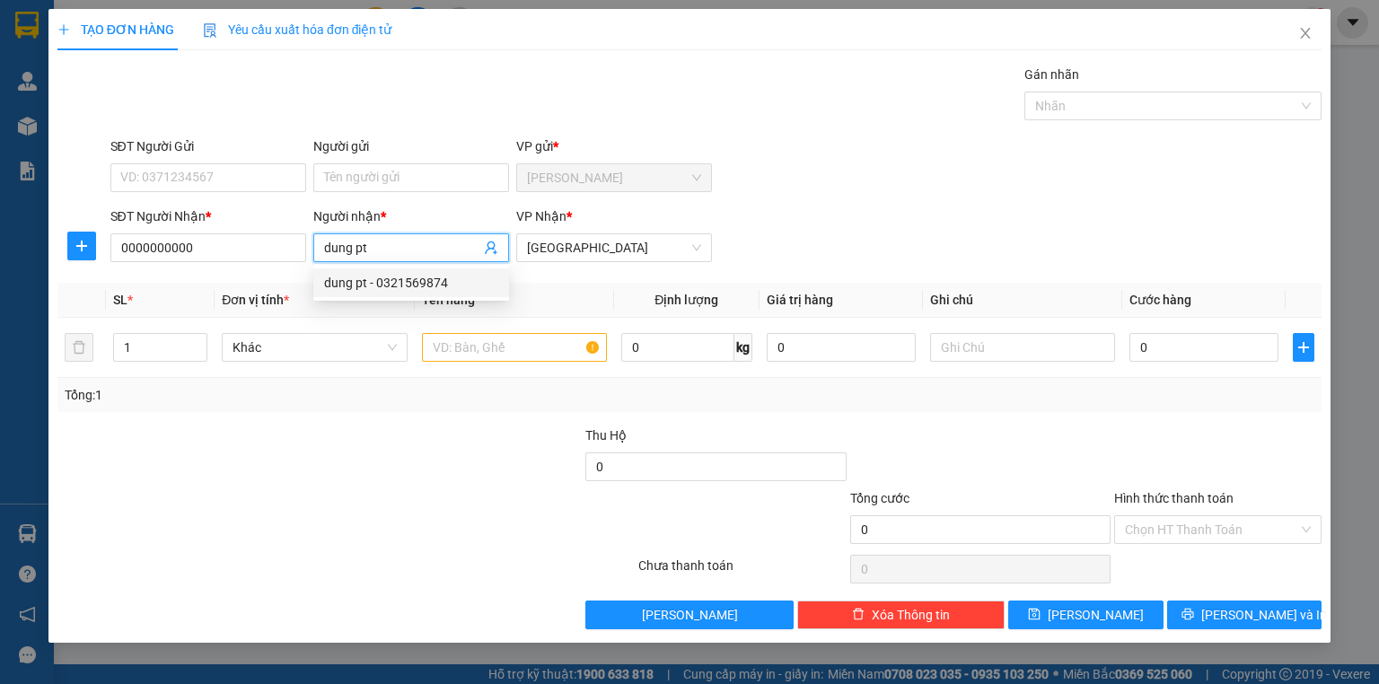
type input "dung pt"
click at [754, 231] on div "SĐT Người Nhận * 0000000000 Người nhận * dung pt VP Nhận * [GEOGRAPHIC_DATA]" at bounding box center [716, 237] width 1219 height 63
click at [568, 352] on input "text" at bounding box center [514, 347] width 185 height 29
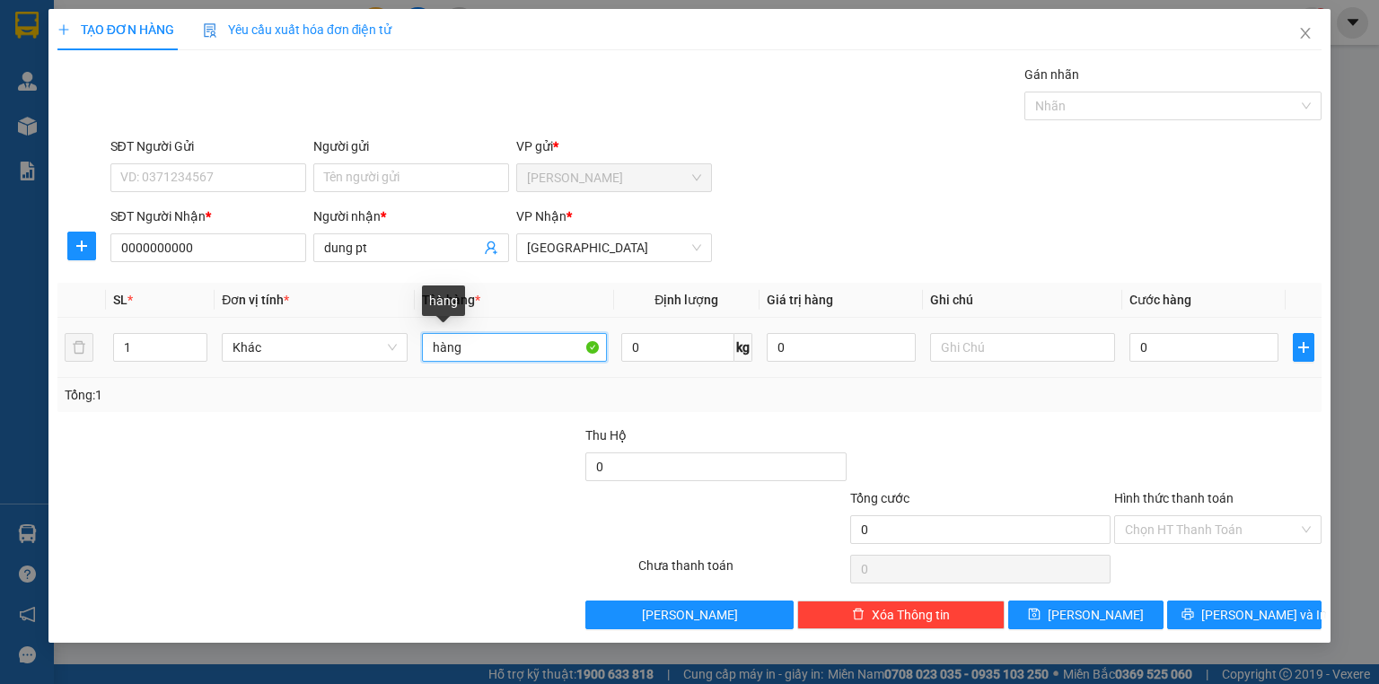
click at [556, 348] on input "hàng" at bounding box center [514, 347] width 185 height 29
type input "1 bao"
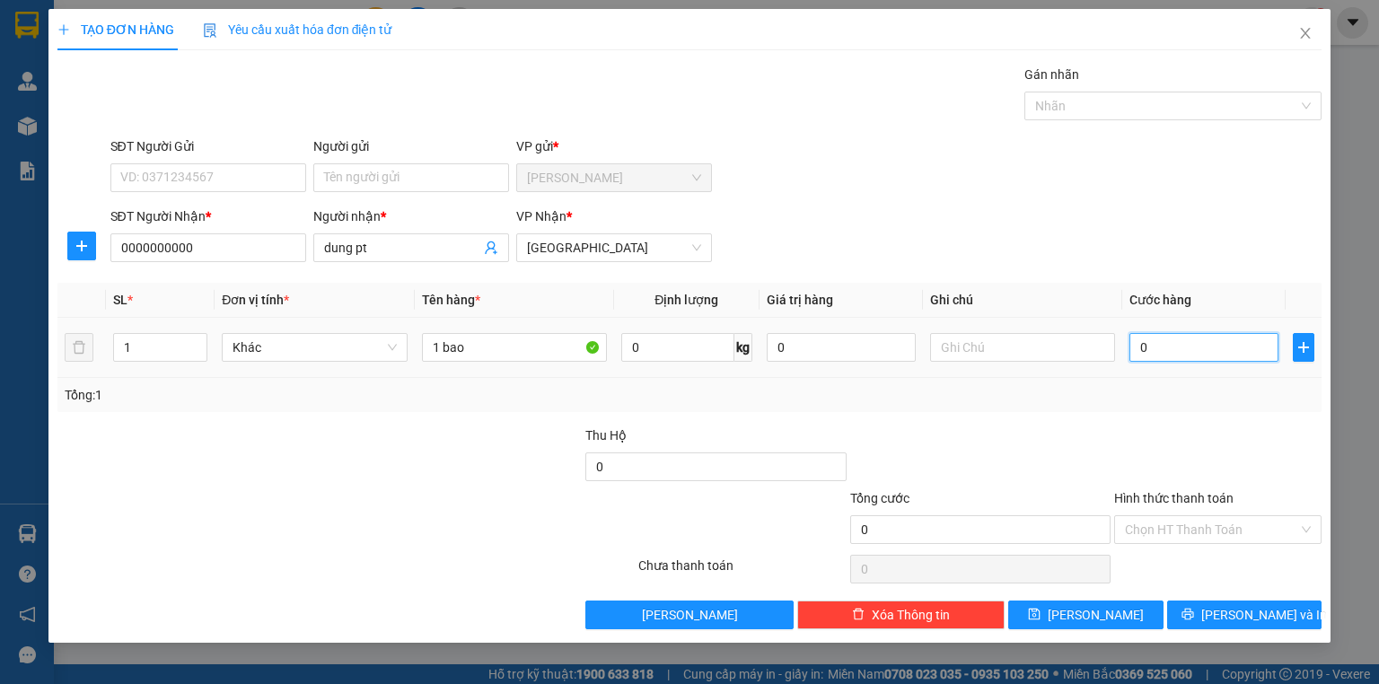
click at [1151, 355] on input "0" at bounding box center [1203, 347] width 149 height 29
type input "1"
type input "10"
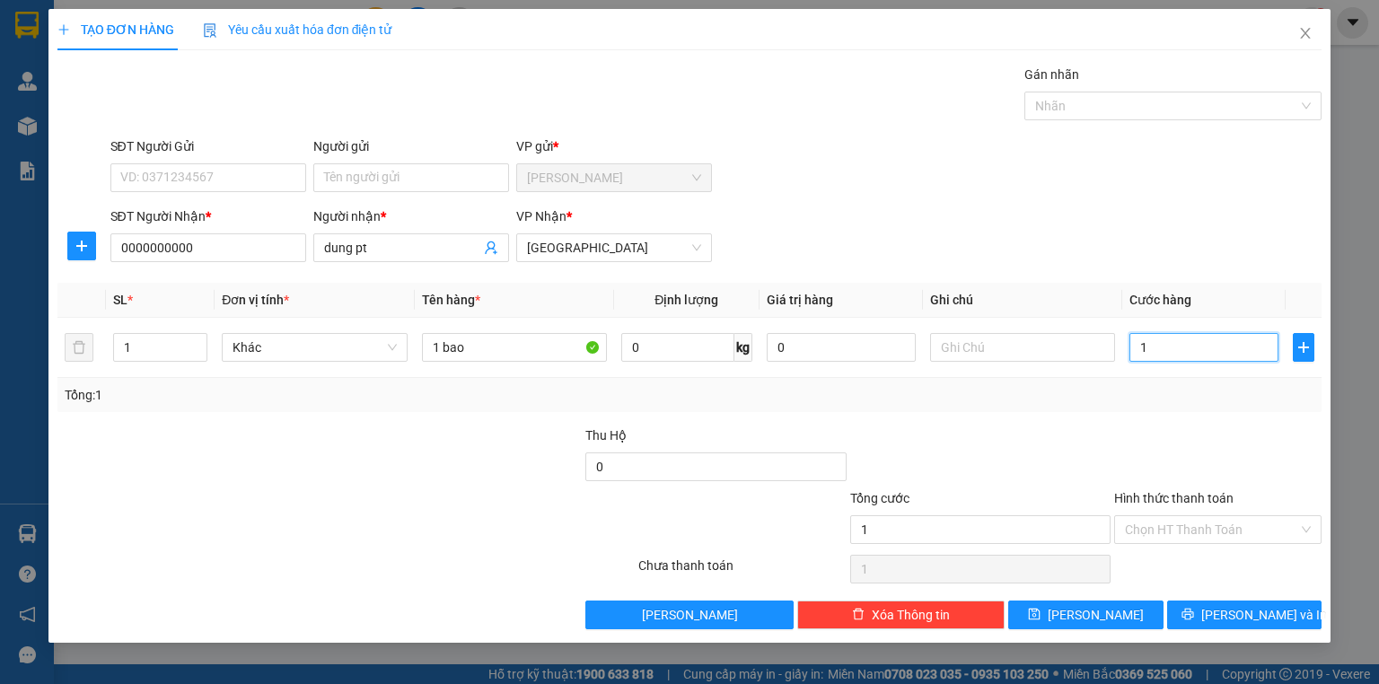
type input "10"
type input "100"
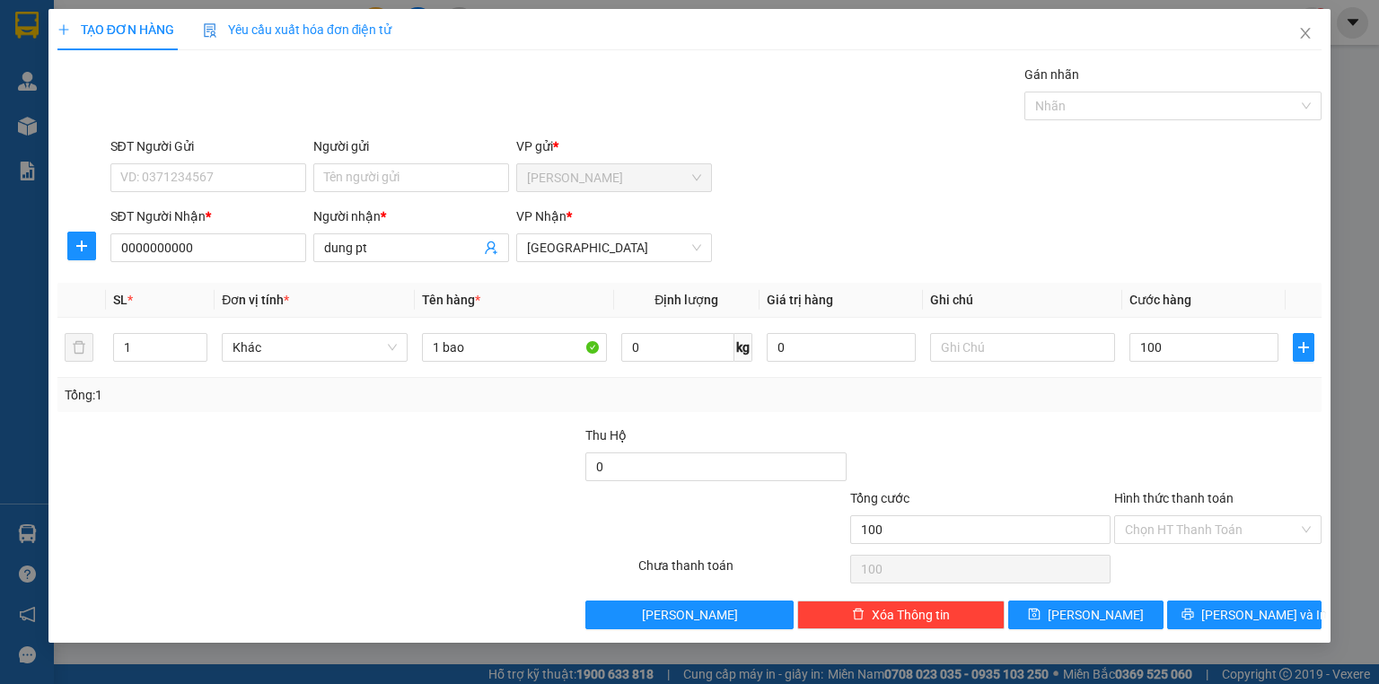
type input "100.000"
click at [1228, 461] on div at bounding box center [1217, 456] width 211 height 63
click at [1223, 531] on input "Hình thức thanh toán" at bounding box center [1211, 529] width 173 height 27
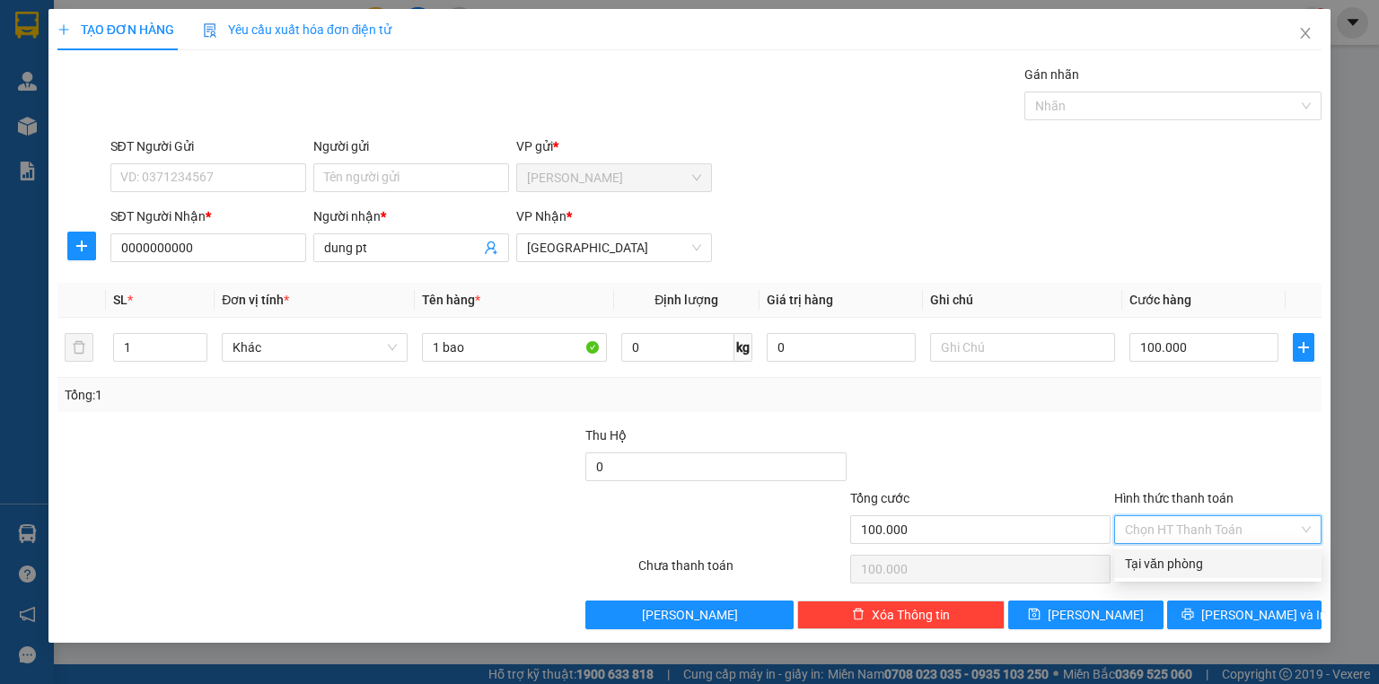
click at [1200, 577] on div "Tại văn phòng" at bounding box center [1217, 563] width 207 height 29
type input "0"
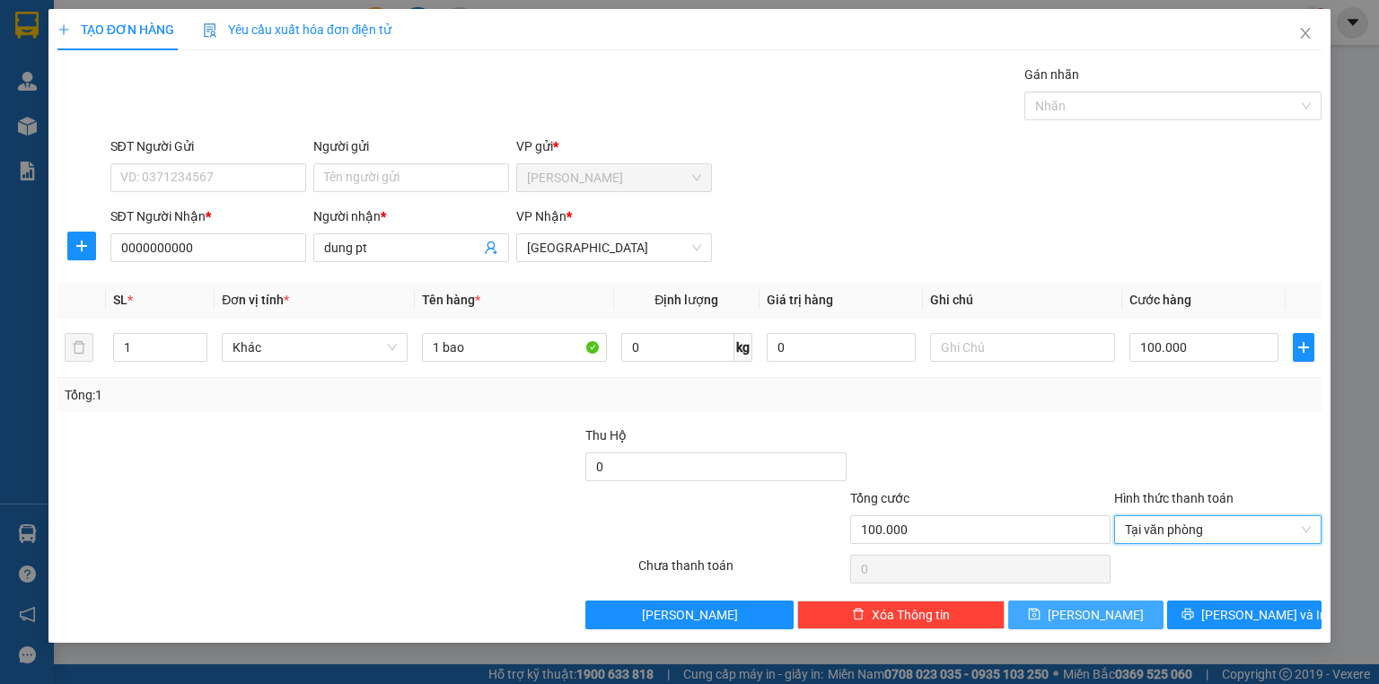
click at [1108, 603] on button "[PERSON_NAME]" at bounding box center [1085, 614] width 155 height 29
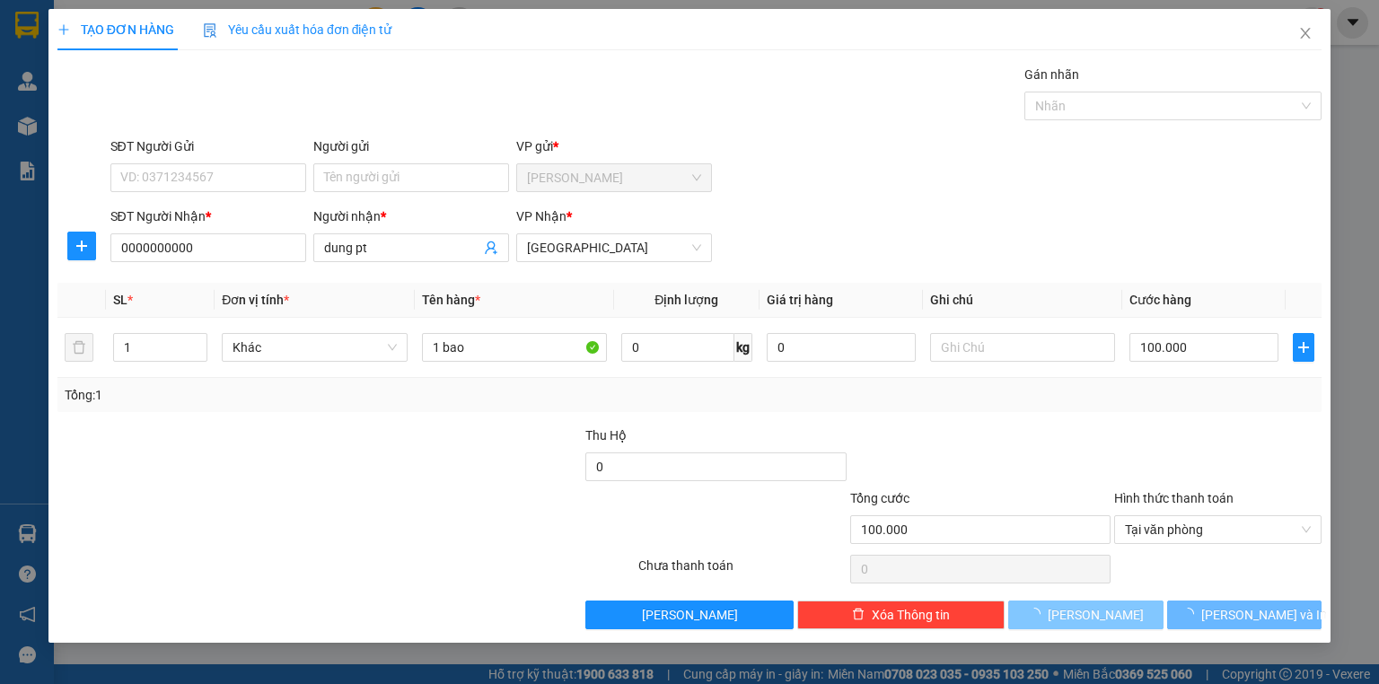
type input "0"
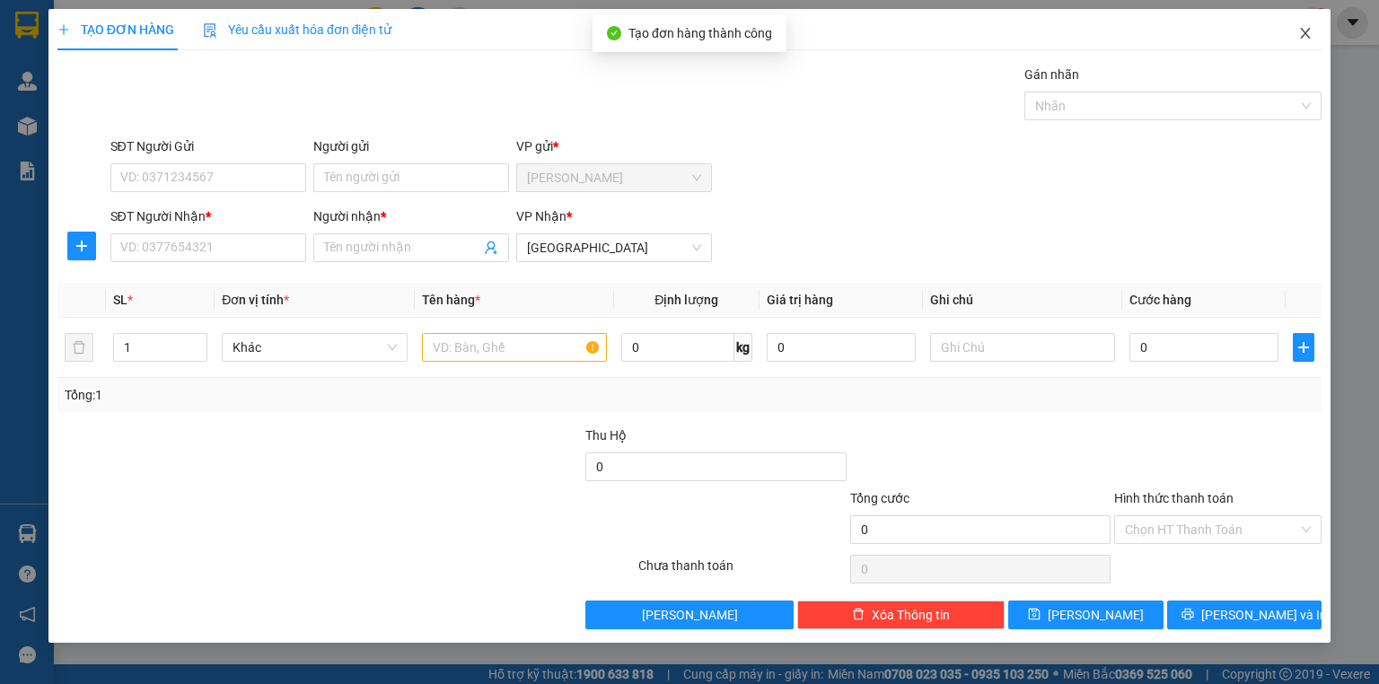
click at [1306, 39] on icon "close" at bounding box center [1305, 33] width 14 height 14
click at [16, 134] on div at bounding box center [27, 125] width 31 height 31
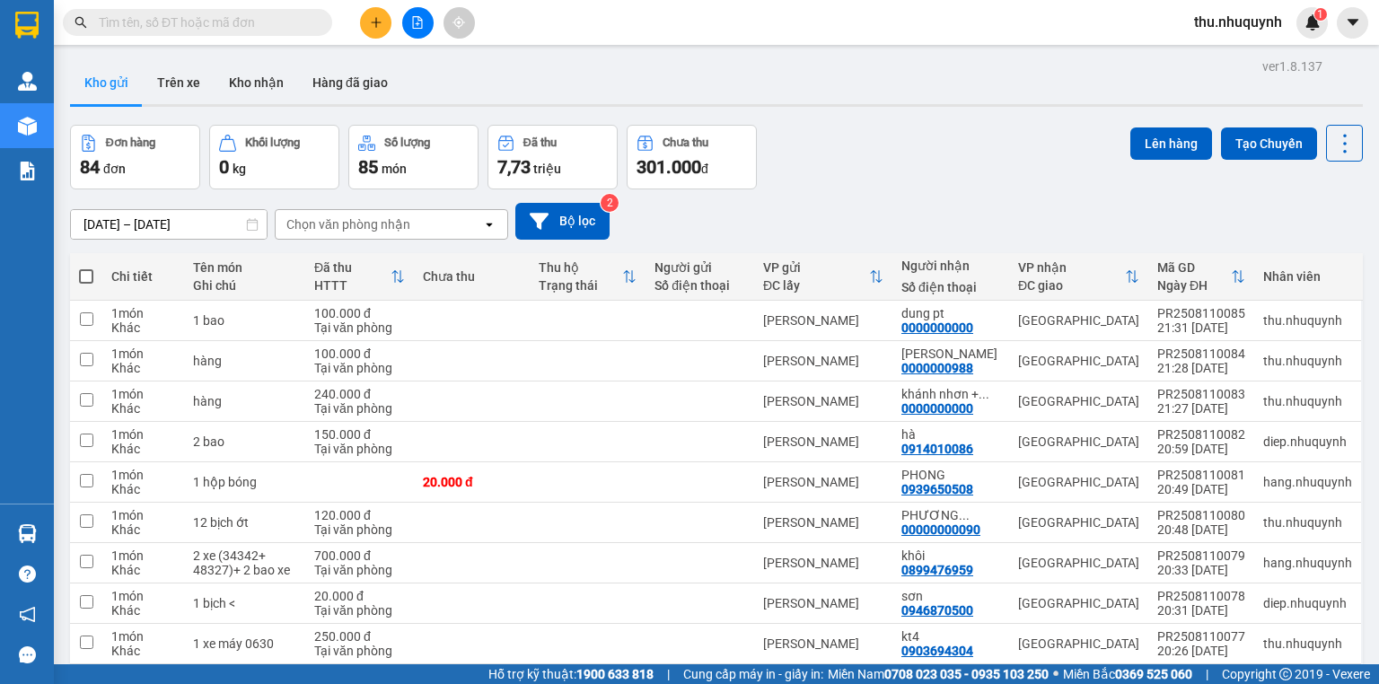
click at [983, 201] on div "[DATE] – [DATE] Press the down arrow key to interact with the calendar and sele…" at bounding box center [716, 221] width 1292 height 64
click at [88, 276] on span at bounding box center [86, 276] width 14 height 14
click at [86, 267] on input "checkbox" at bounding box center [86, 267] width 0 height 0
checkbox input "true"
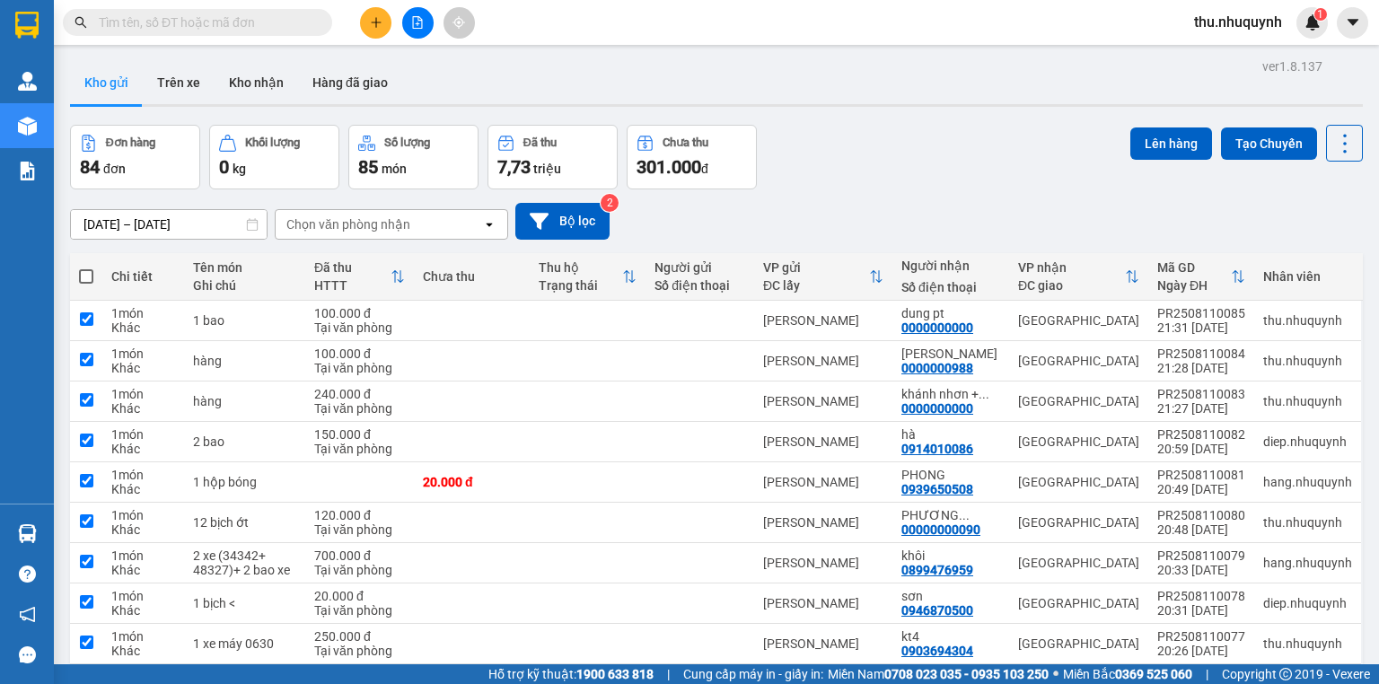
checkbox input "true"
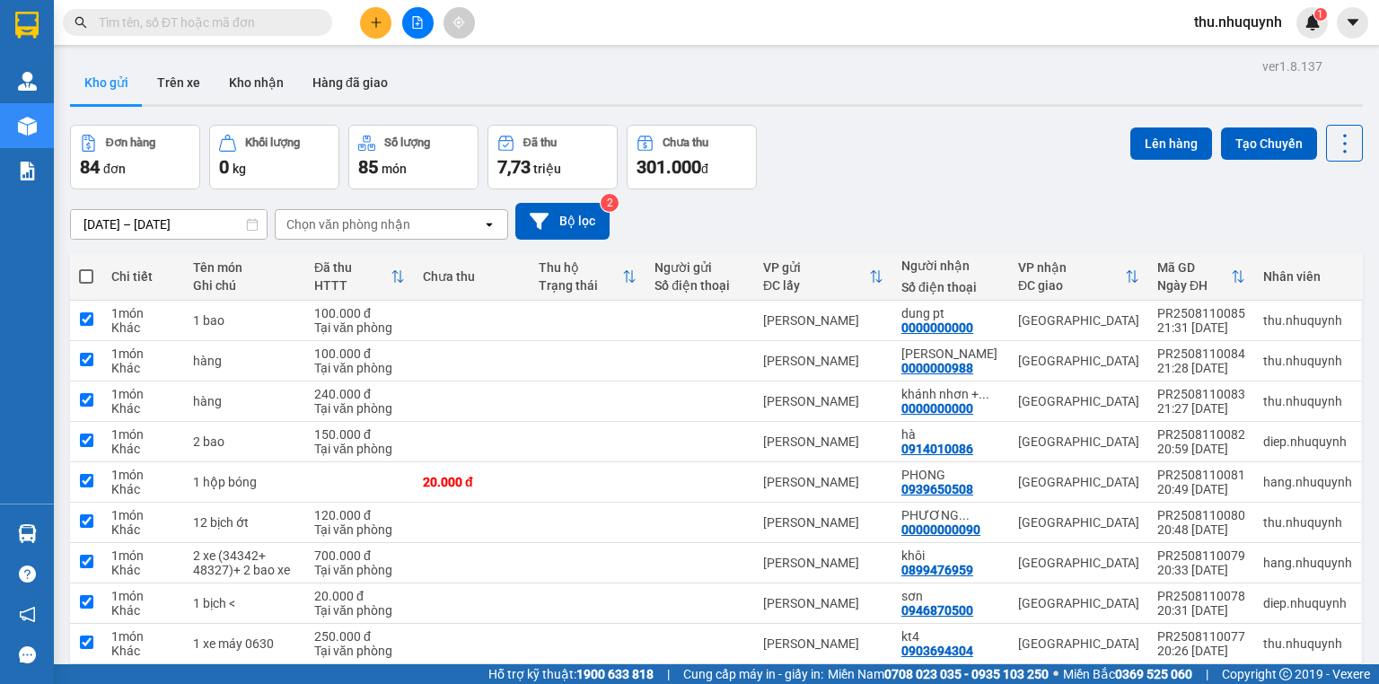
checkbox input "true"
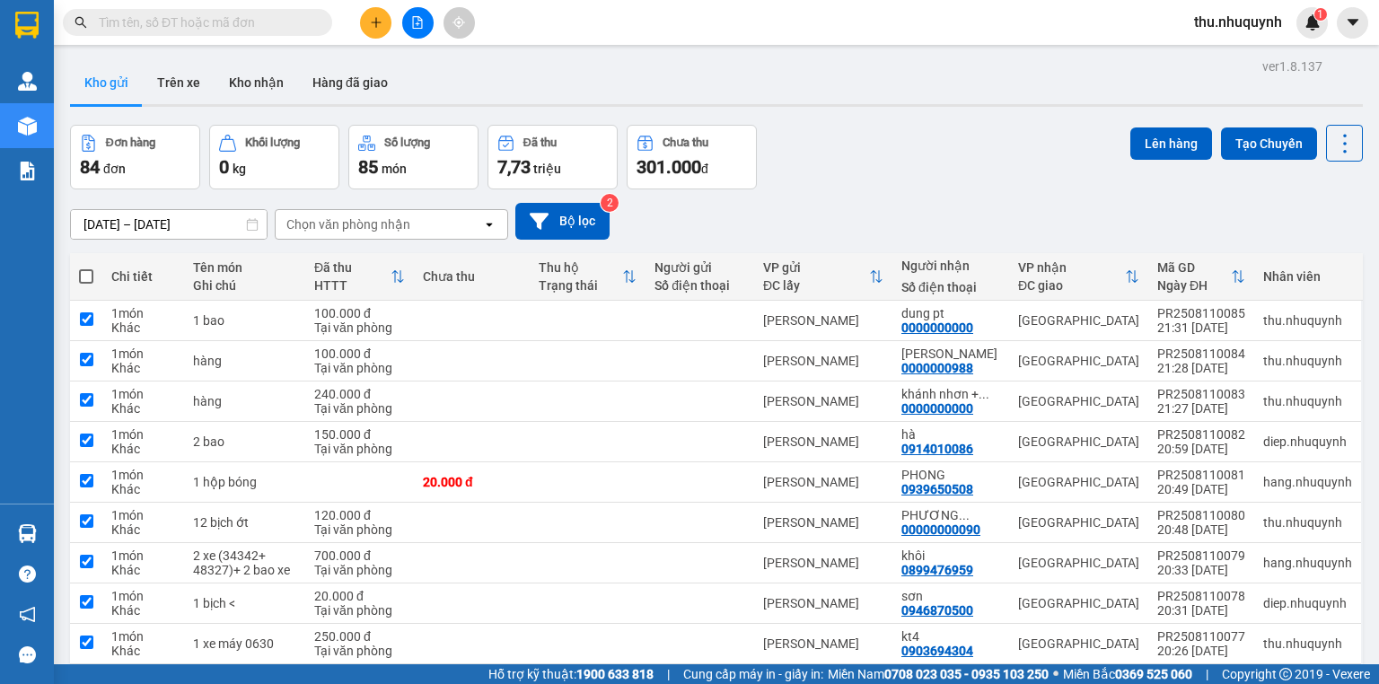
checkbox input "true"
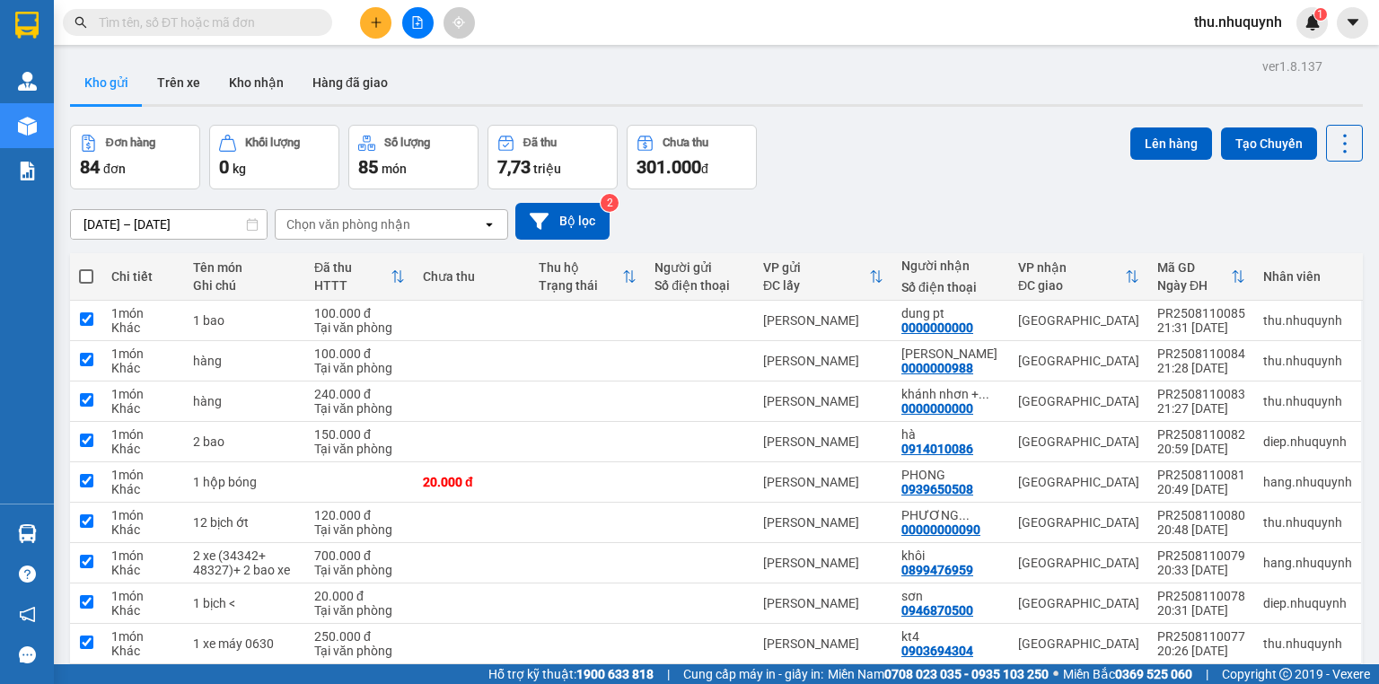
checkbox input "true"
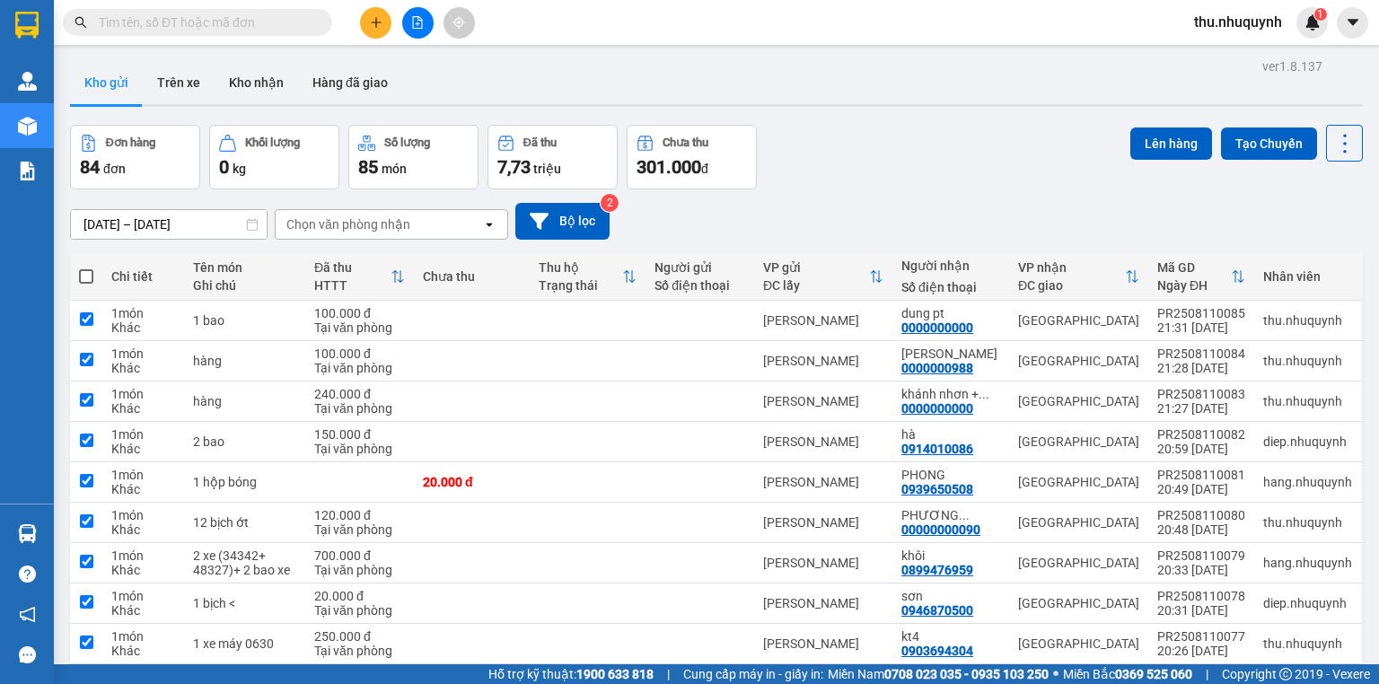
checkbox input "true"
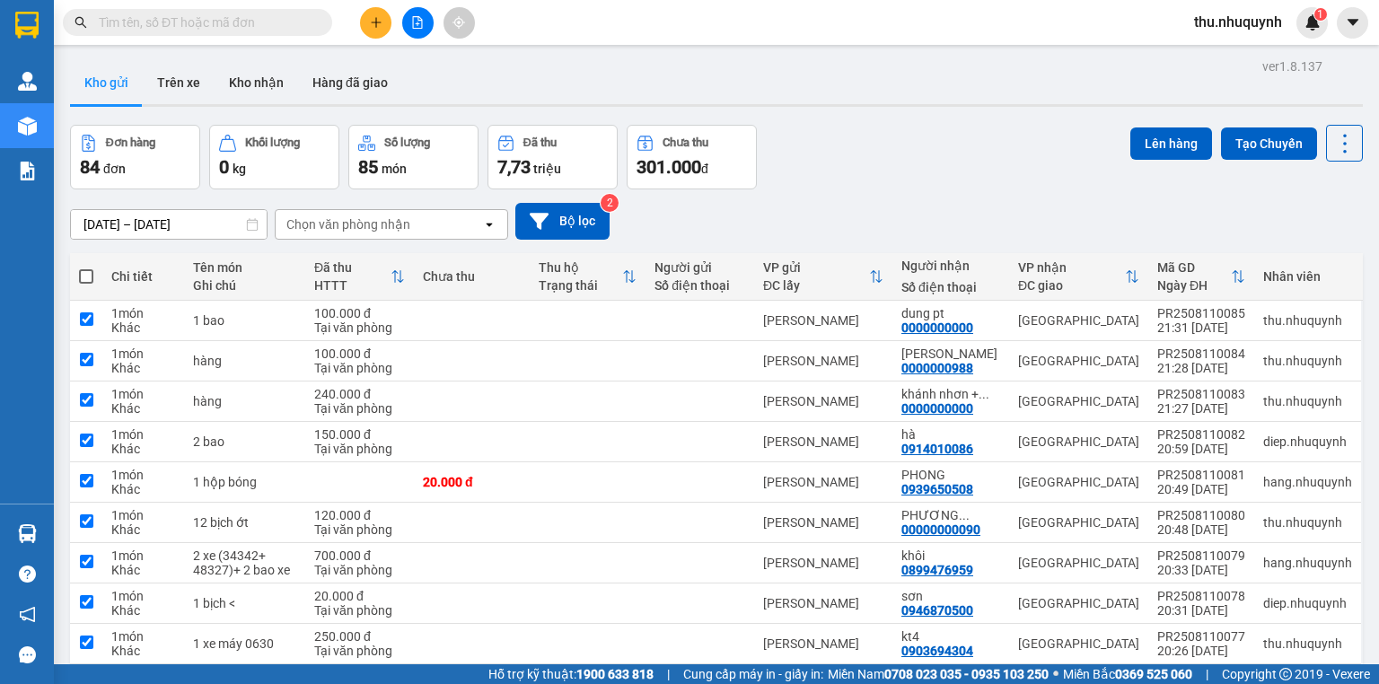
checkbox input "true"
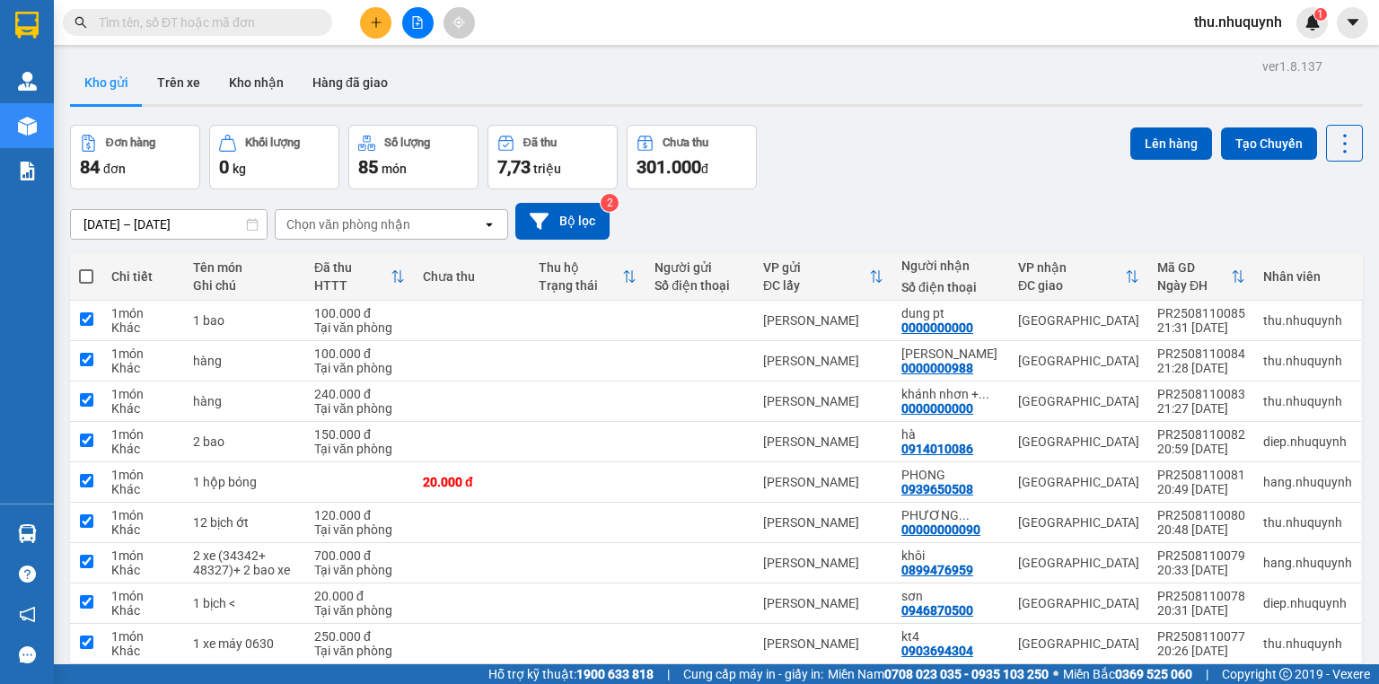
checkbox input "true"
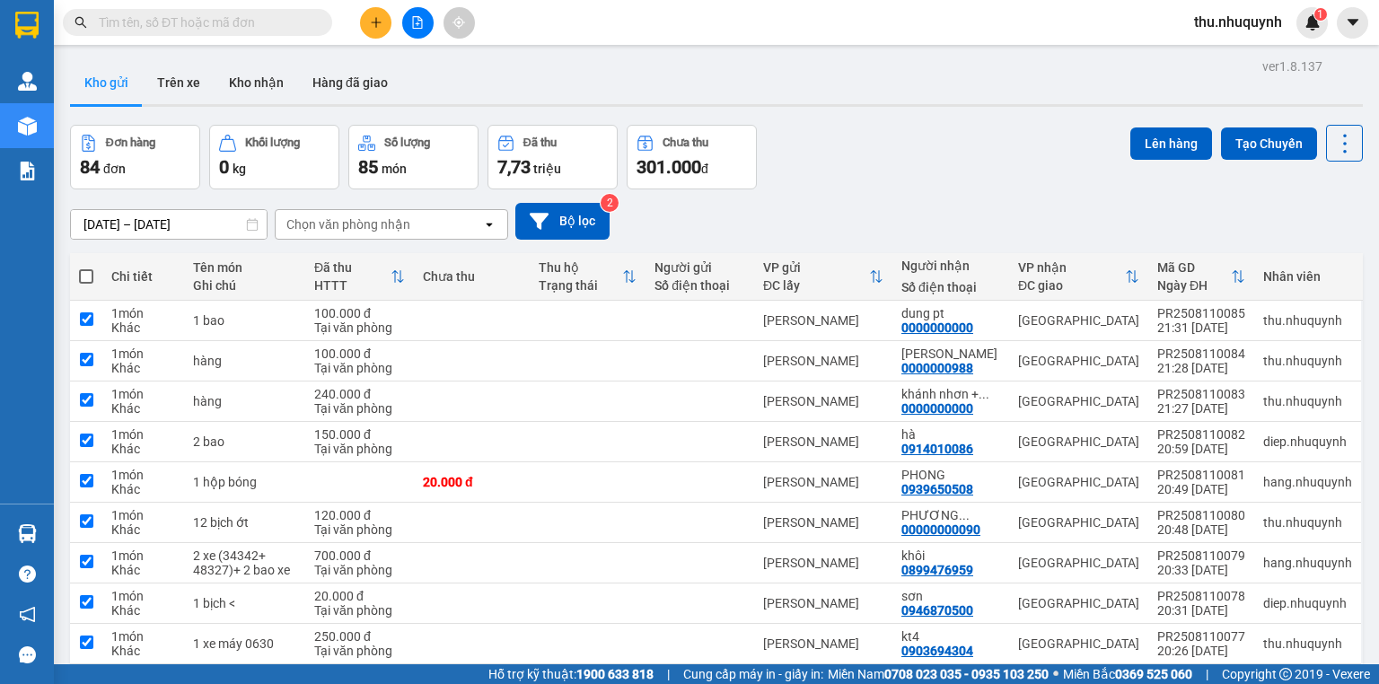
checkbox input "true"
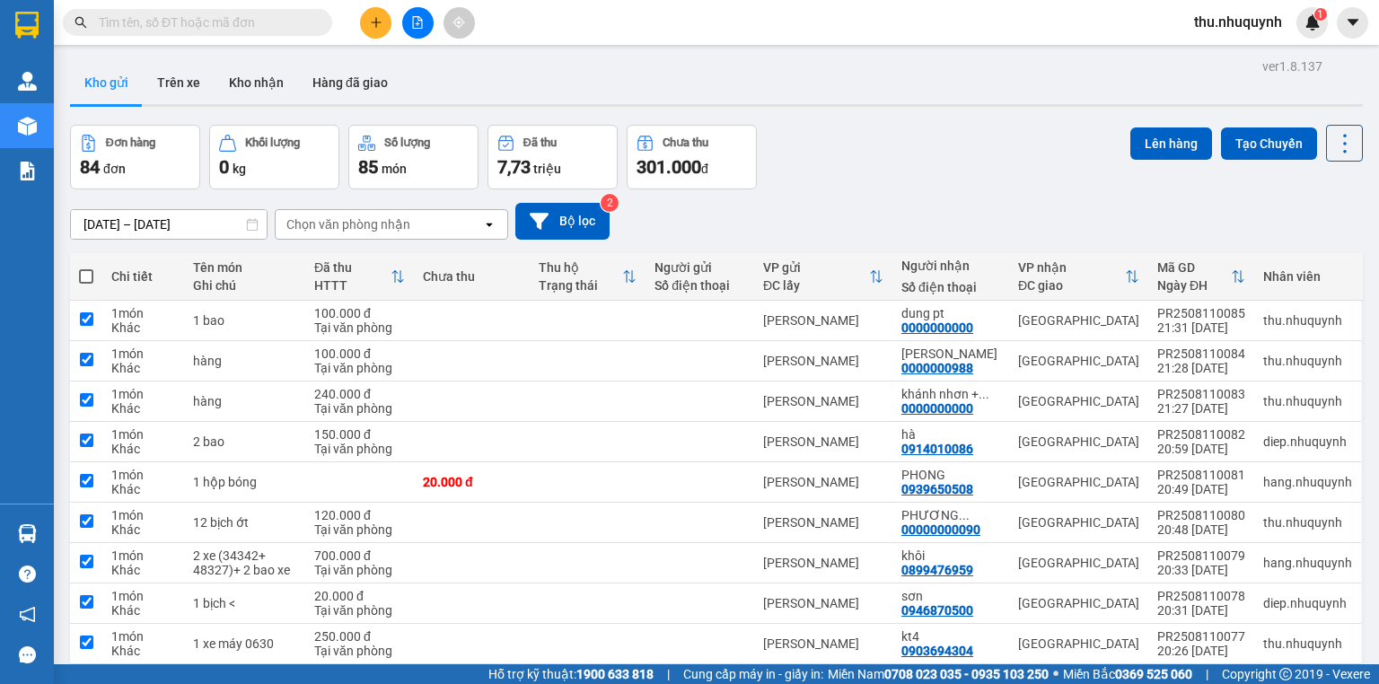
checkbox input "true"
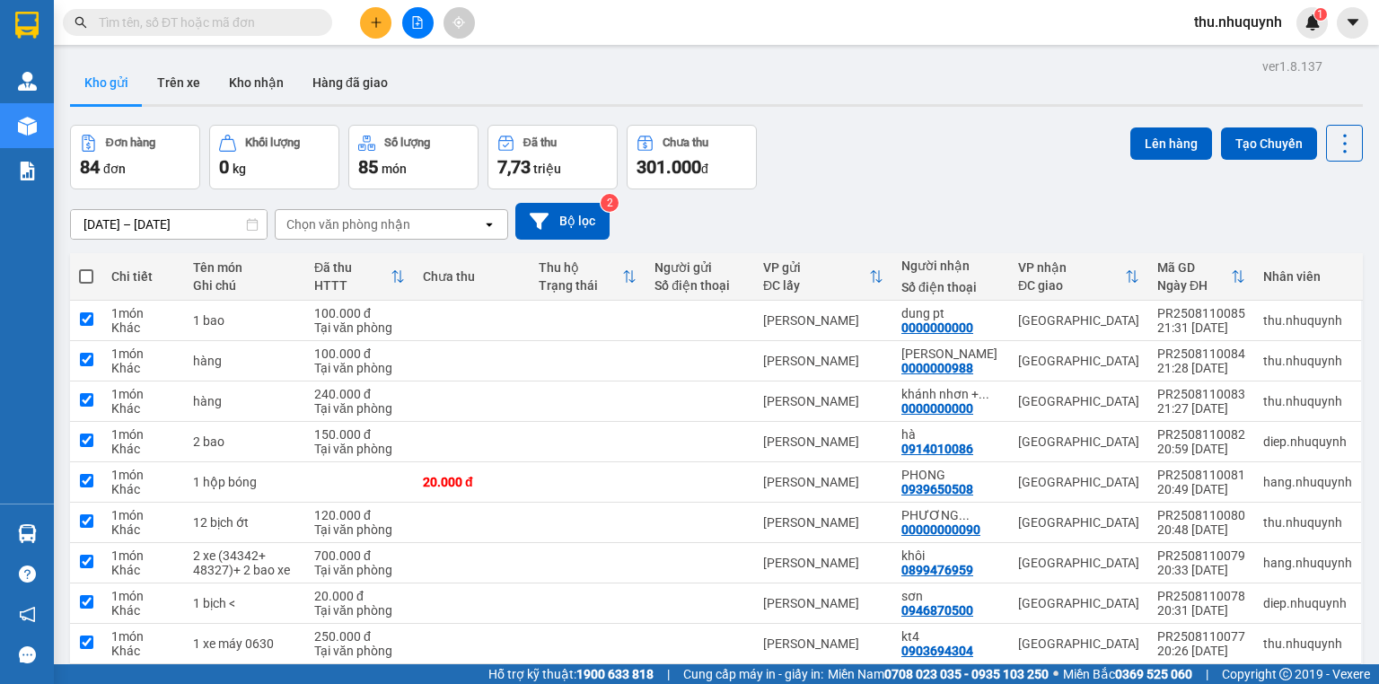
checkbox input "true"
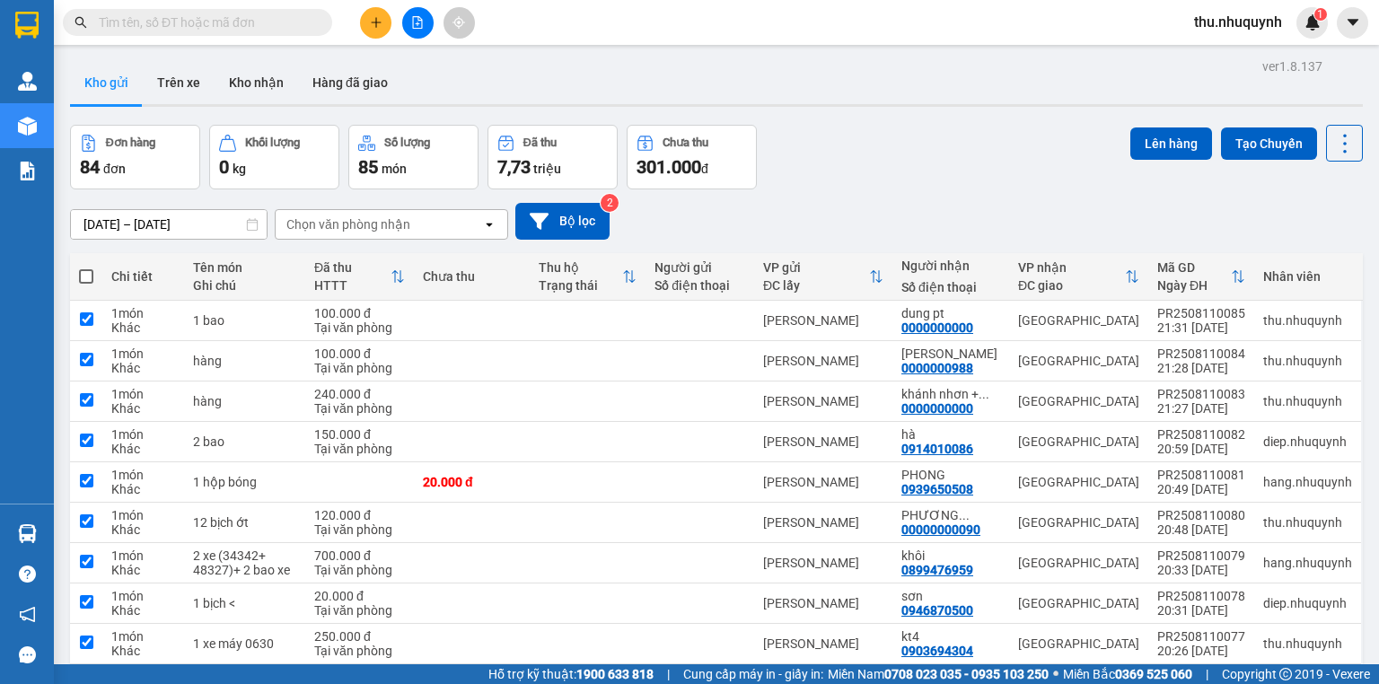
checkbox input "true"
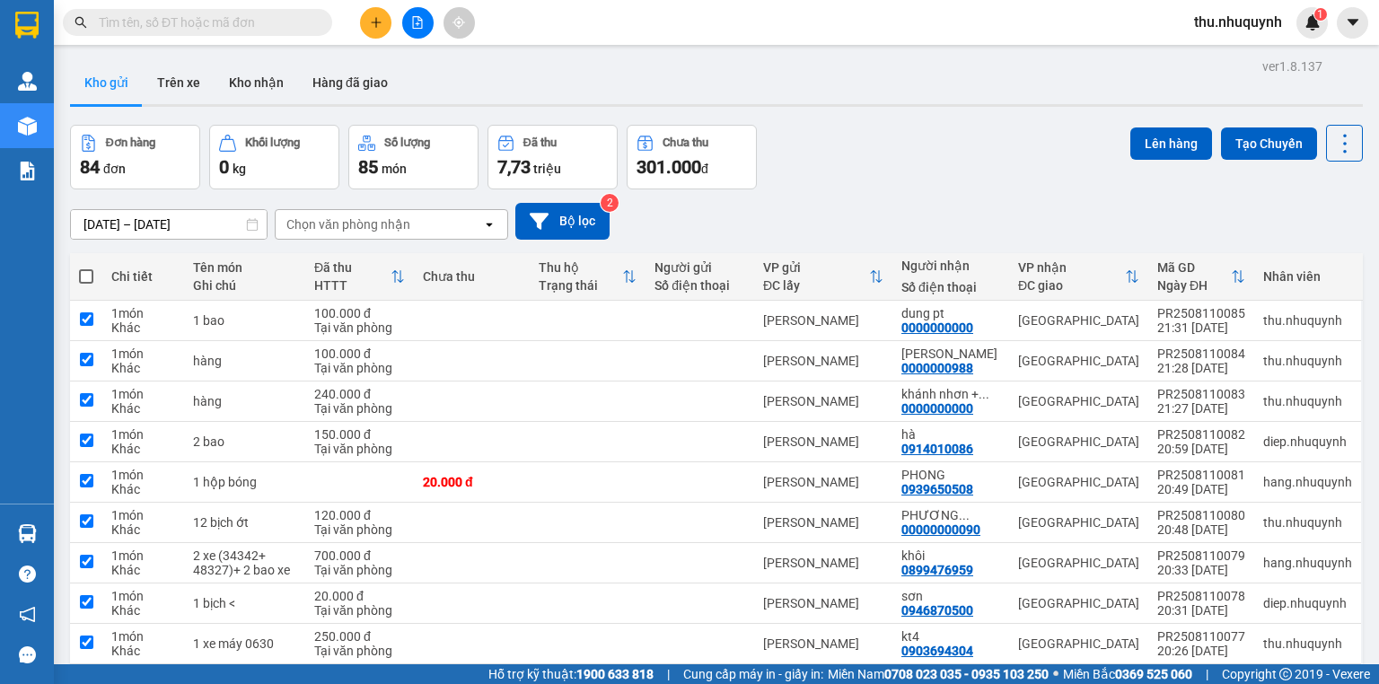
checkbox input "true"
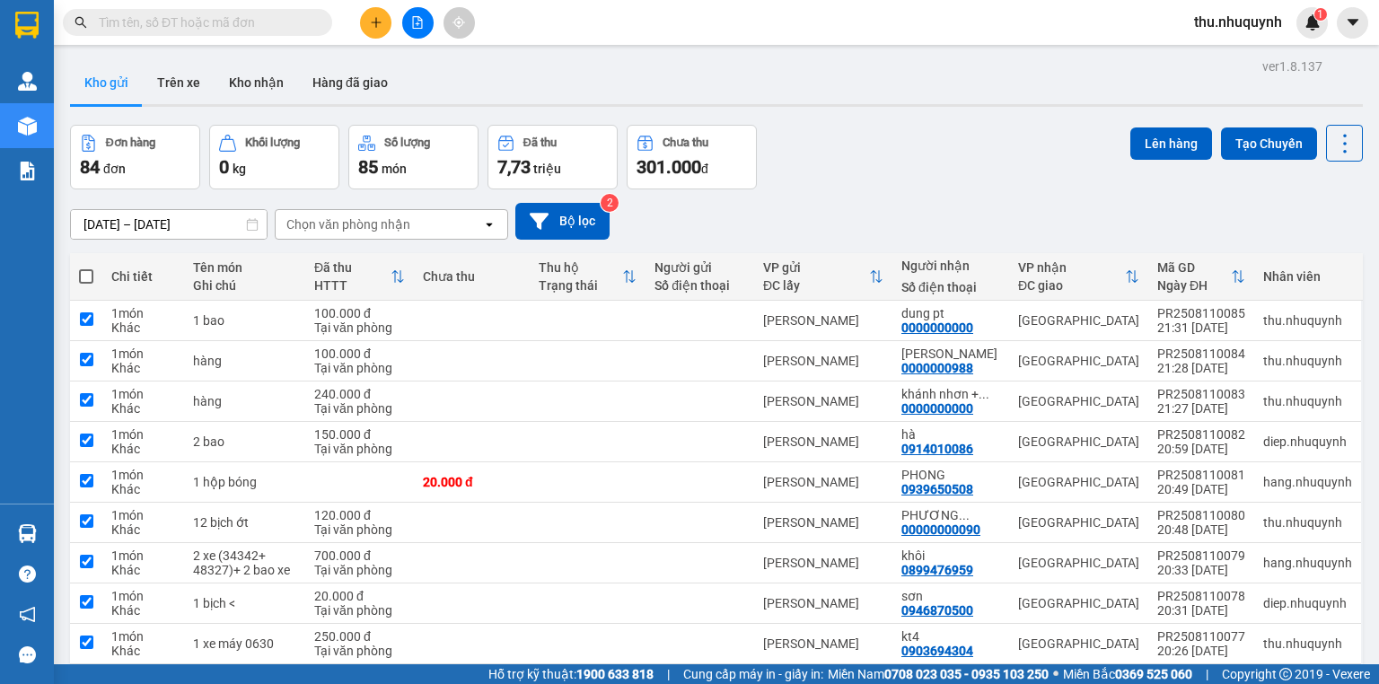
checkbox input "true"
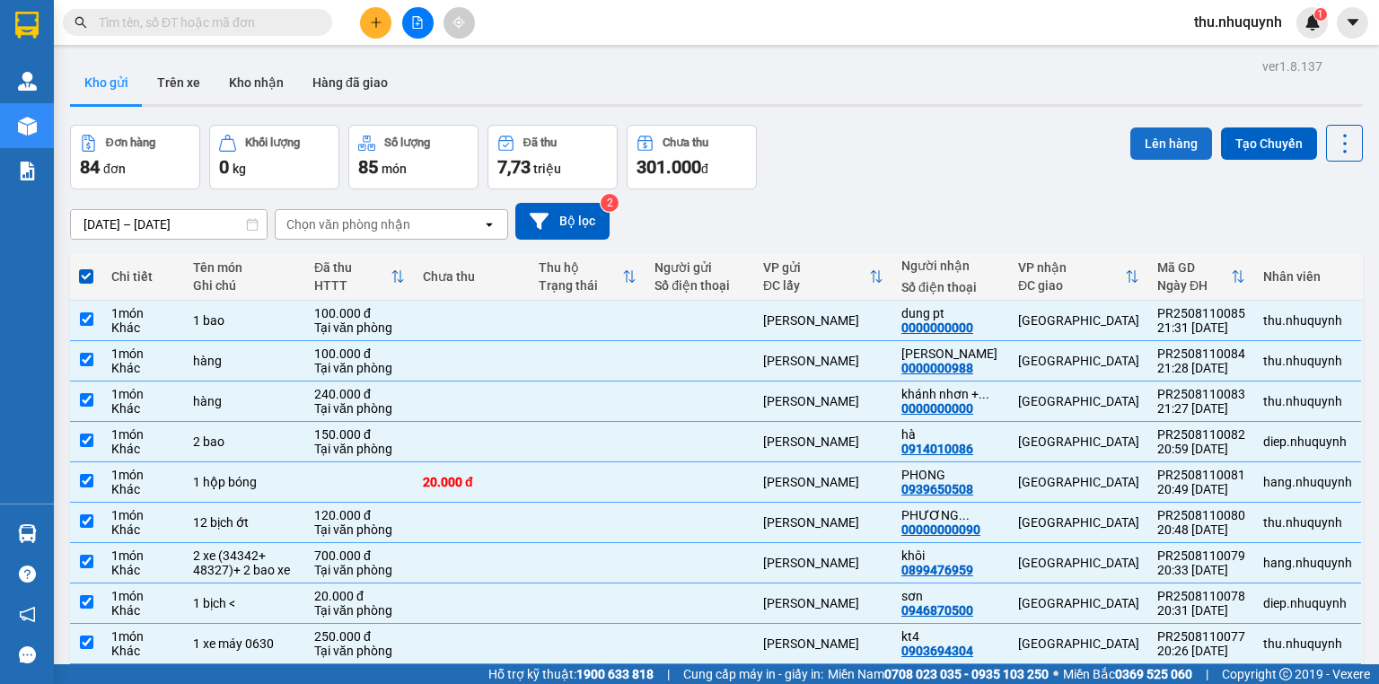
click at [1178, 151] on button "Lên hàng" at bounding box center [1171, 143] width 82 height 32
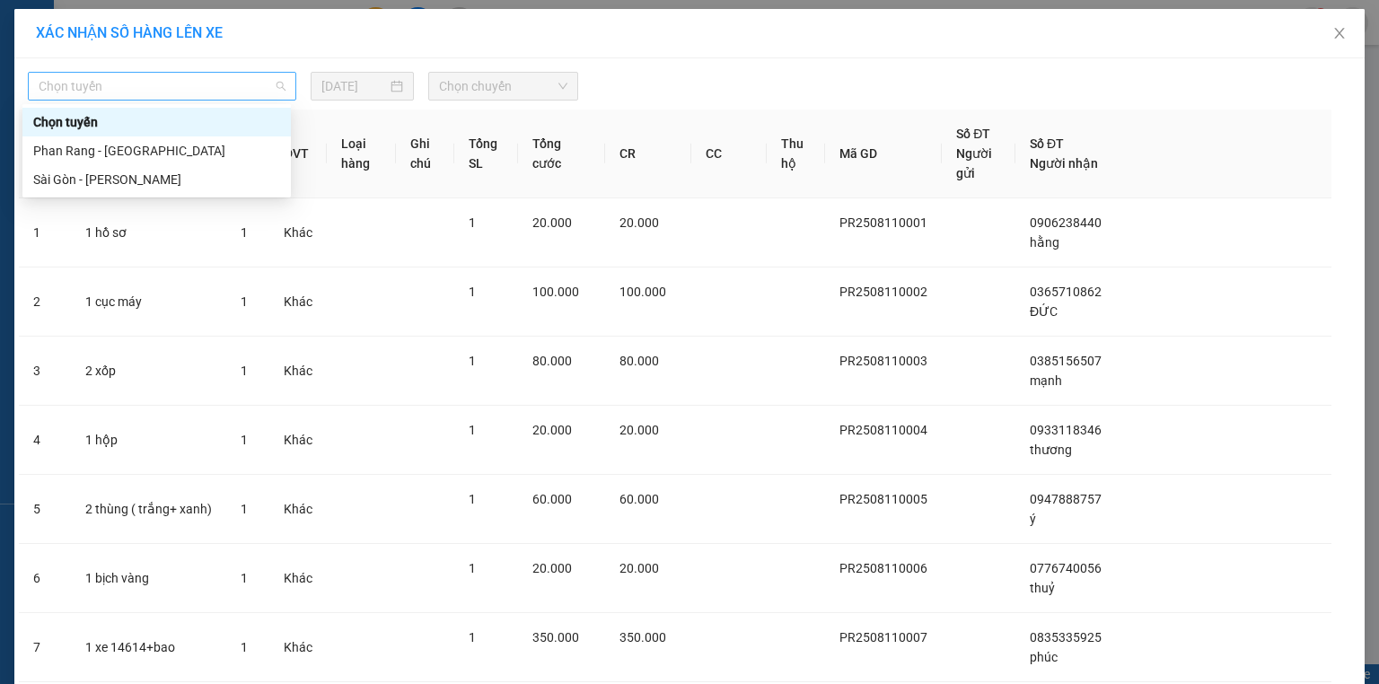
click at [190, 90] on span "Chọn tuyến" at bounding box center [162, 86] width 247 height 27
click at [141, 155] on div "Phan Rang - [GEOGRAPHIC_DATA]" at bounding box center [156, 151] width 247 height 20
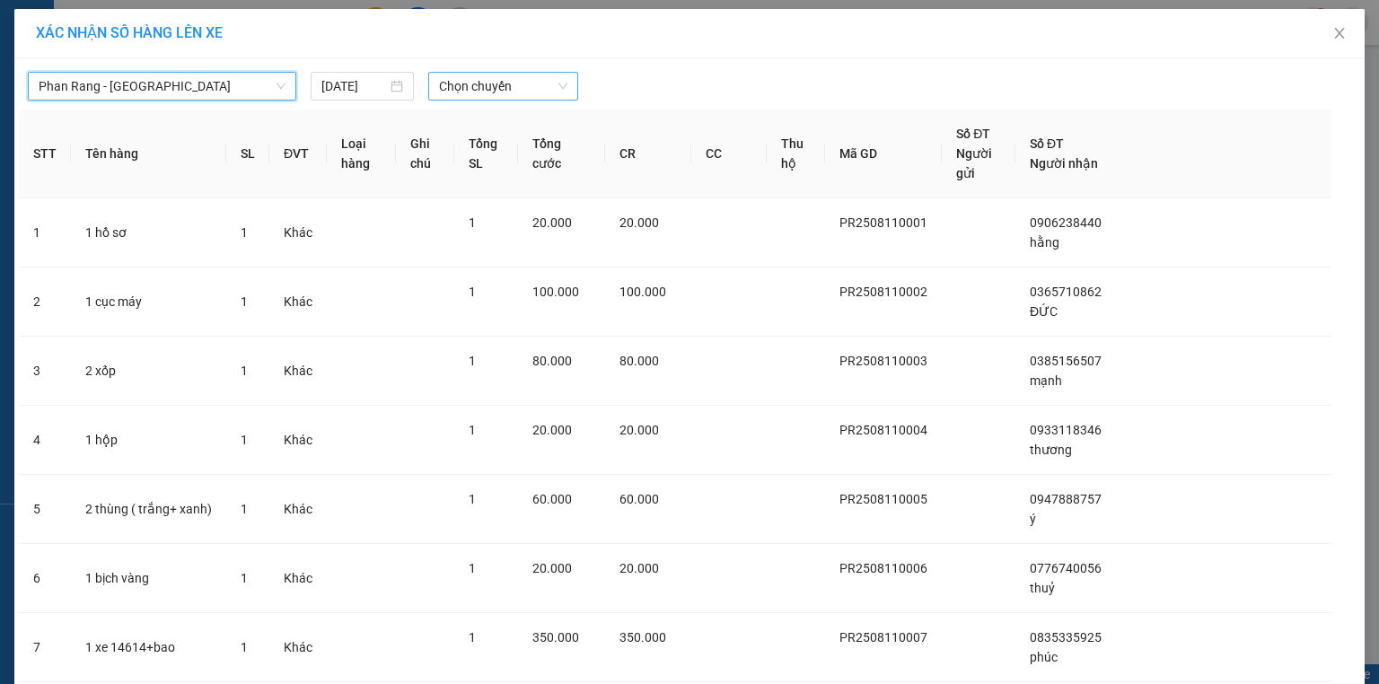
click at [493, 89] on span "Chọn chuyến" at bounding box center [503, 86] width 129 height 27
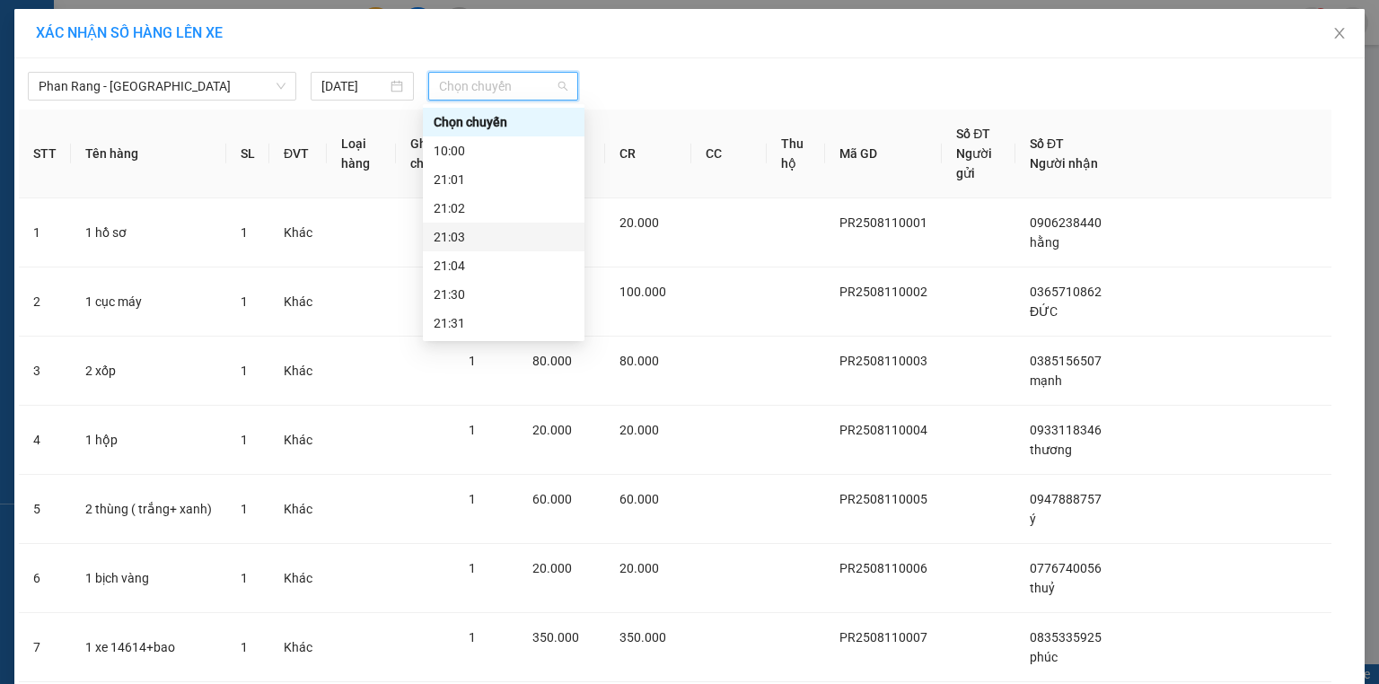
scroll to position [86, 0]
click at [484, 267] on div "22:00" at bounding box center [503, 266] width 140 height 20
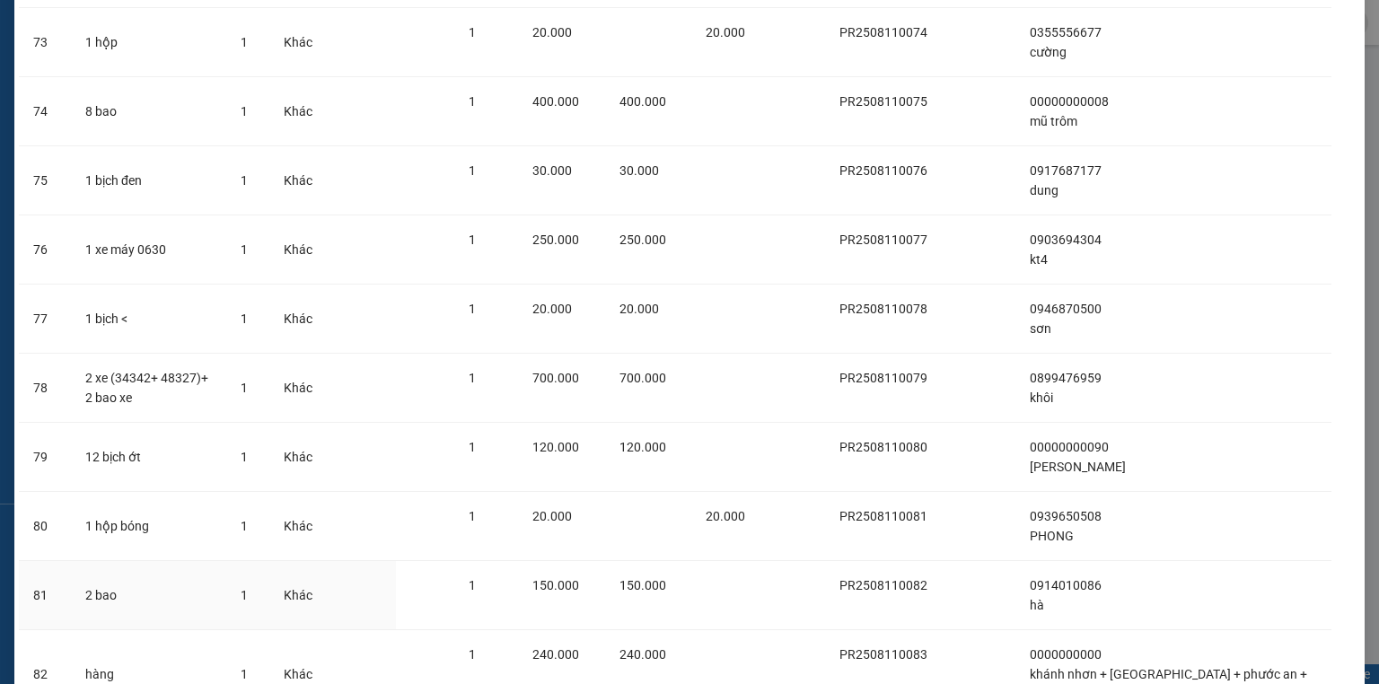
scroll to position [5465, 0]
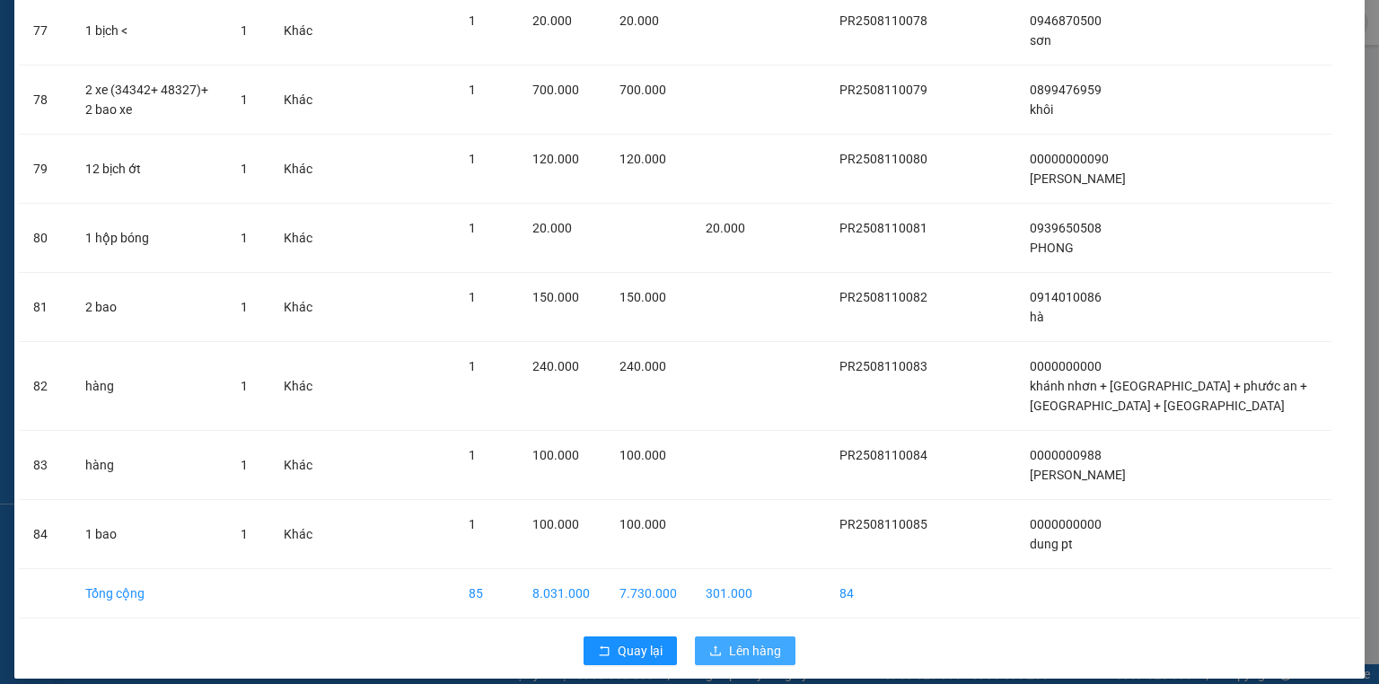
click at [731, 641] on span "Lên hàng" at bounding box center [755, 651] width 52 height 20
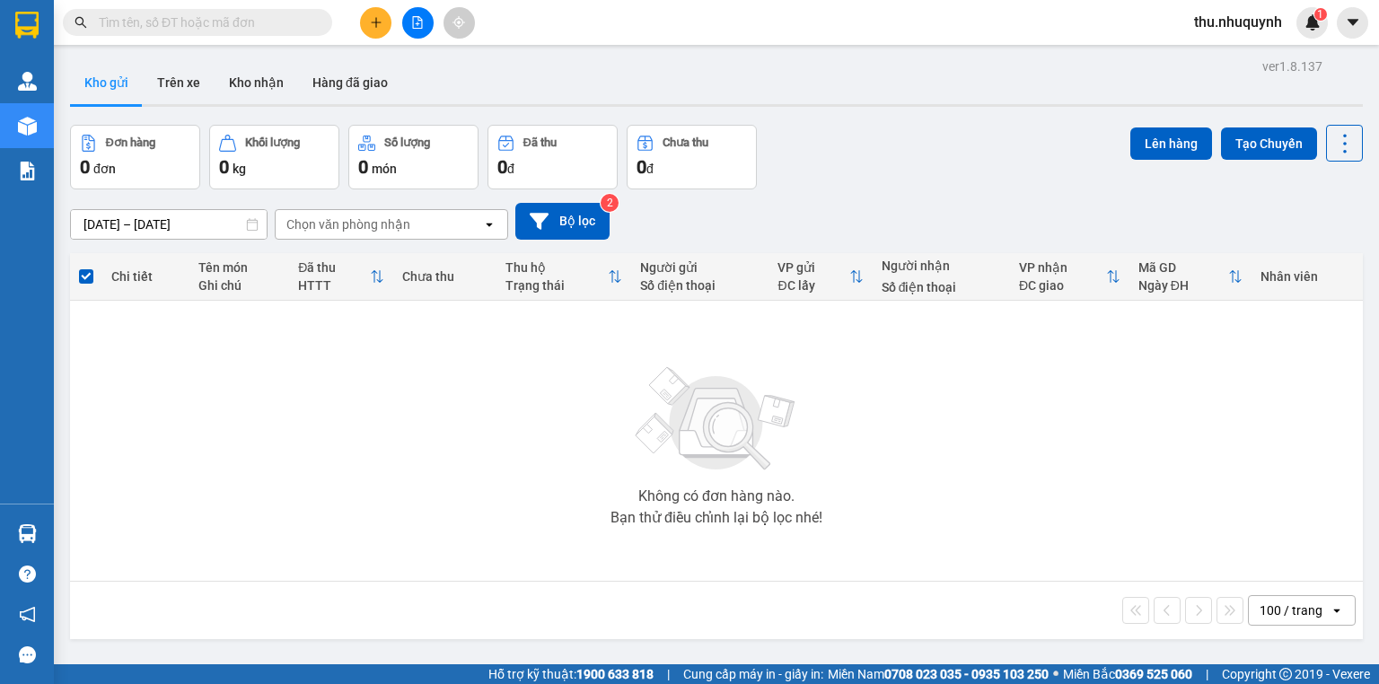
click at [1201, 16] on span "thu.nhuquynh" at bounding box center [1237, 22] width 117 height 22
click at [1229, 54] on span "Đăng xuất" at bounding box center [1244, 56] width 81 height 20
